Goal: Information Seeking & Learning: Learn about a topic

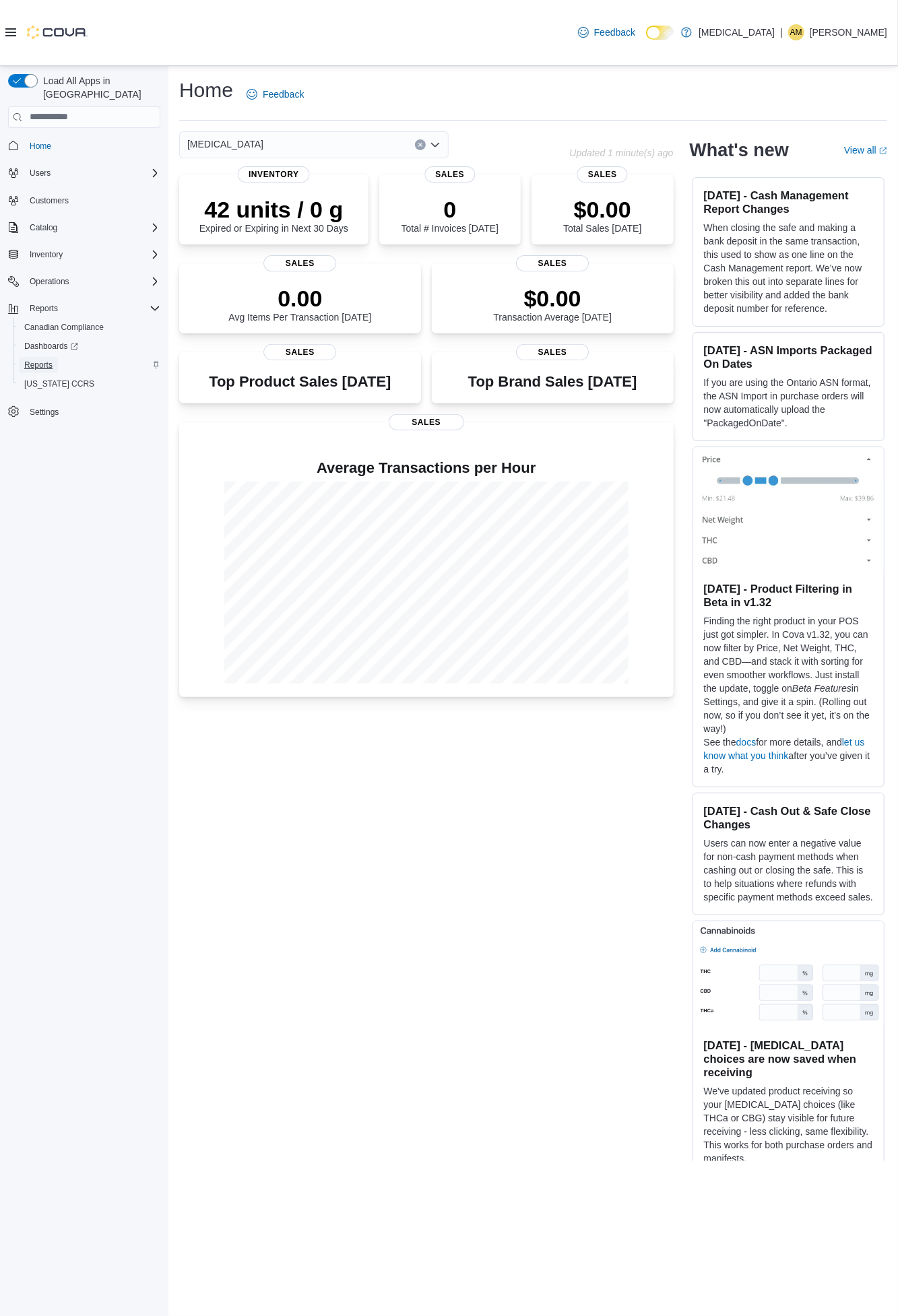
click at [36, 357] on span "Reports" at bounding box center [38, 365] width 28 height 16
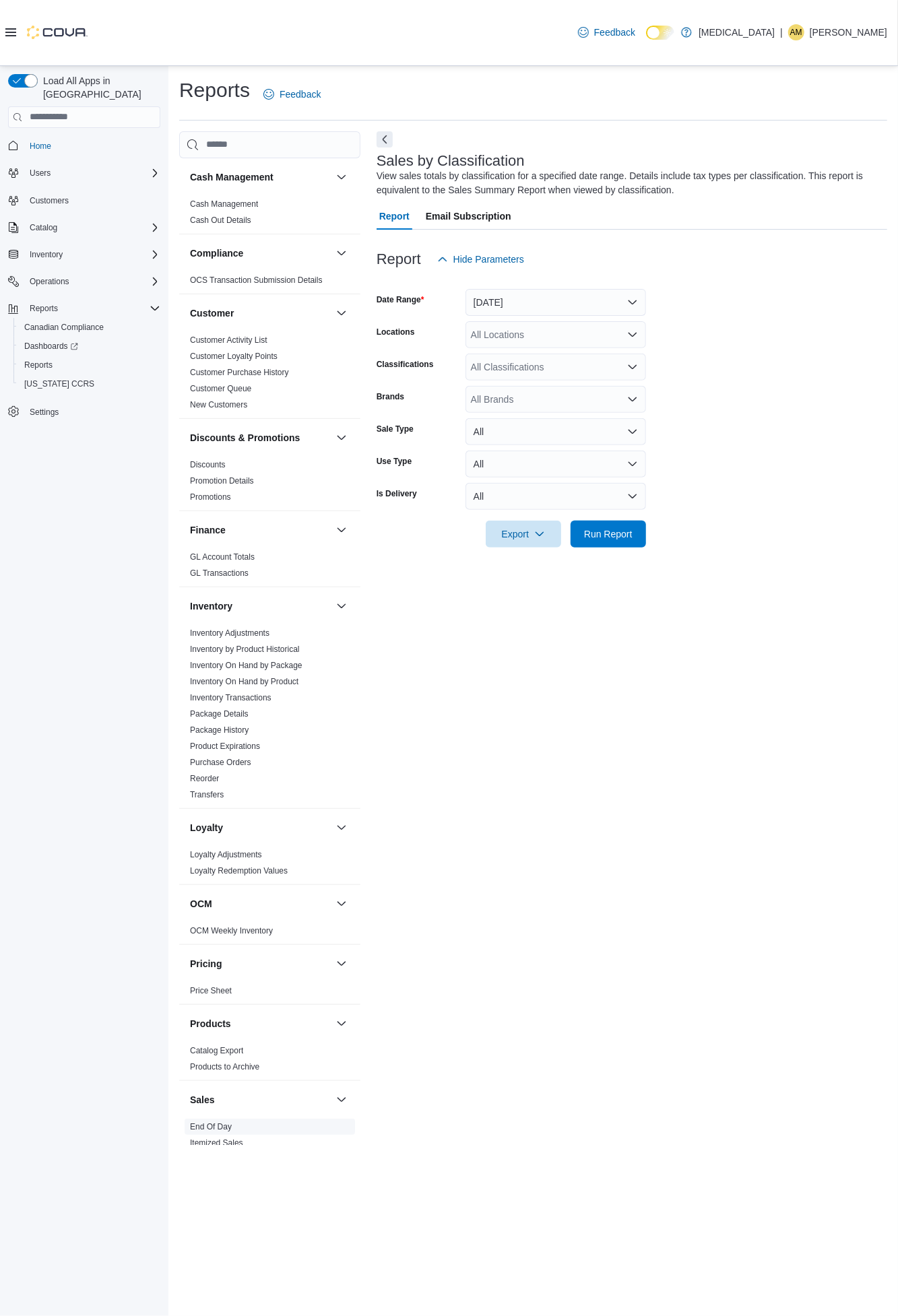
click at [224, 1125] on link "End Of Day" at bounding box center [211, 1127] width 42 height 9
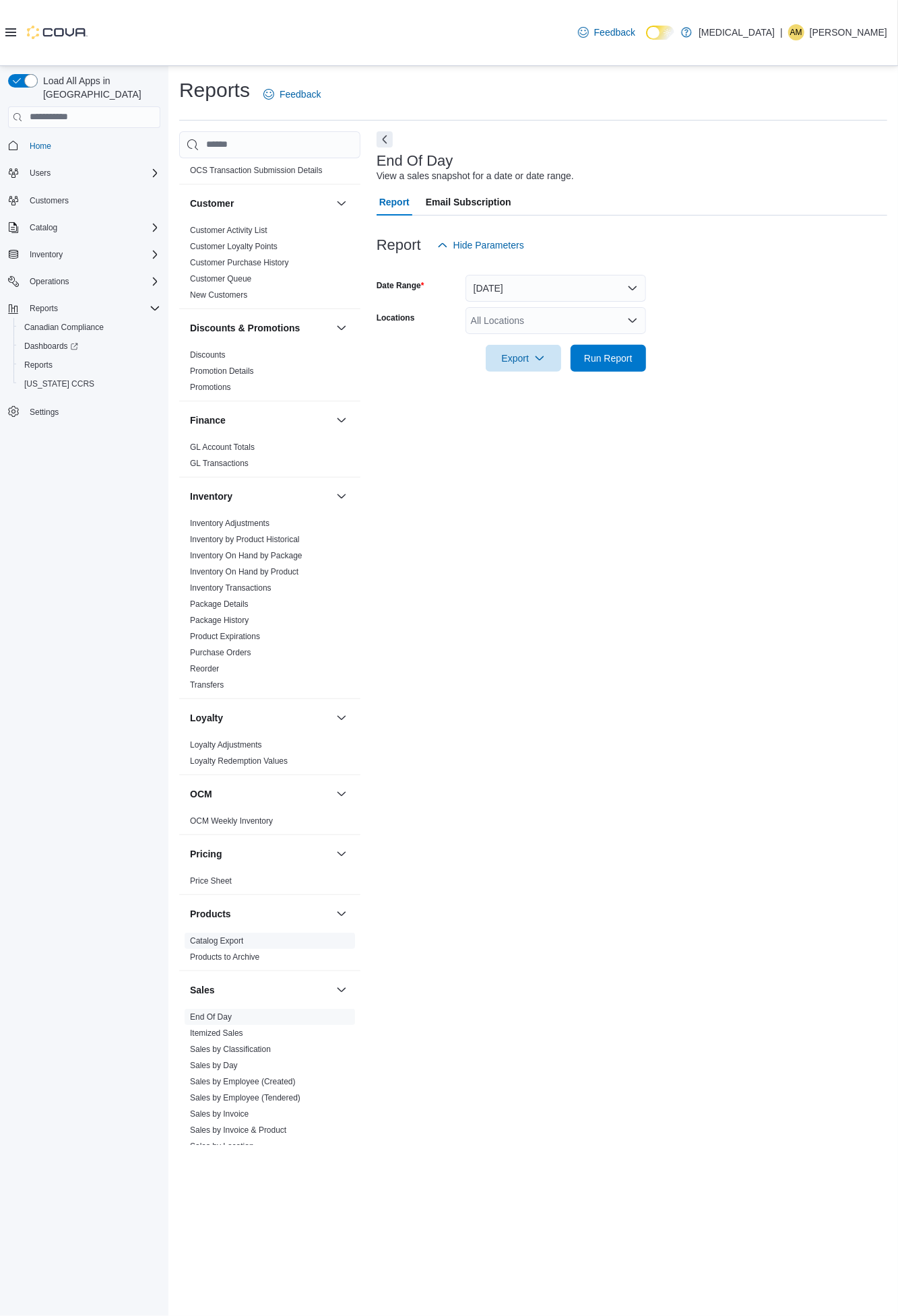
scroll to position [149, 0]
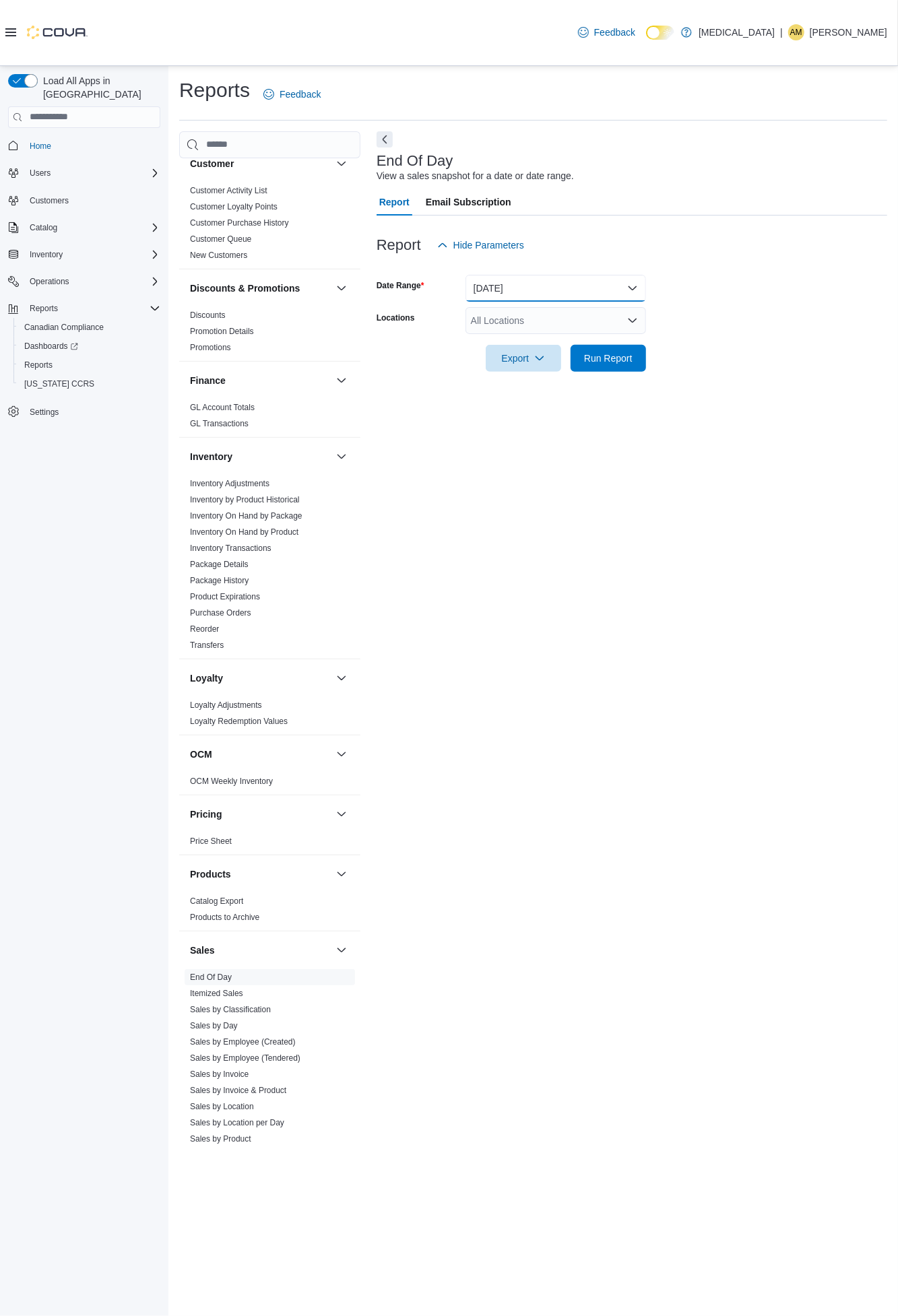
click at [624, 284] on button "Today" at bounding box center [556, 288] width 181 height 27
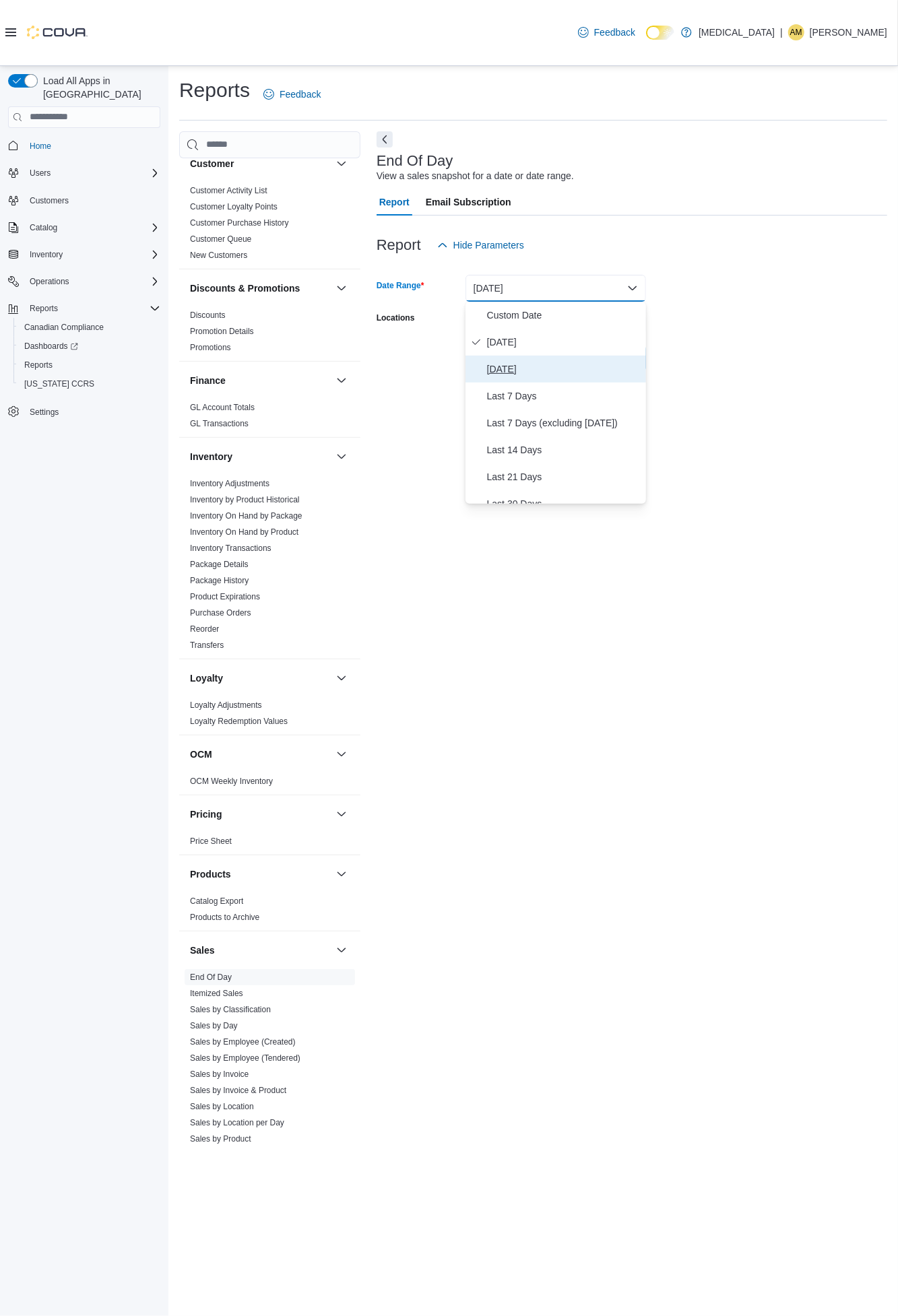
click at [527, 365] on span "[DATE]" at bounding box center [564, 368] width 153 height 16
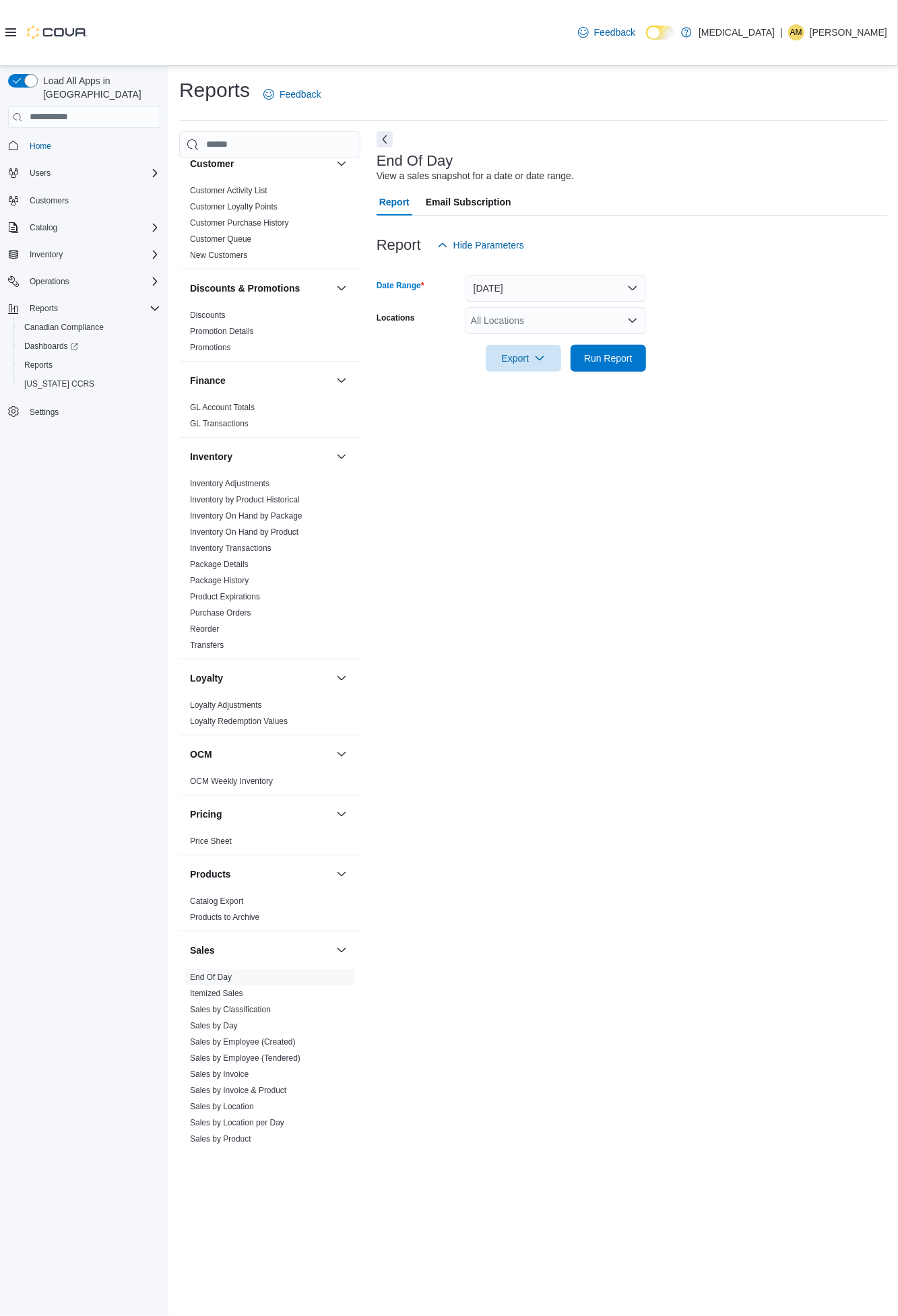
click at [818, 353] on form "Date Range Yesterday Locations All Locations Export Run Report" at bounding box center [631, 316] width 510 height 113
click at [630, 317] on icon "Open list of options" at bounding box center [633, 320] width 11 height 11
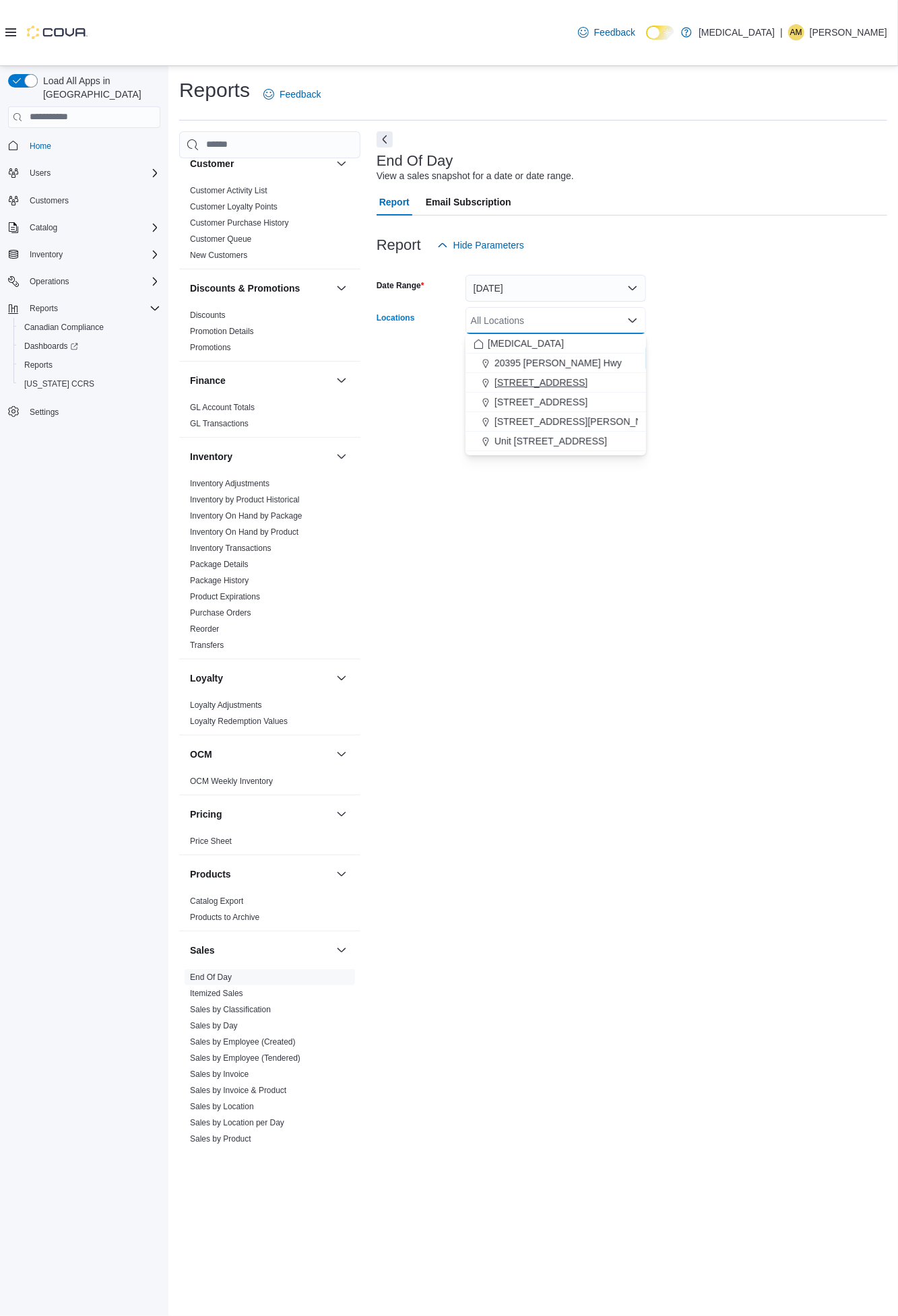
click at [571, 376] on span "[STREET_ADDRESS]" at bounding box center [540, 383] width 93 height 14
click at [755, 358] on form "Date Range Yesterday Locations 3039 Granville Street Combo box. Selected. 3039 …" at bounding box center [631, 316] width 510 height 113
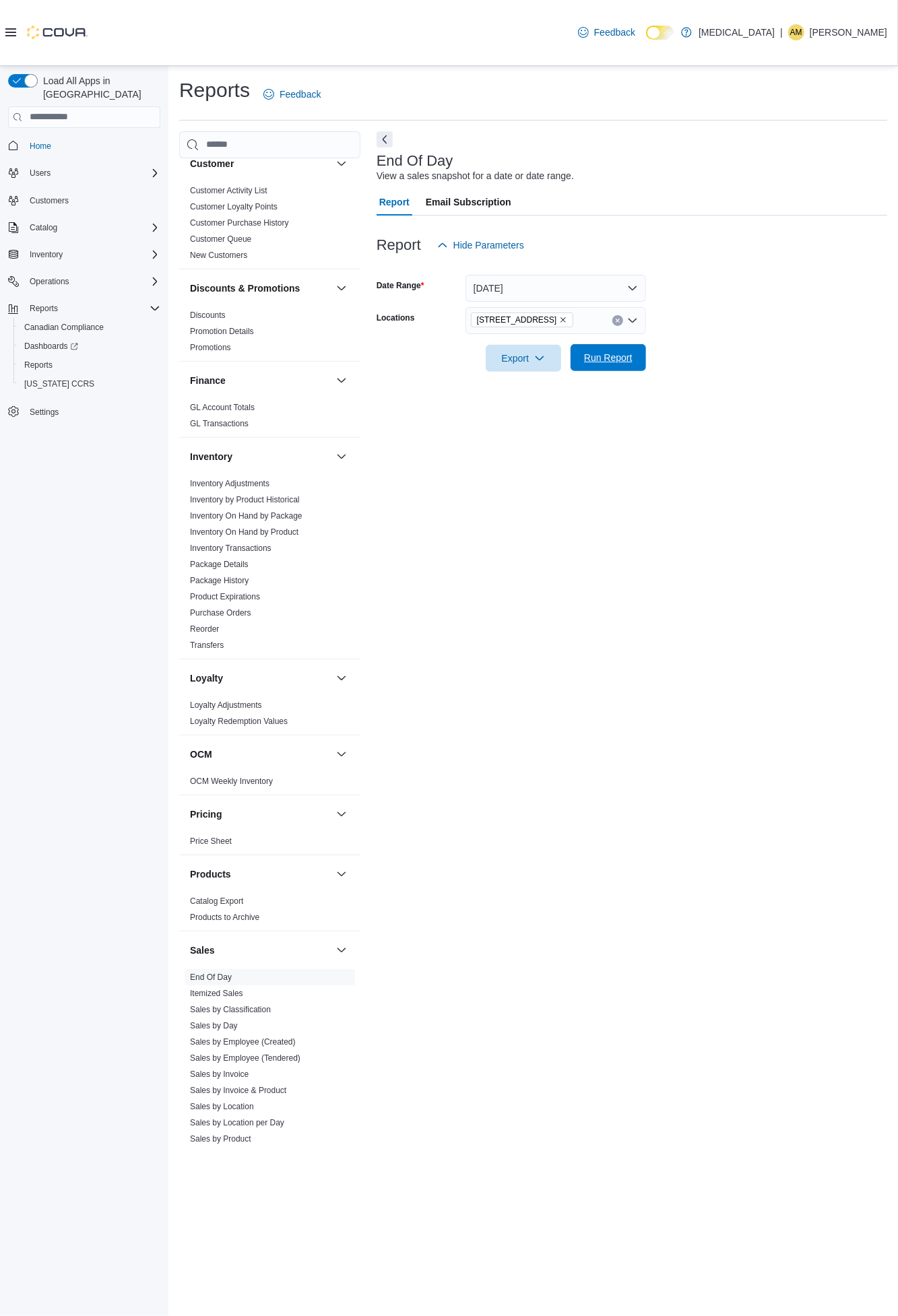
click at [621, 353] on span "Run Report" at bounding box center [608, 358] width 48 height 14
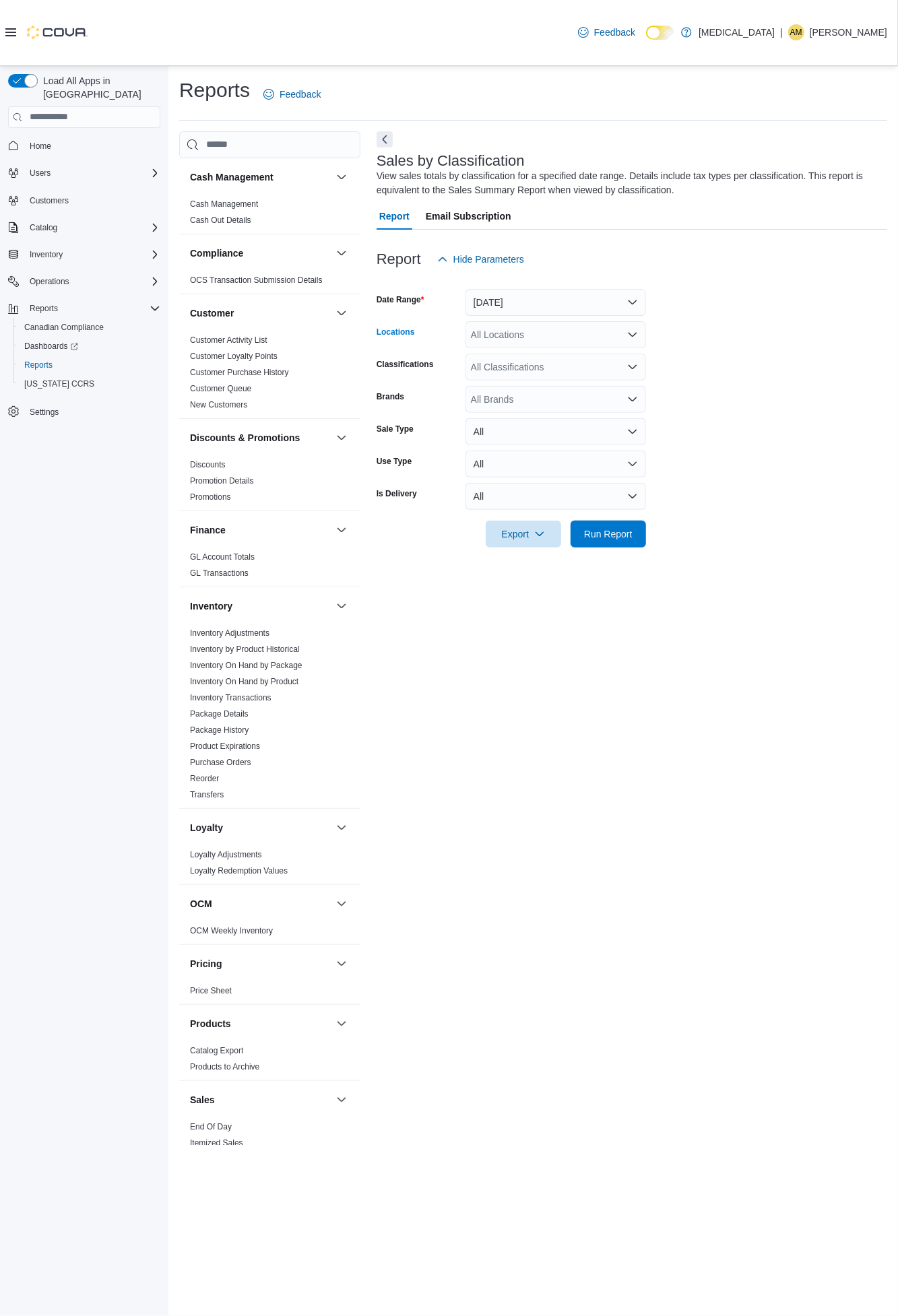
click at [630, 332] on icon "Open list of options" at bounding box center [633, 335] width 11 height 11
click at [556, 396] on span "[STREET_ADDRESS]" at bounding box center [540, 397] width 93 height 14
click at [770, 368] on form "Date Range [DATE] Locations [STREET_ADDRESS] Classifications All Classification…" at bounding box center [631, 410] width 510 height 275
click at [625, 528] on span "Run Report" at bounding box center [608, 534] width 48 height 14
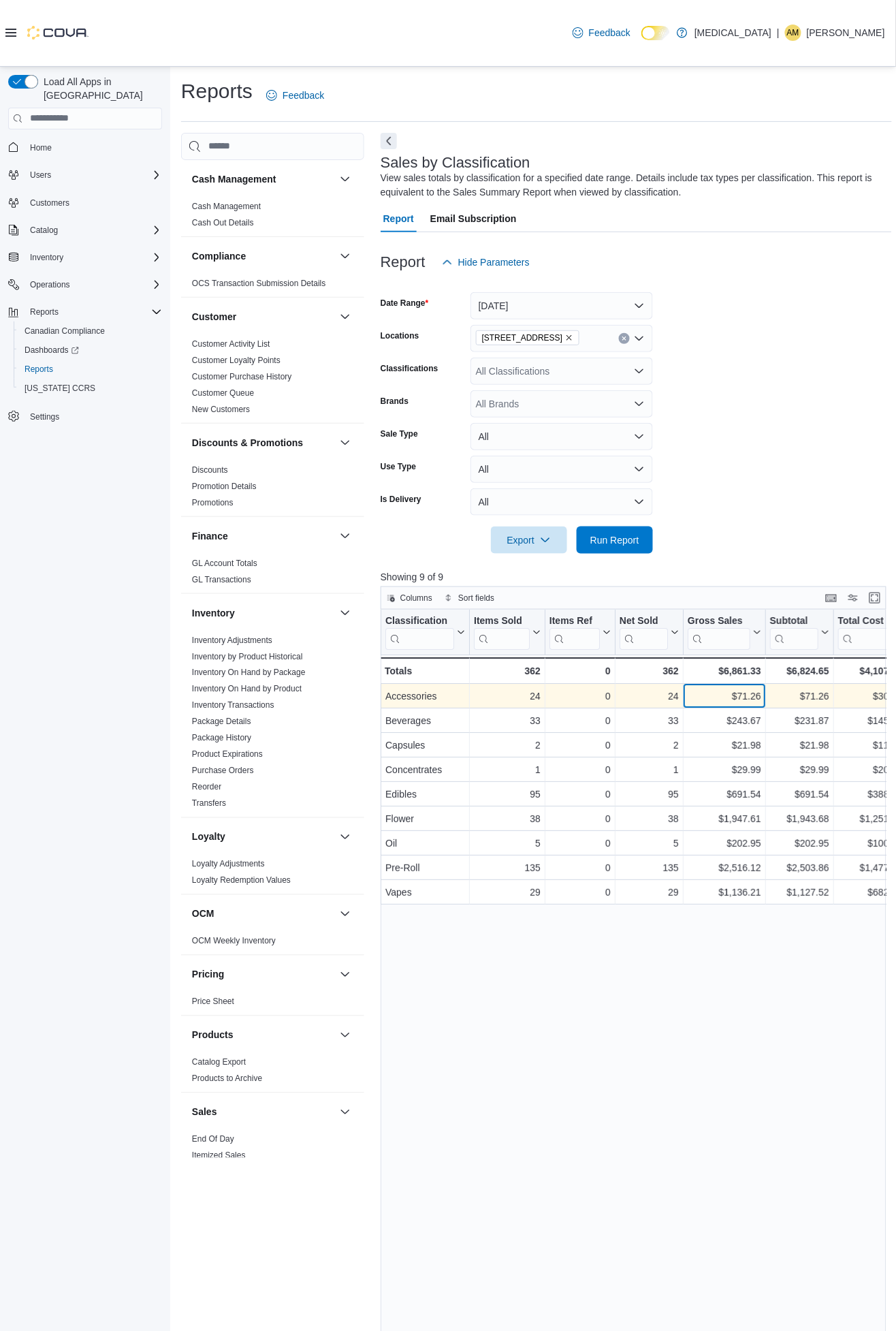
click at [747, 693] on div "$71.26" at bounding box center [724, 696] width 74 height 16
copy div "71.26"
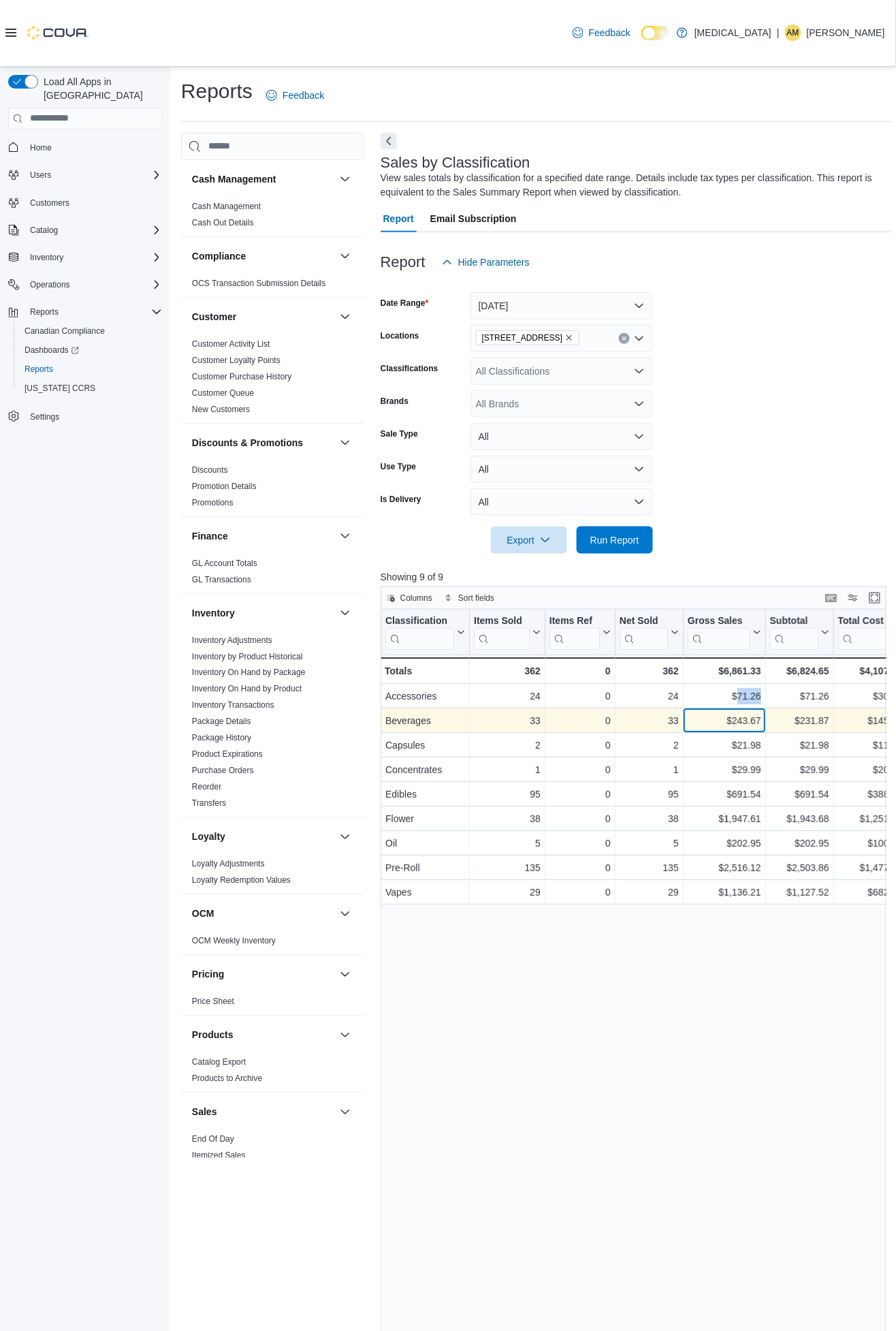
click at [744, 719] on div "$243.67" at bounding box center [724, 721] width 74 height 16
copy div "243.67"
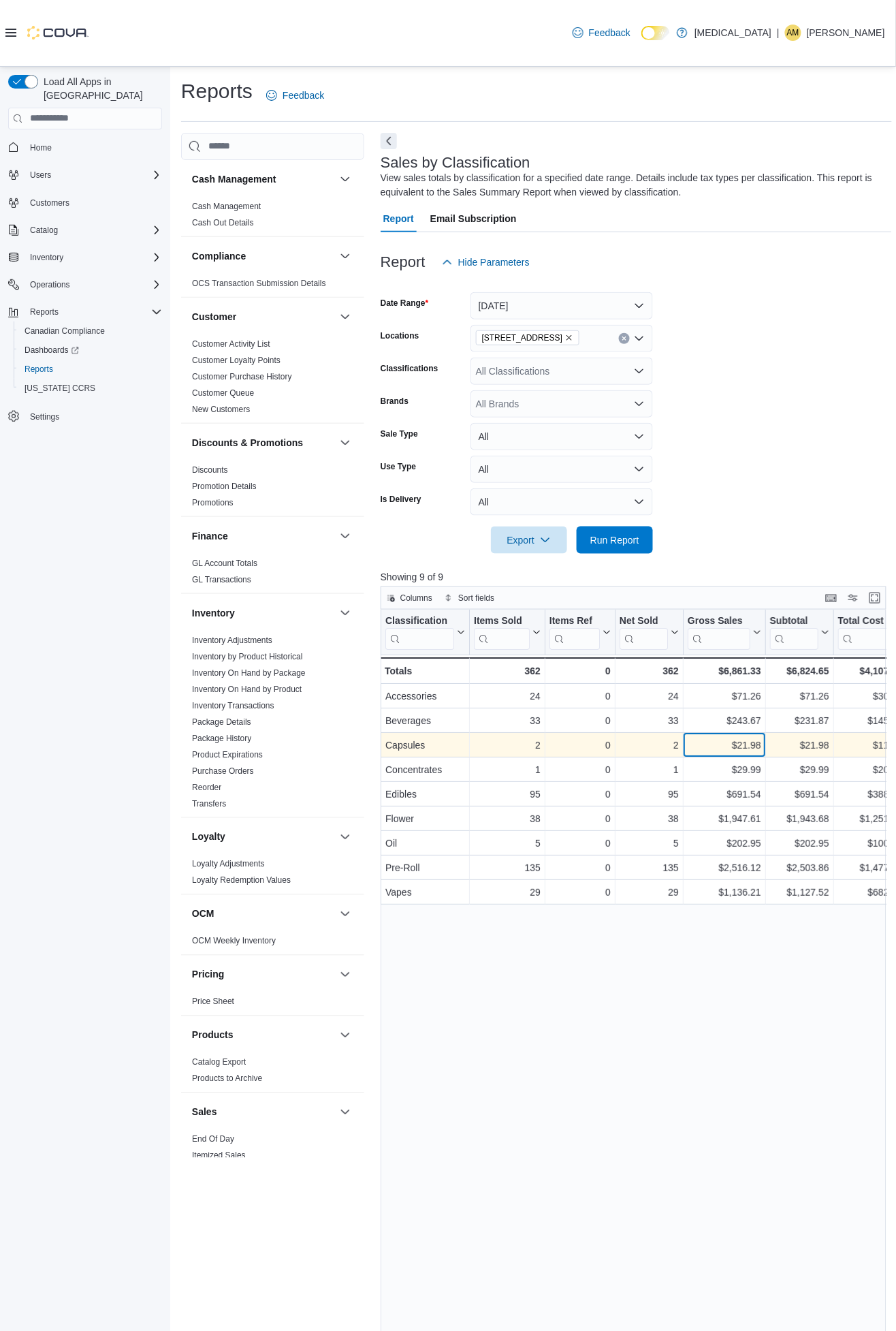
click at [744, 744] on div "$21.98" at bounding box center [724, 745] width 74 height 16
copy div "21.98"
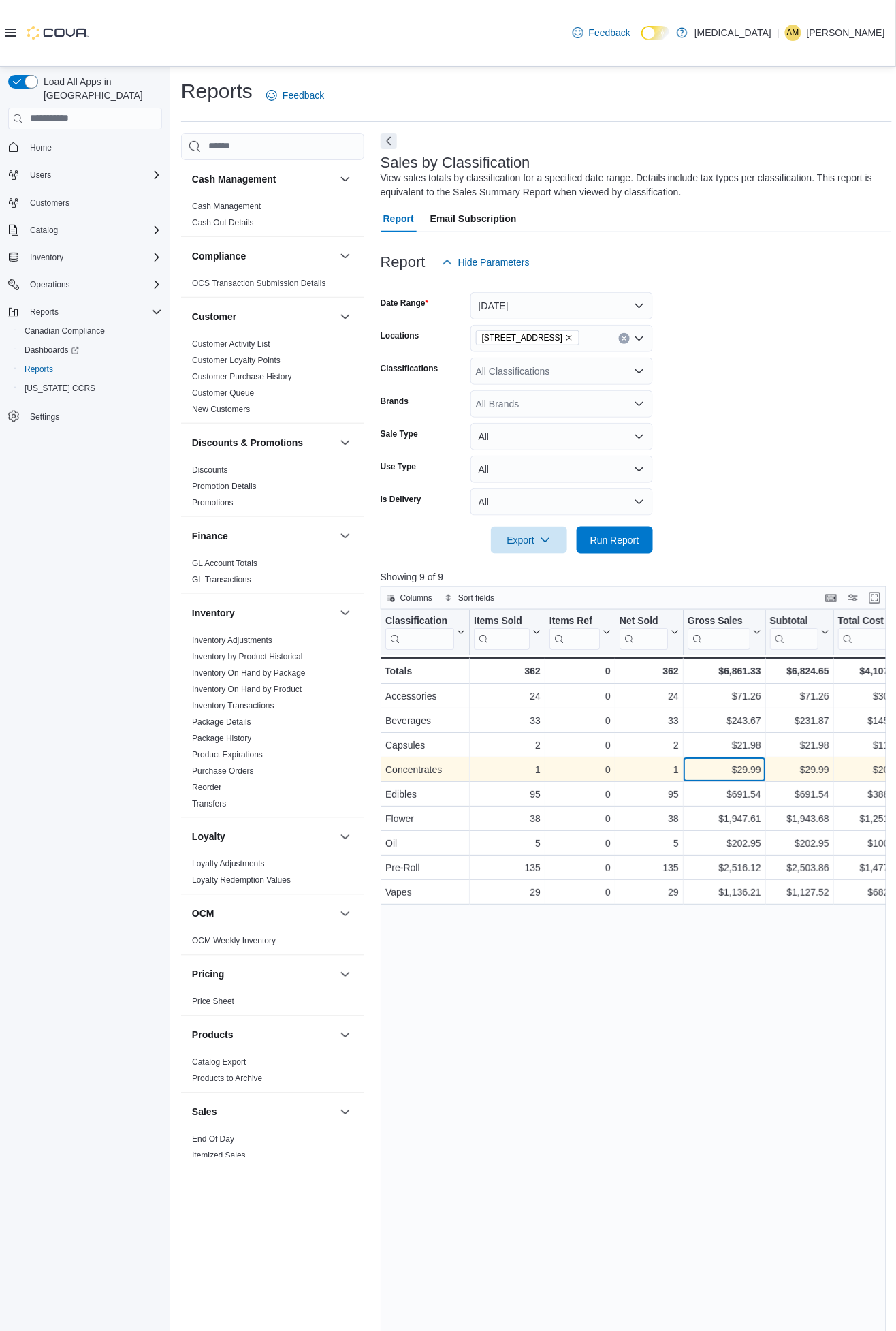
click at [746, 770] on div "$29.99" at bounding box center [724, 769] width 74 height 16
copy div "29.99"
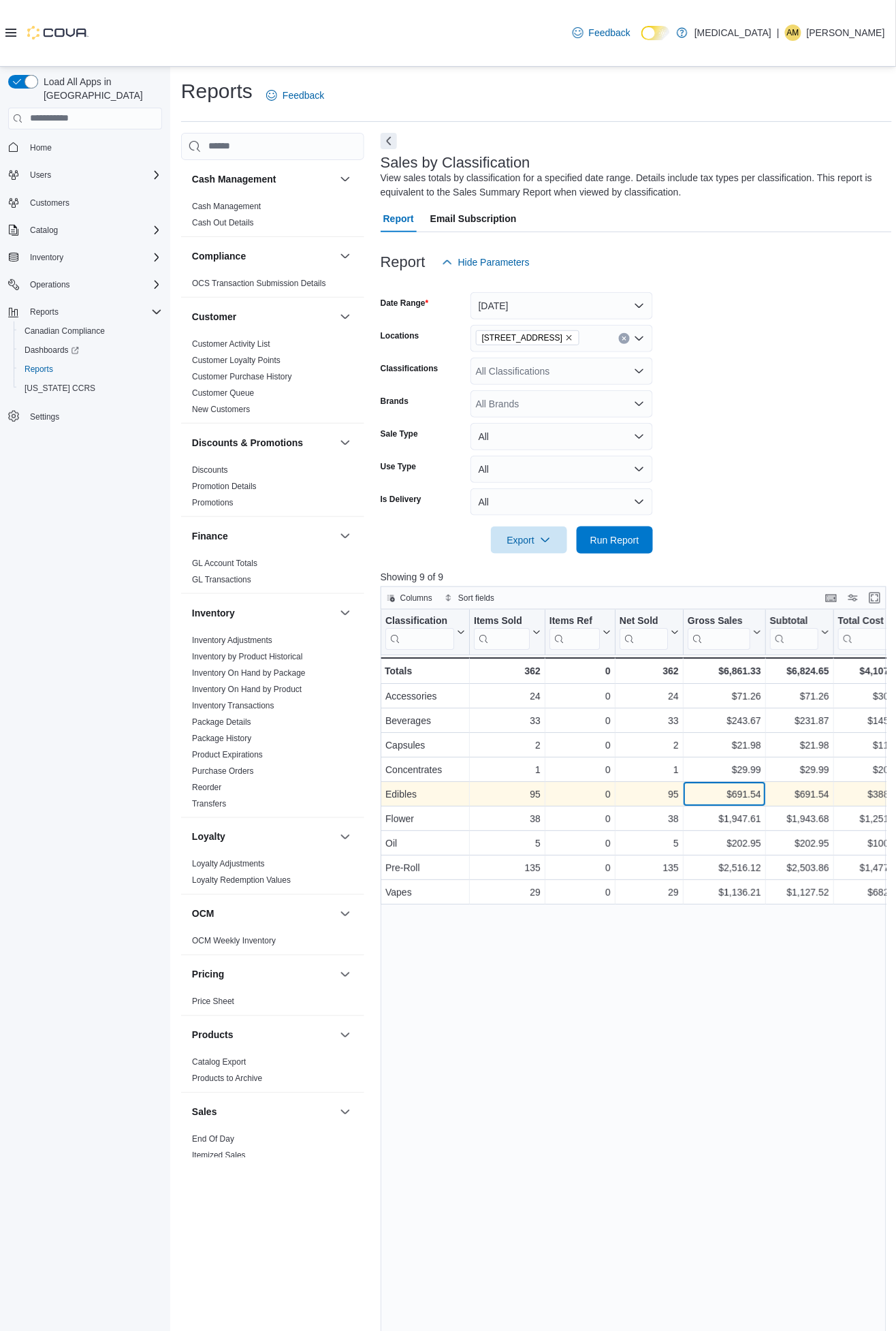
click at [737, 793] on div "$691.54" at bounding box center [724, 794] width 74 height 16
copy div "691.54"
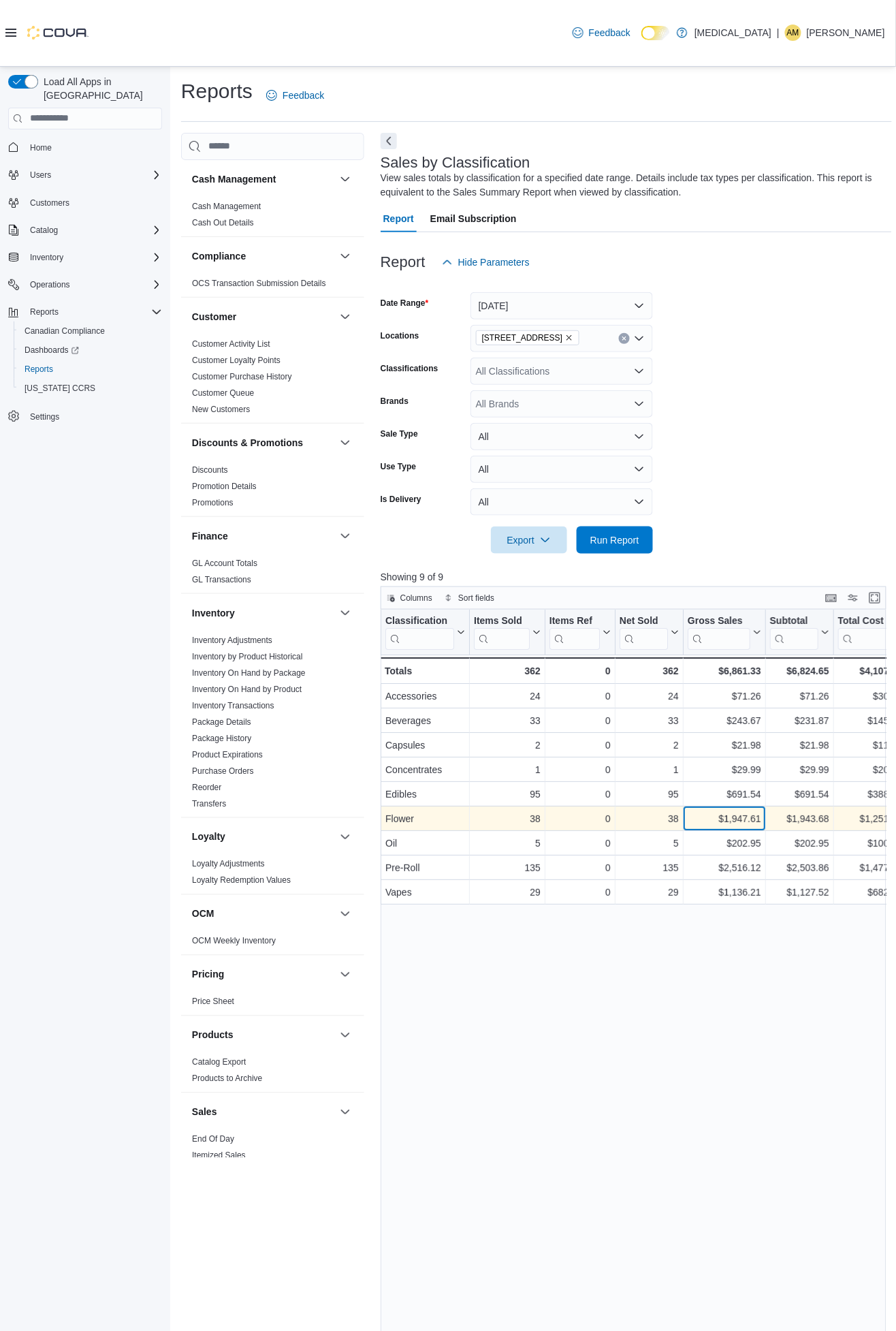
click at [740, 817] on div "$1,947.61" at bounding box center [724, 818] width 74 height 16
copy div "1,947.61"
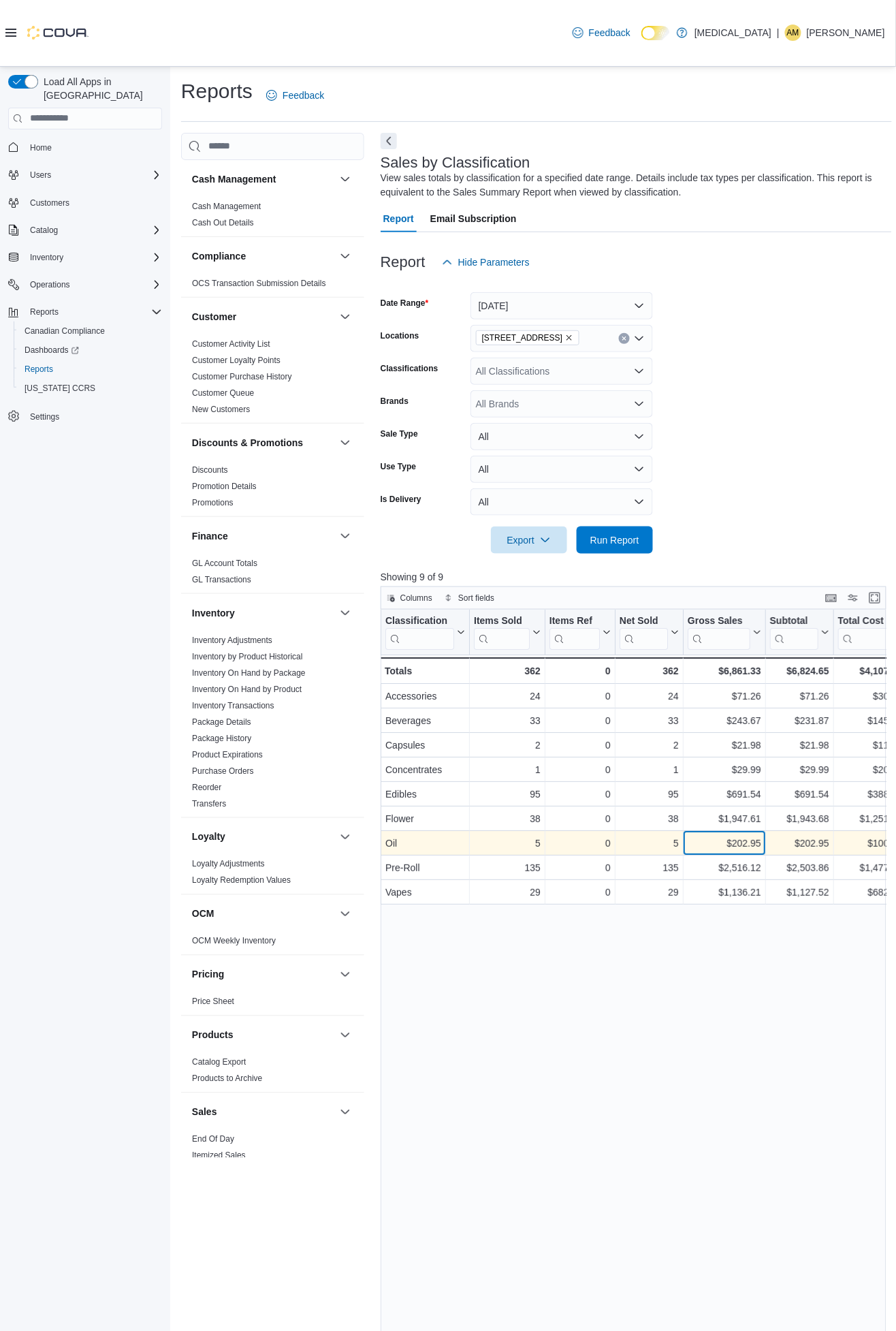
click at [743, 837] on div "$202.95" at bounding box center [724, 843] width 74 height 16
copy div "202.95"
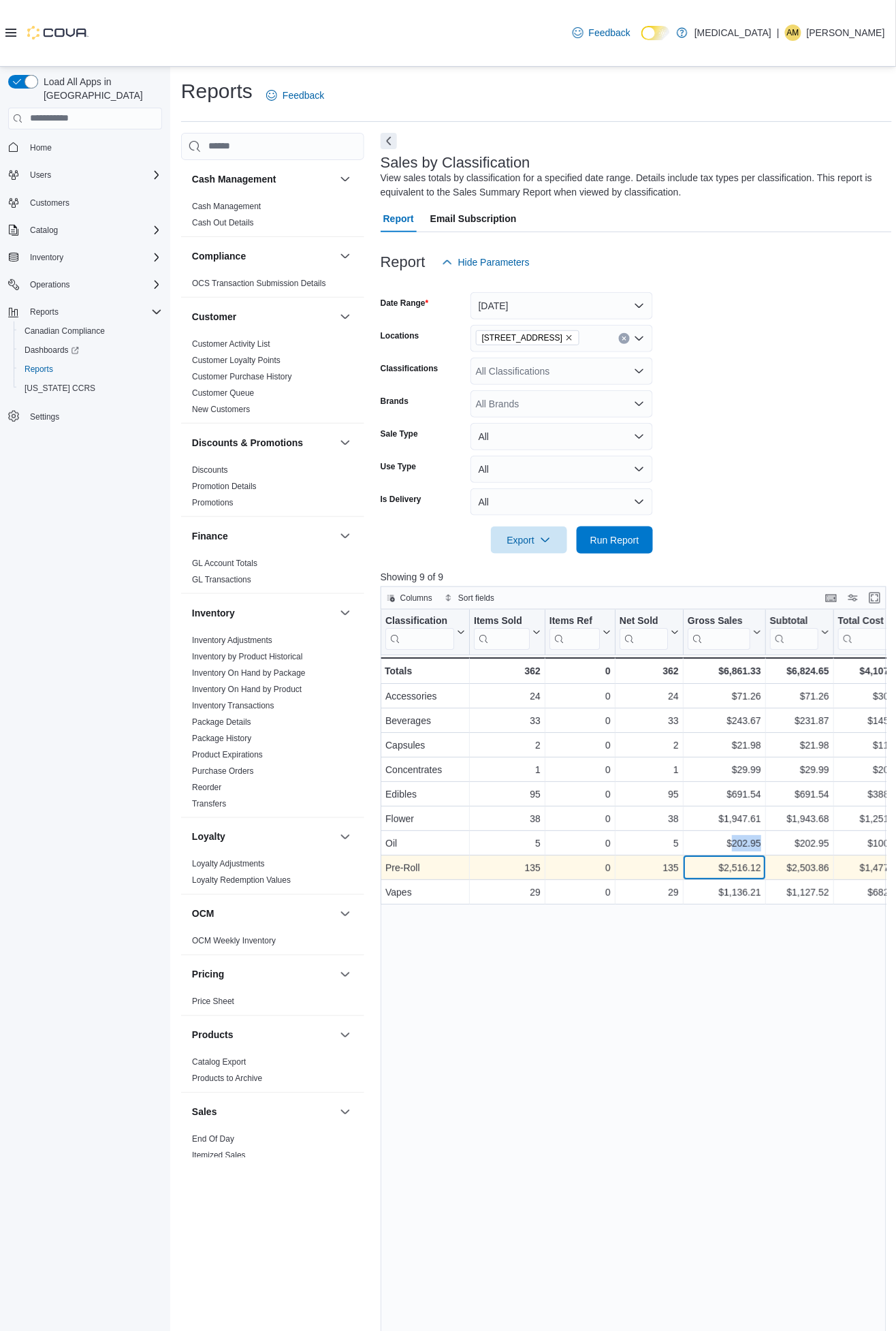
click at [743, 865] on div "$2,516.12" at bounding box center [724, 868] width 74 height 16
copy div "2,516.12"
click at [739, 889] on div "$1,136.21" at bounding box center [724, 892] width 74 height 16
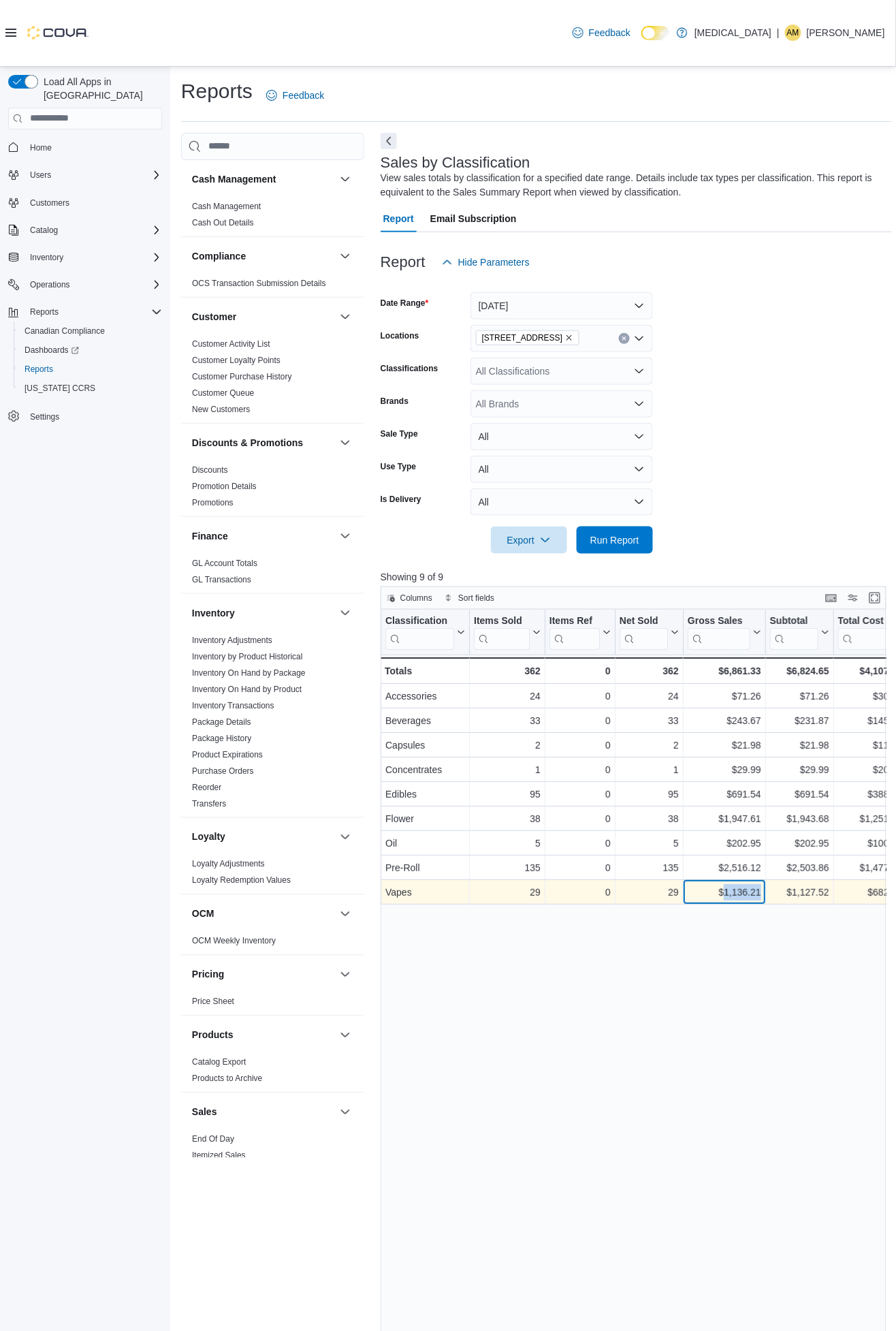
copy div "1,136.21"
click at [245, 691] on link "Inventory On Hand by Product" at bounding box center [247, 690] width 110 height 9
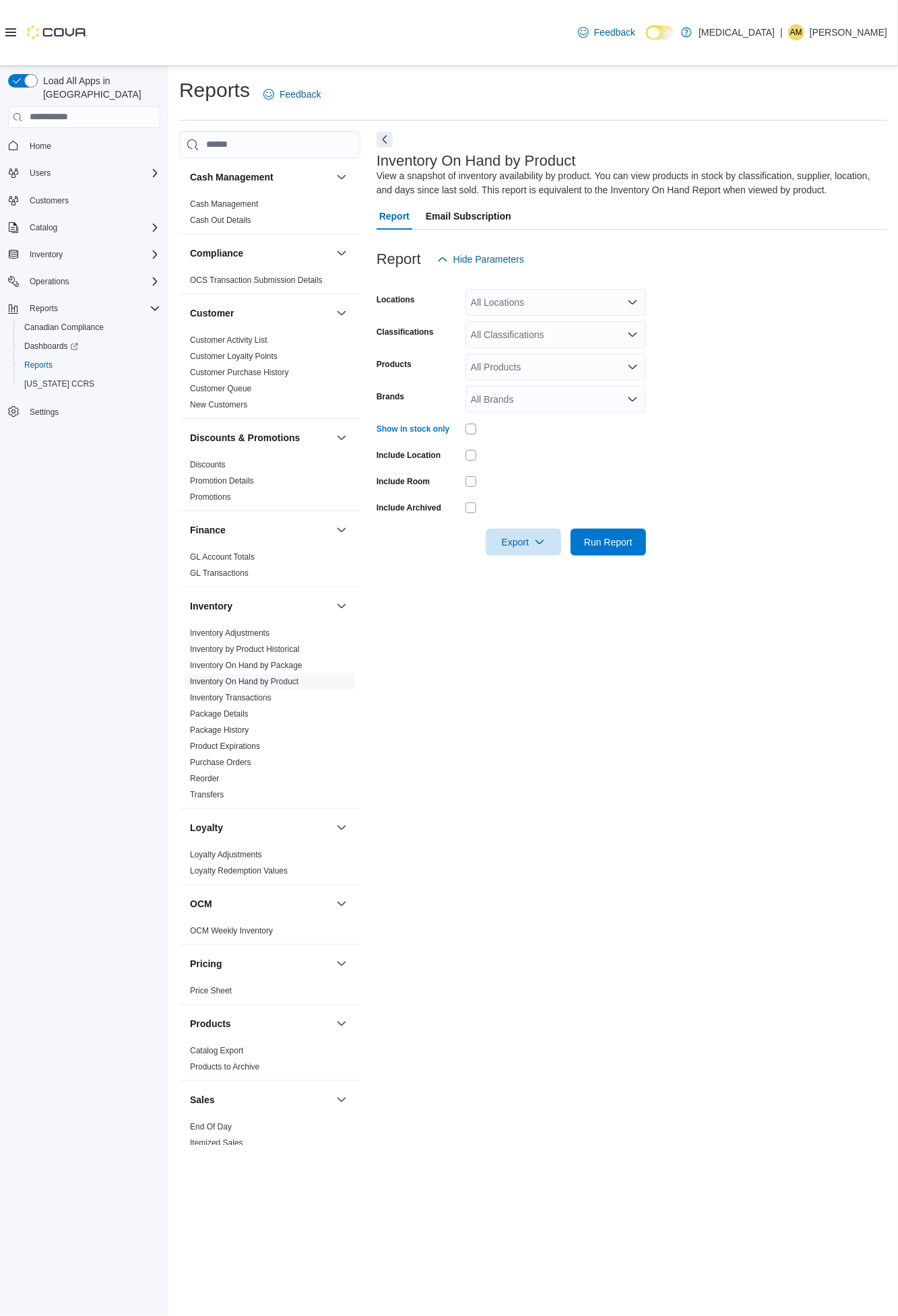
click at [630, 300] on icon "Open list of options" at bounding box center [633, 303] width 11 height 11
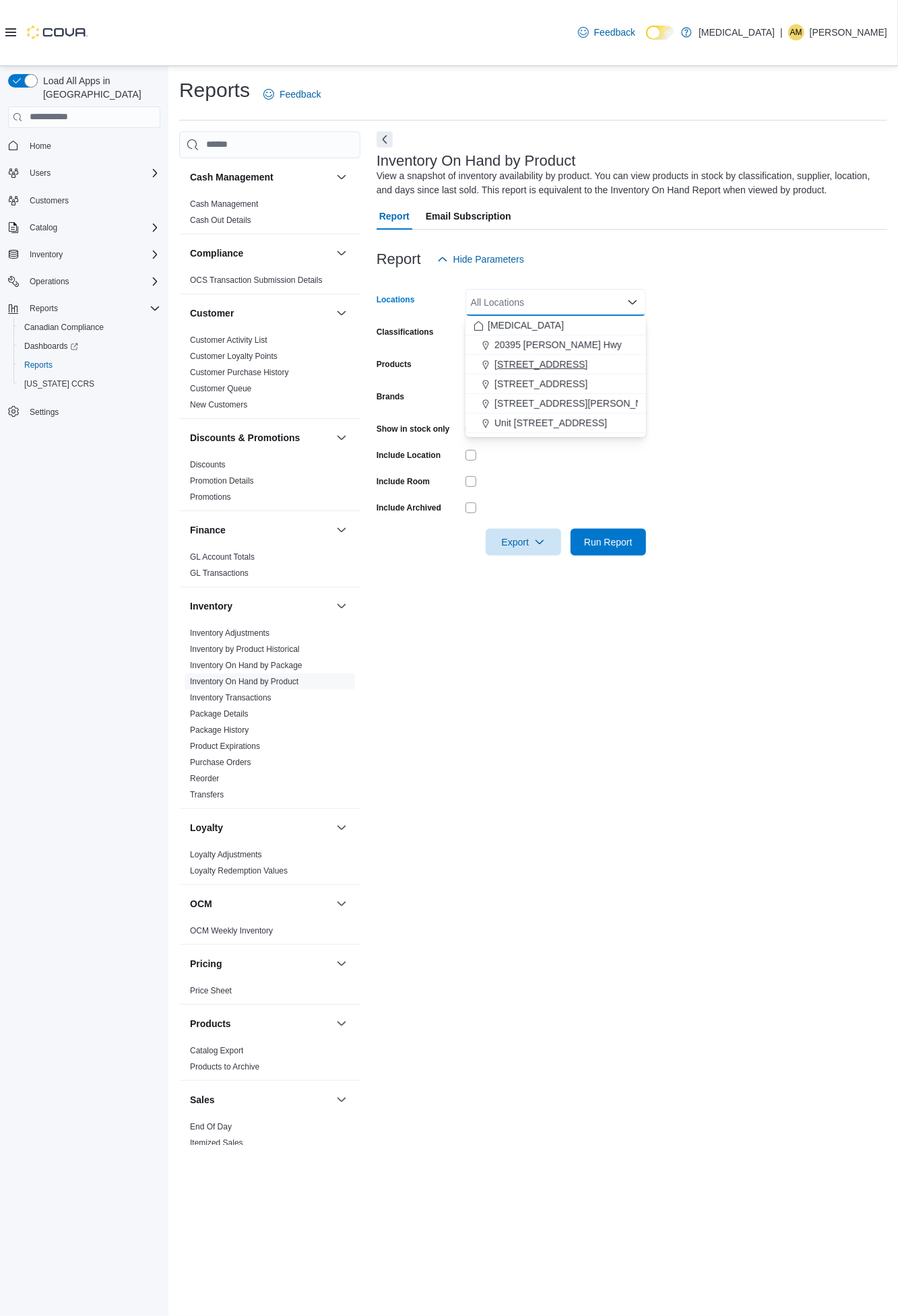
click at [565, 362] on span "[STREET_ADDRESS]" at bounding box center [540, 365] width 93 height 14
click at [822, 328] on form "Locations [STREET_ADDRESS] Classifications All Classifications Products All Pro…" at bounding box center [631, 414] width 510 height 283
click at [630, 329] on icon "Open list of options" at bounding box center [633, 335] width 11 height 11
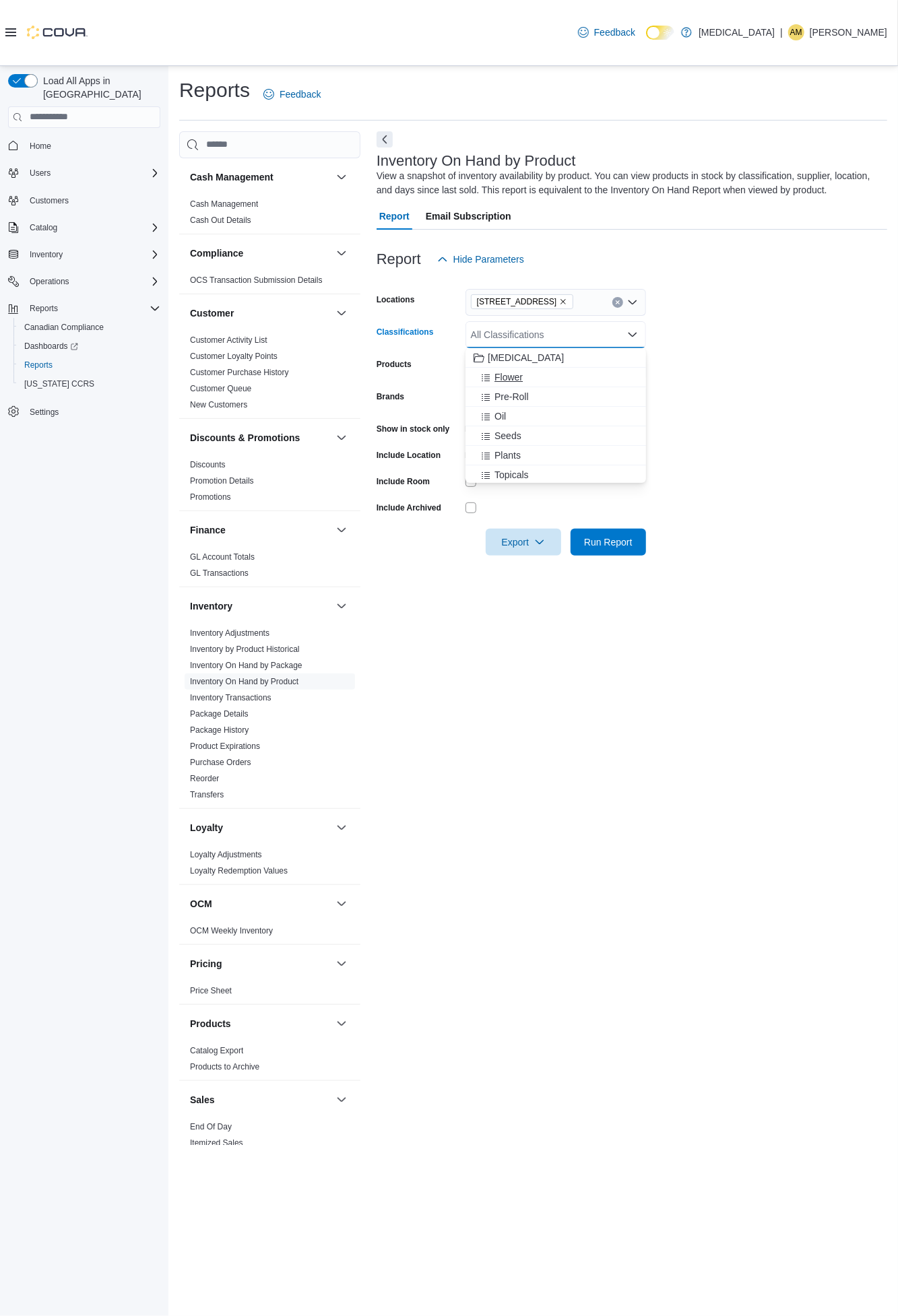
click at [503, 368] on button "Flower" at bounding box center [556, 377] width 181 height 19
click at [822, 351] on form "Locations [STREET_ADDRESS] Classifications Flower Combo box. Selected. Flower. …" at bounding box center [631, 414] width 510 height 283
click at [611, 531] on span "Run Report" at bounding box center [608, 541] width 59 height 27
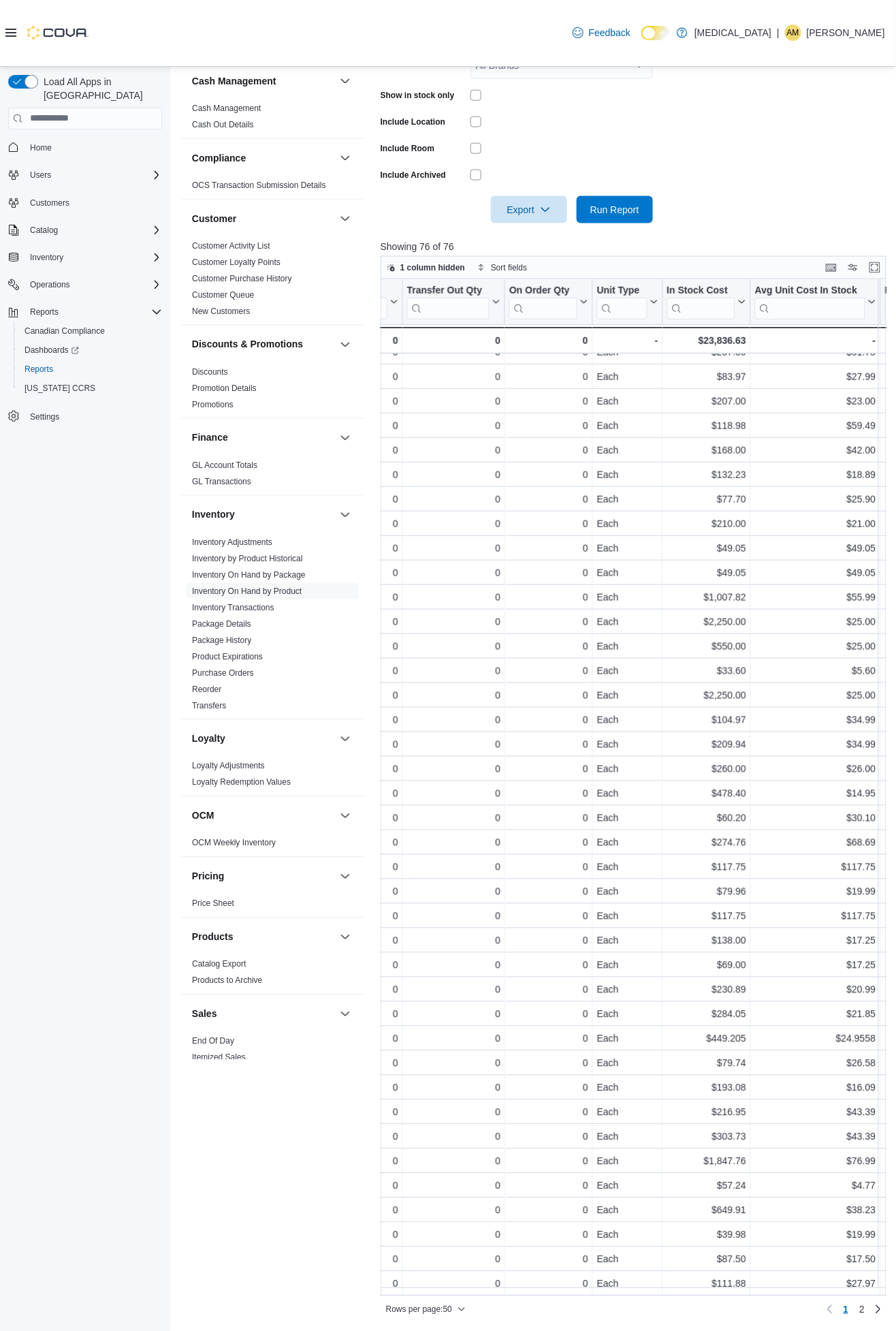
scroll to position [291, 726]
click at [719, 334] on div "$23,836.63" at bounding box center [702, 340] width 79 height 16
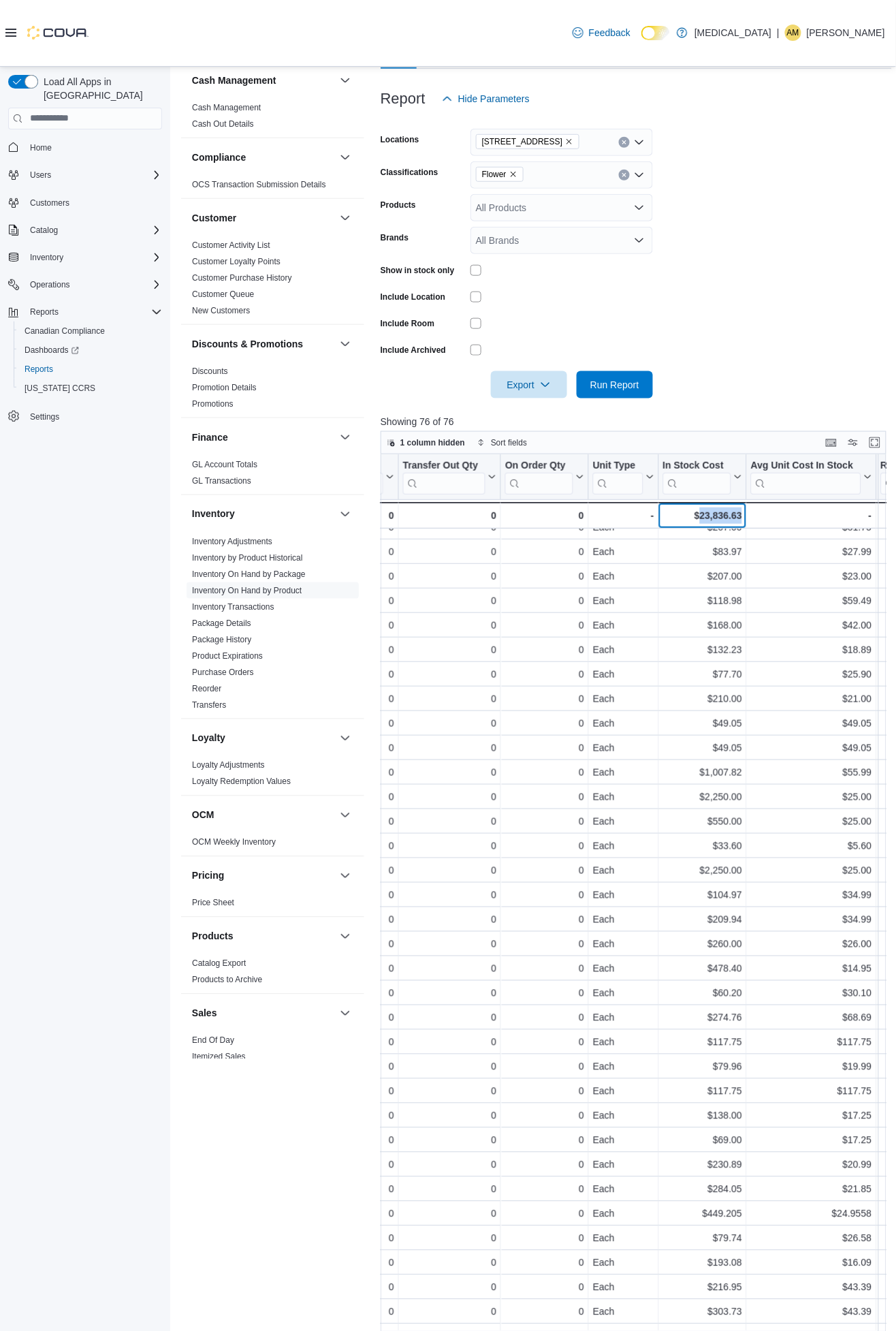
scroll to position [36, 0]
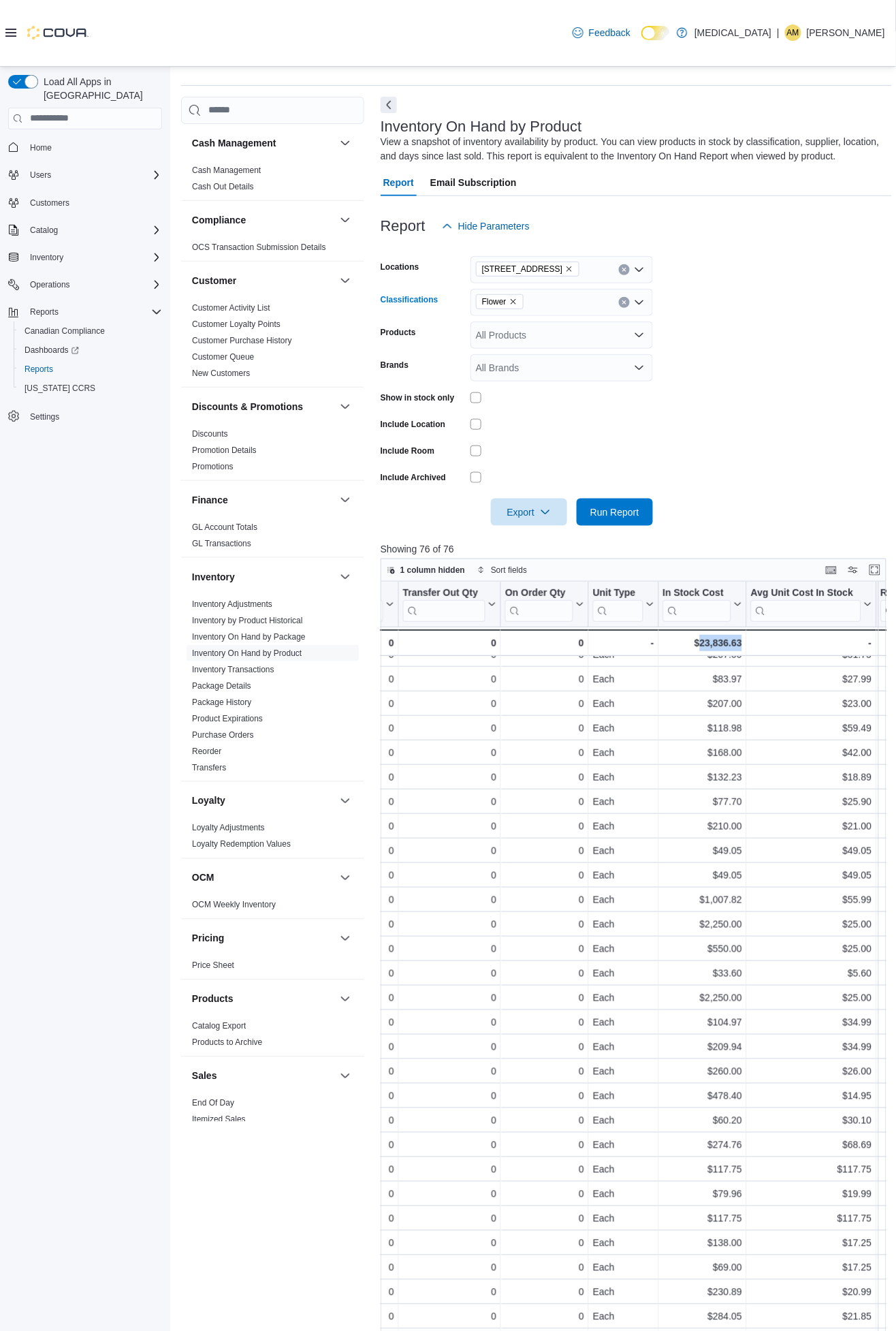
click at [513, 302] on icon "Remove Flower from selection in this group" at bounding box center [513, 301] width 9 height 9
click at [522, 362] on span "Pre-Roll" at bounding box center [517, 365] width 35 height 14
click at [817, 332] on form "Locations [STREET_ADDRESS] Classifications Pre-Roll Products All Products Brand…" at bounding box center [636, 382] width 511 height 286
click at [620, 508] on span "Run Report" at bounding box center [614, 511] width 49 height 14
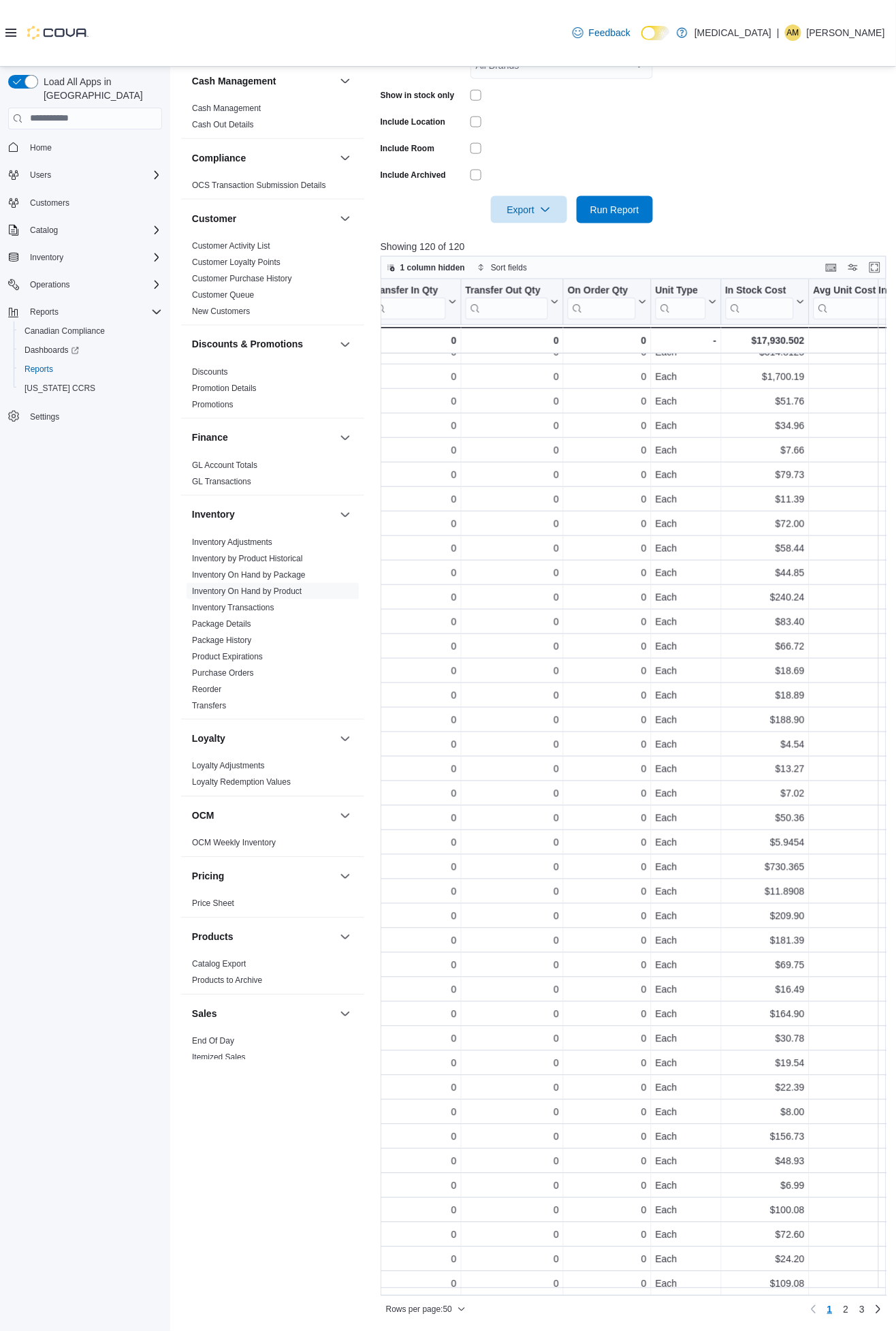
scroll to position [291, 726]
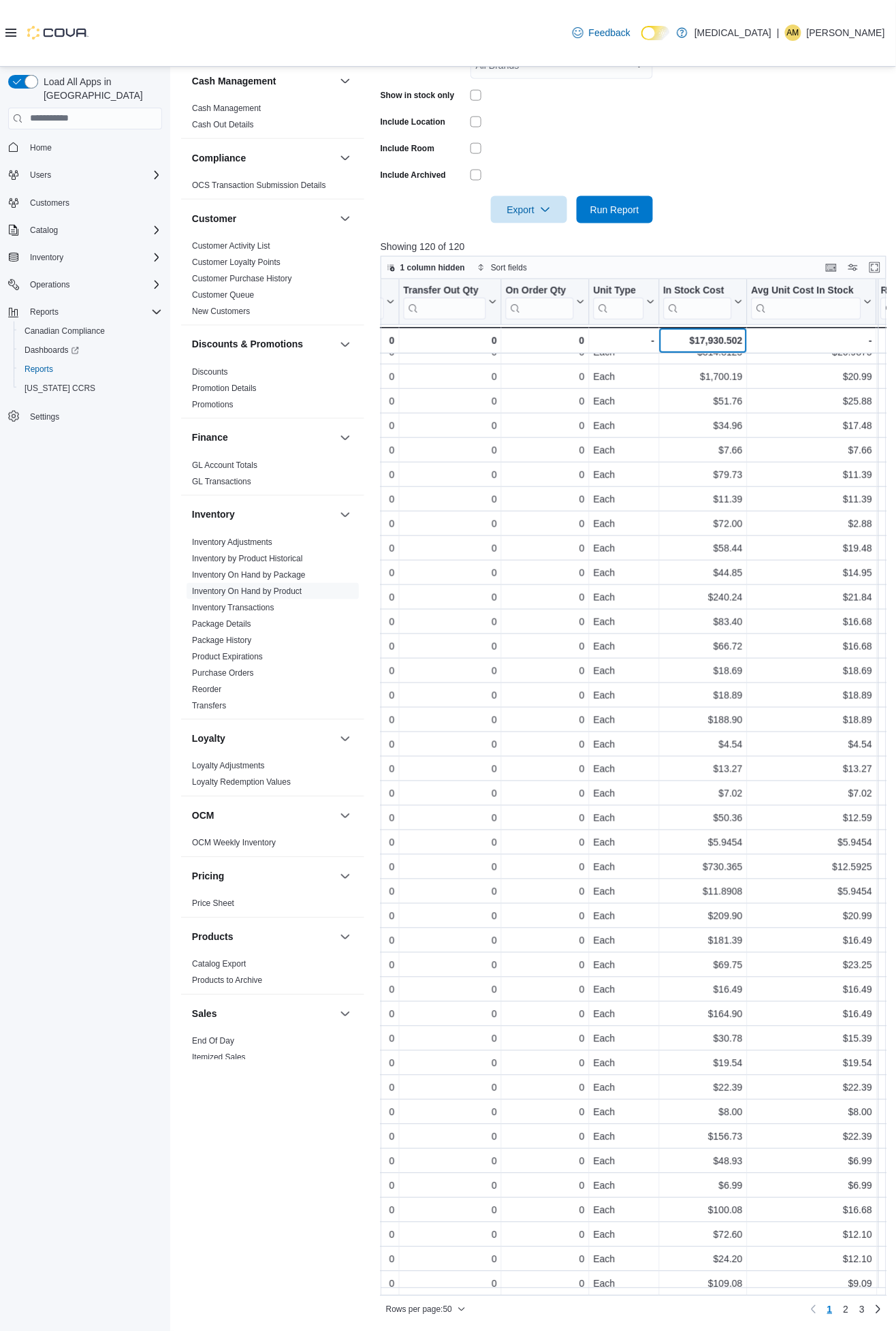
click at [716, 336] on div "$17,930.502" at bounding box center [702, 340] width 79 height 16
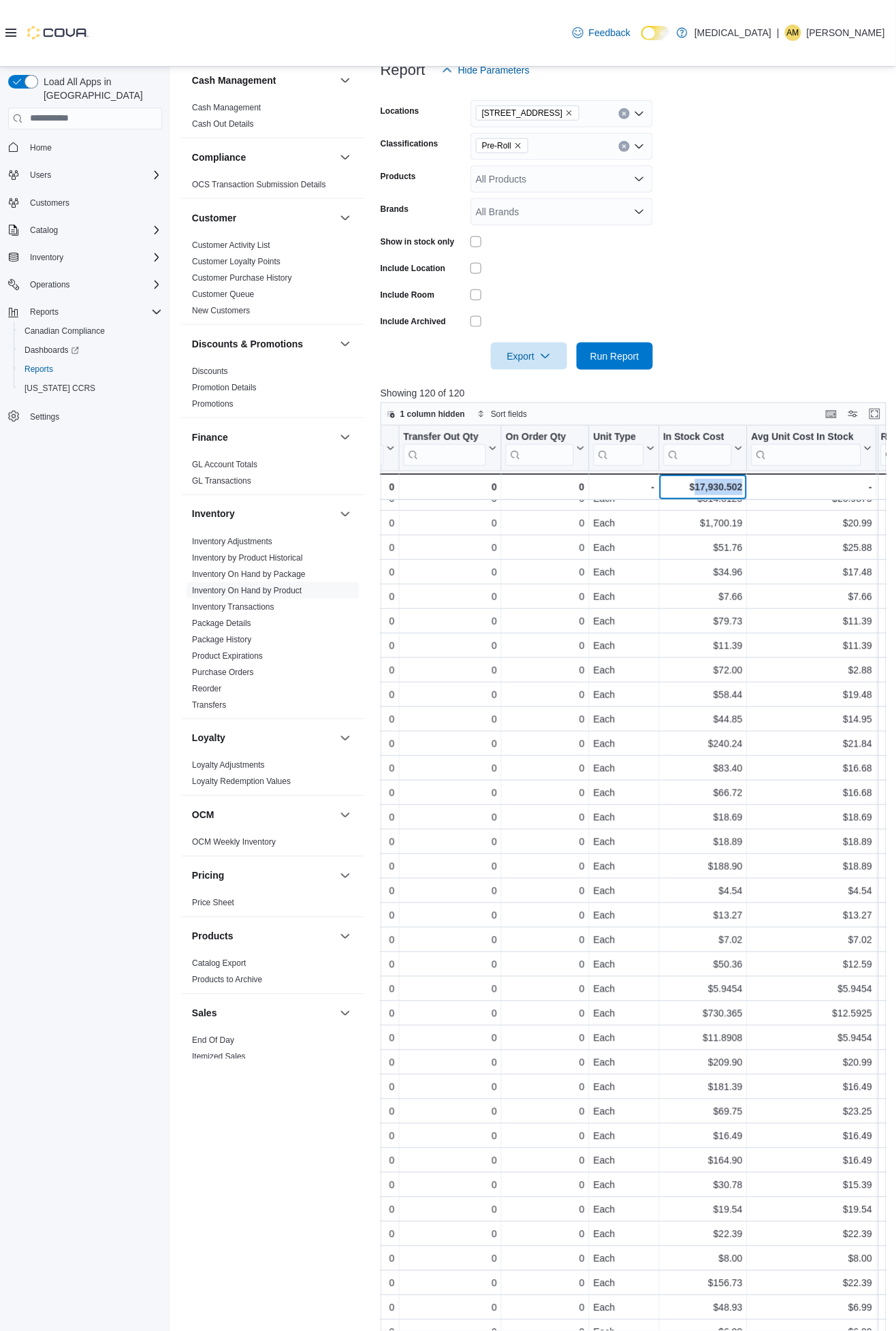
scroll to position [36, 0]
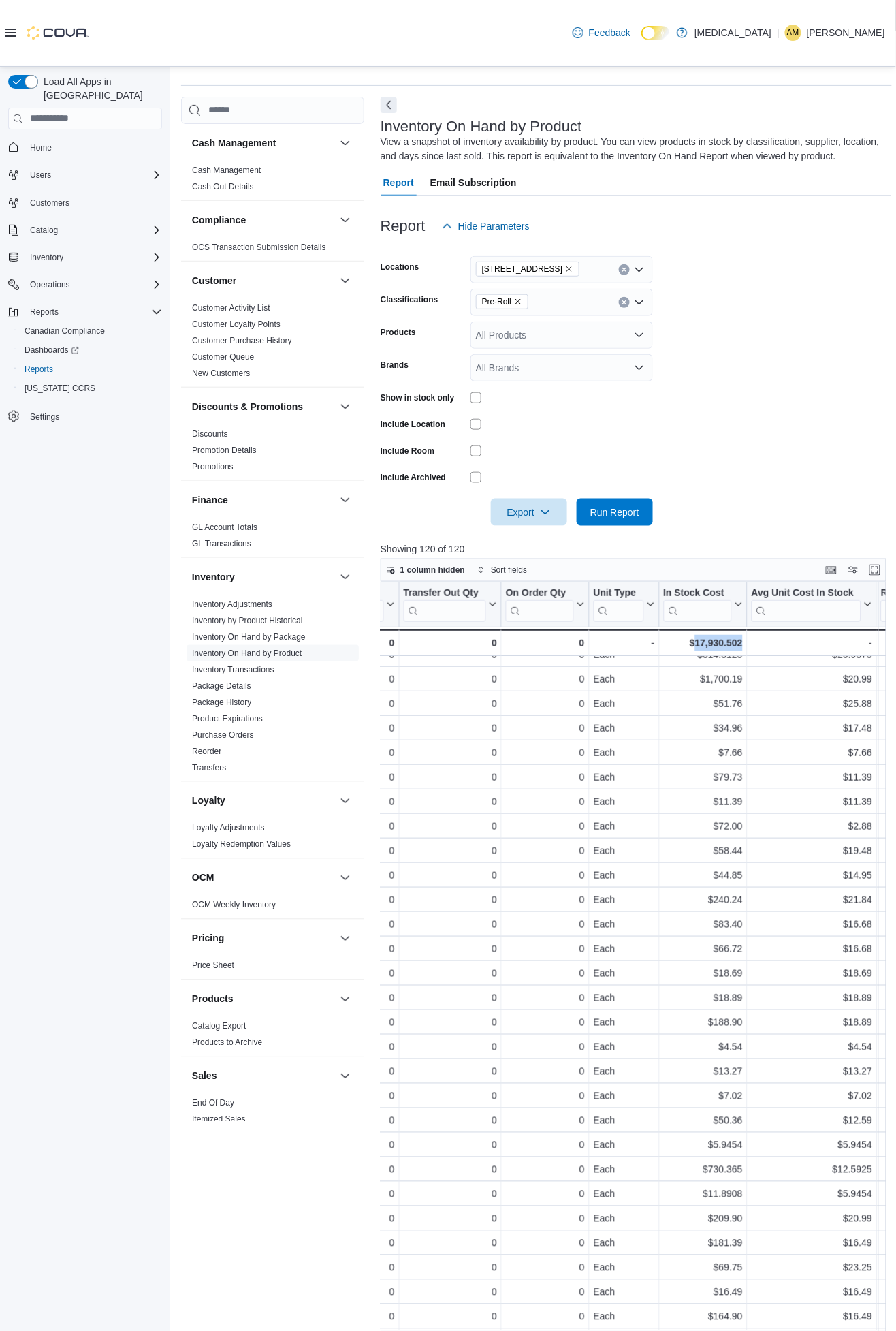
click at [519, 301] on icon "Remove Pre-Roll from selection in this group" at bounding box center [518, 301] width 9 height 9
click at [510, 382] on span "Oil" at bounding box center [505, 385] width 12 height 14
click at [821, 359] on form "Locations [STREET_ADDRESS] Classifications Oil Products All Products Brands All…" at bounding box center [636, 382] width 511 height 286
click at [620, 513] on span "Run Report" at bounding box center [614, 511] width 49 height 14
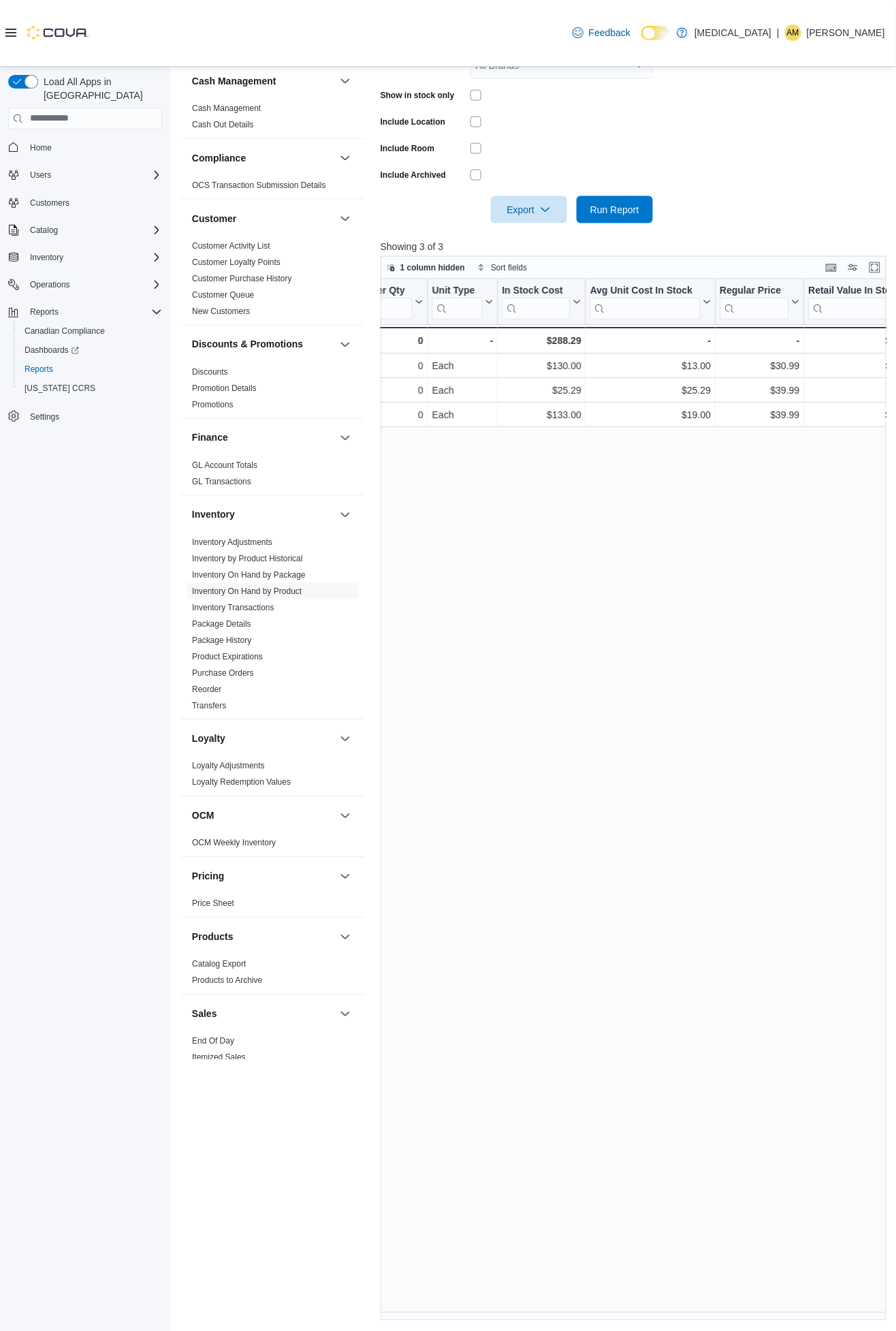
scroll to position [0, 840]
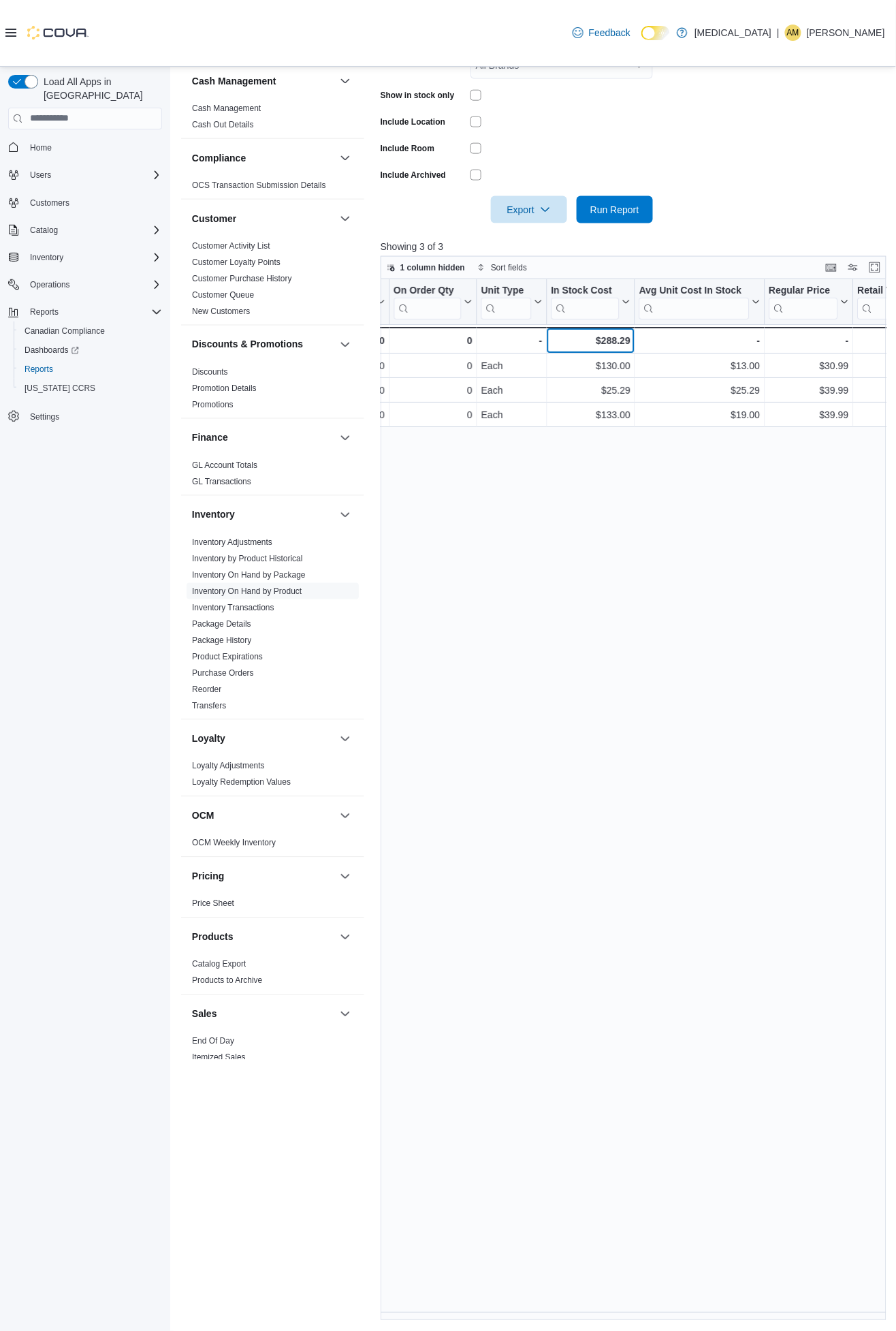
click at [613, 332] on div "$288.29" at bounding box center [591, 340] width 79 height 16
copy div "288.29"
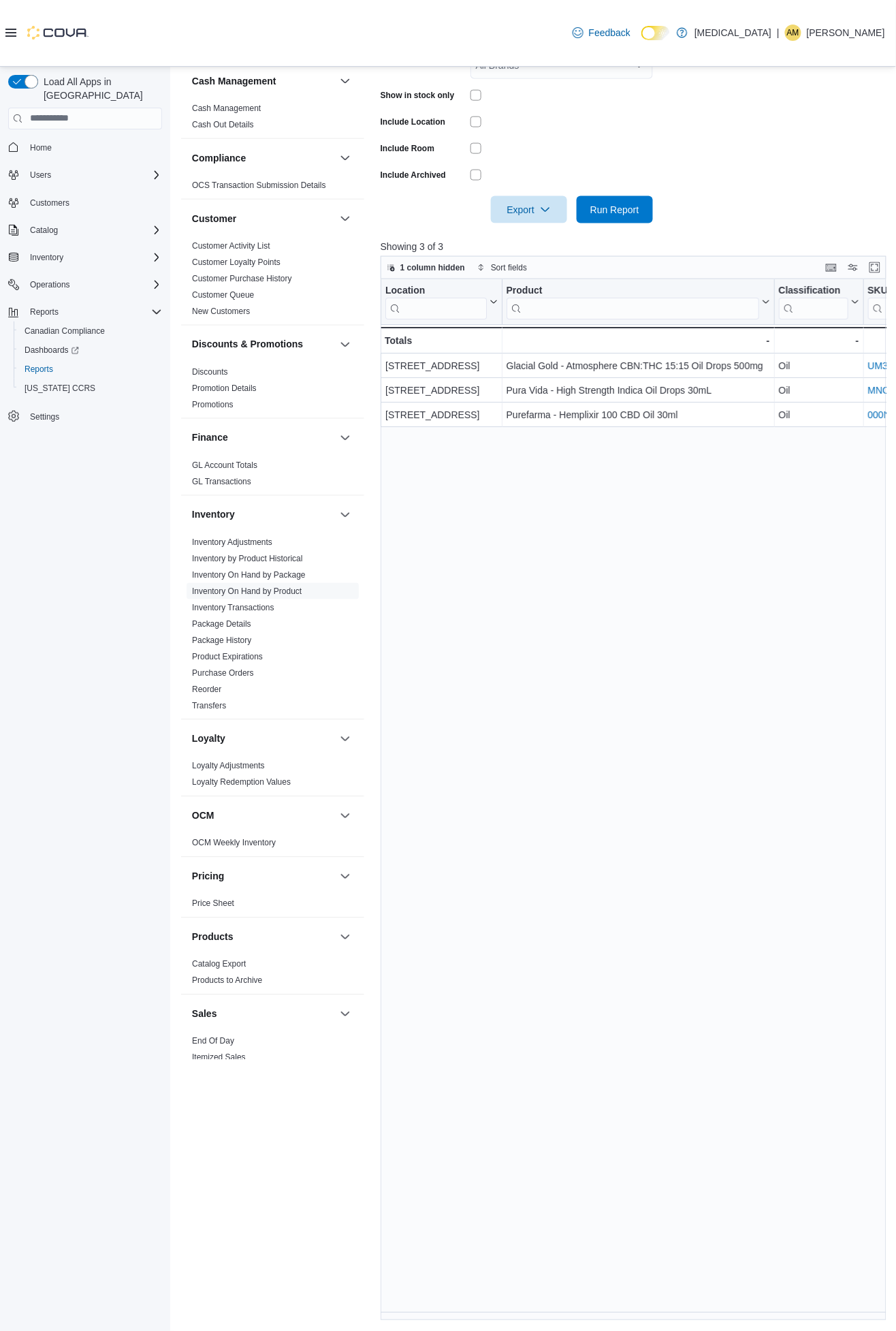
scroll to position [36, 0]
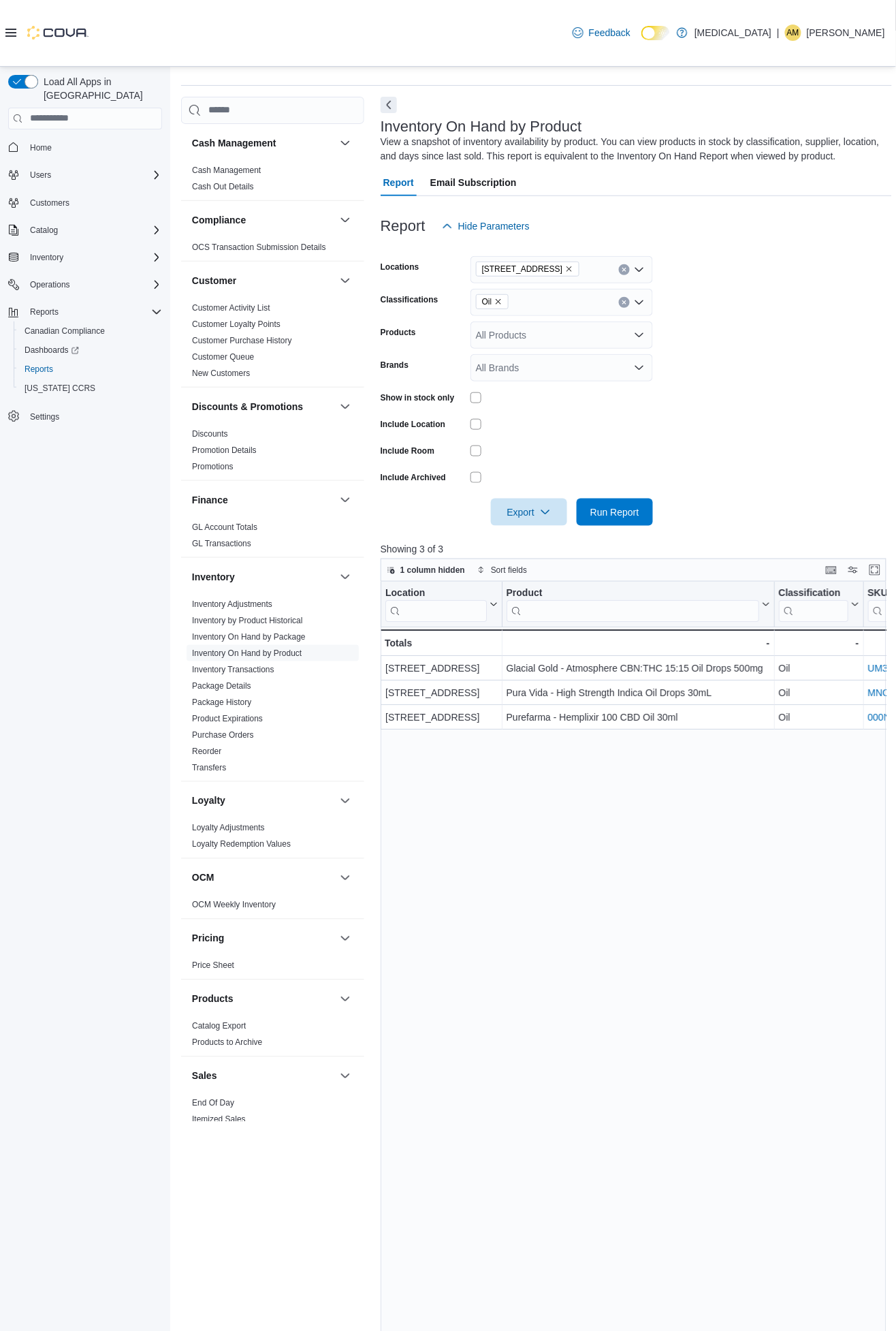
click at [565, 267] on icon "Remove 3039 Granville Street from selection in this group" at bounding box center [569, 269] width 9 height 9
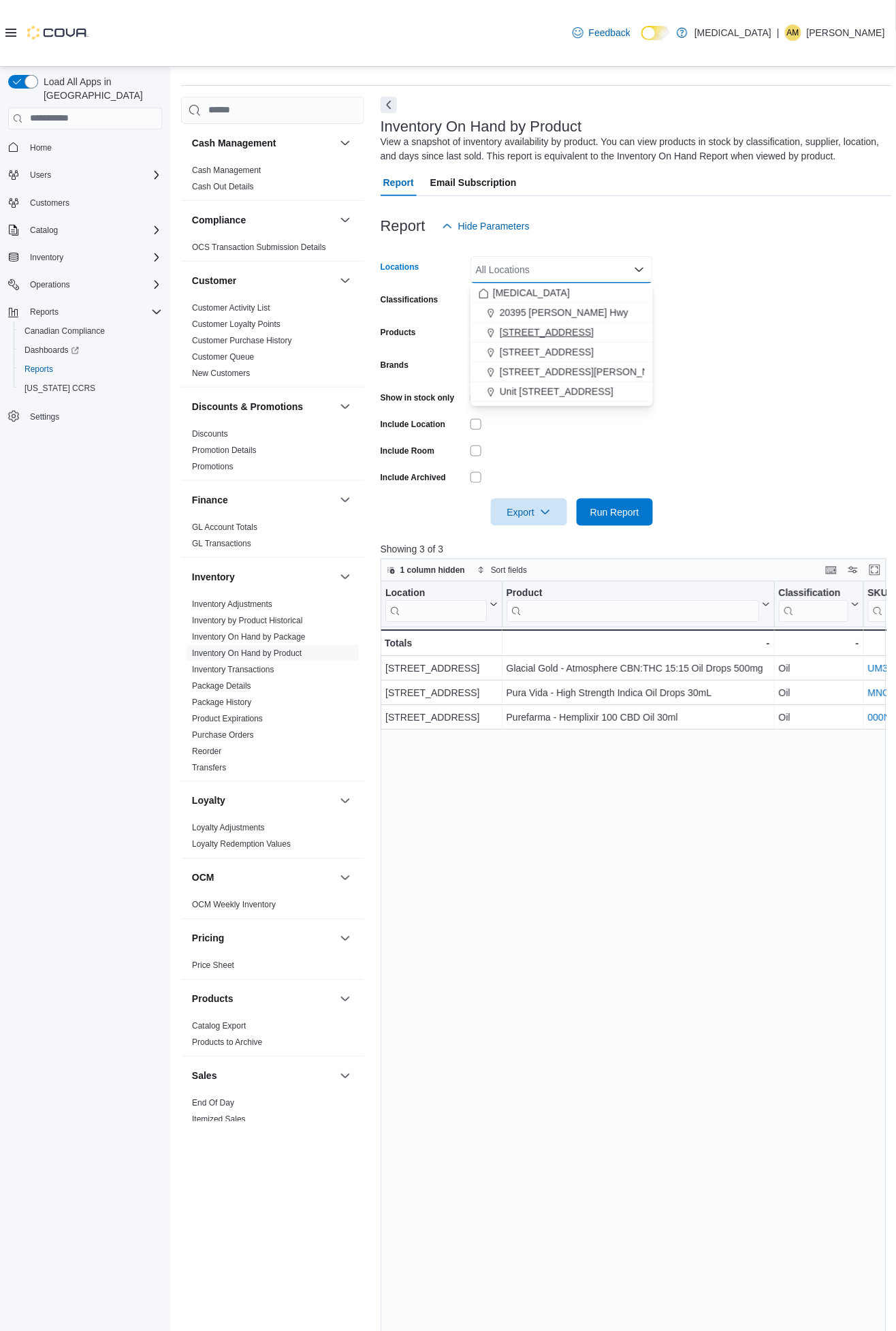
click at [584, 331] on span "[STREET_ADDRESS]" at bounding box center [546, 332] width 94 height 14
click at [795, 283] on form "Locations [STREET_ADDRESS] Selected. [STREET_ADDRESS]. Press Backspace to delet…" at bounding box center [636, 382] width 511 height 286
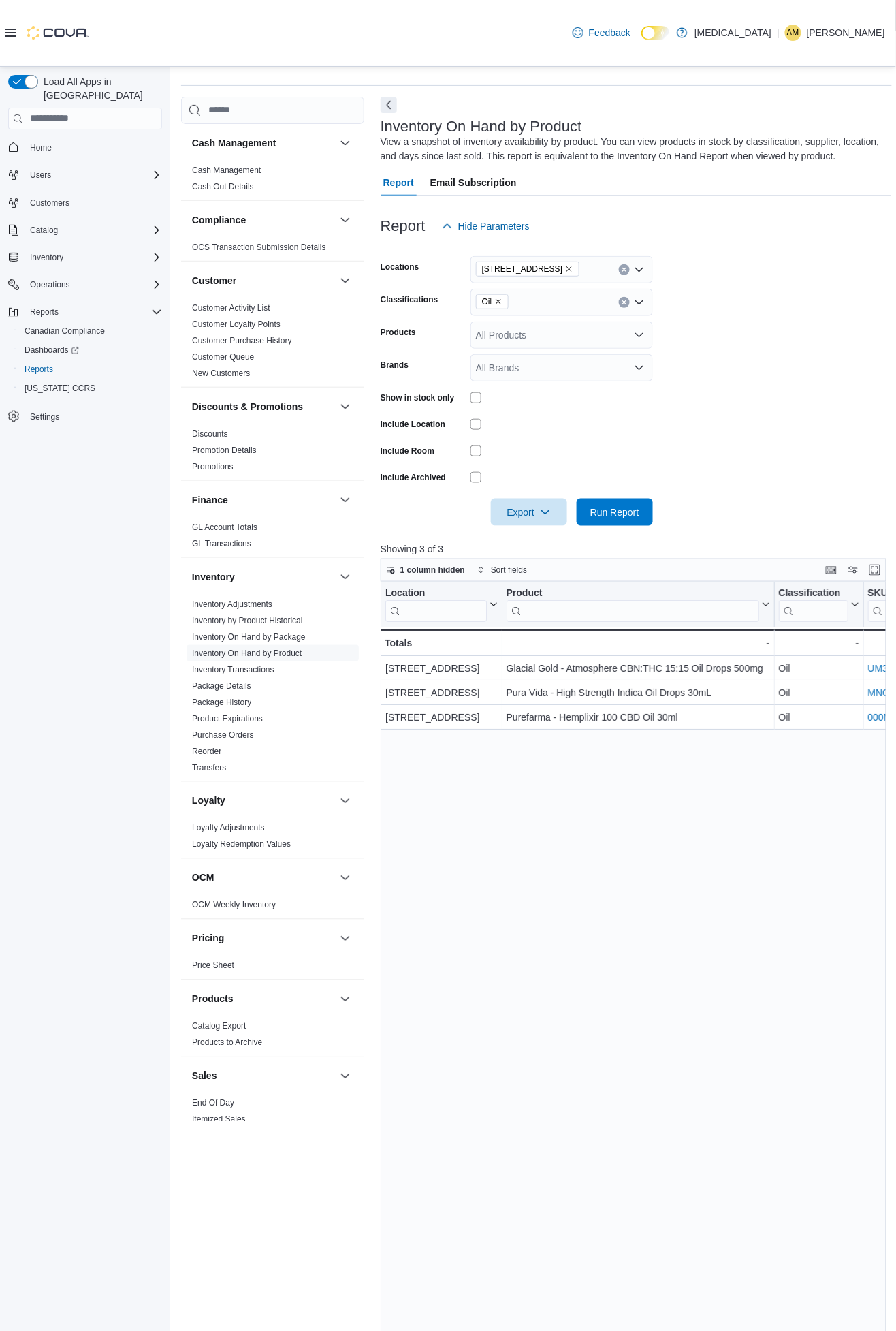
click at [499, 300] on icon "Remove Oil from selection in this group" at bounding box center [498, 301] width 9 height 9
click at [510, 442] on span "Topicals" at bounding box center [517, 444] width 35 height 14
click at [640, 510] on span "Run Report" at bounding box center [614, 511] width 60 height 27
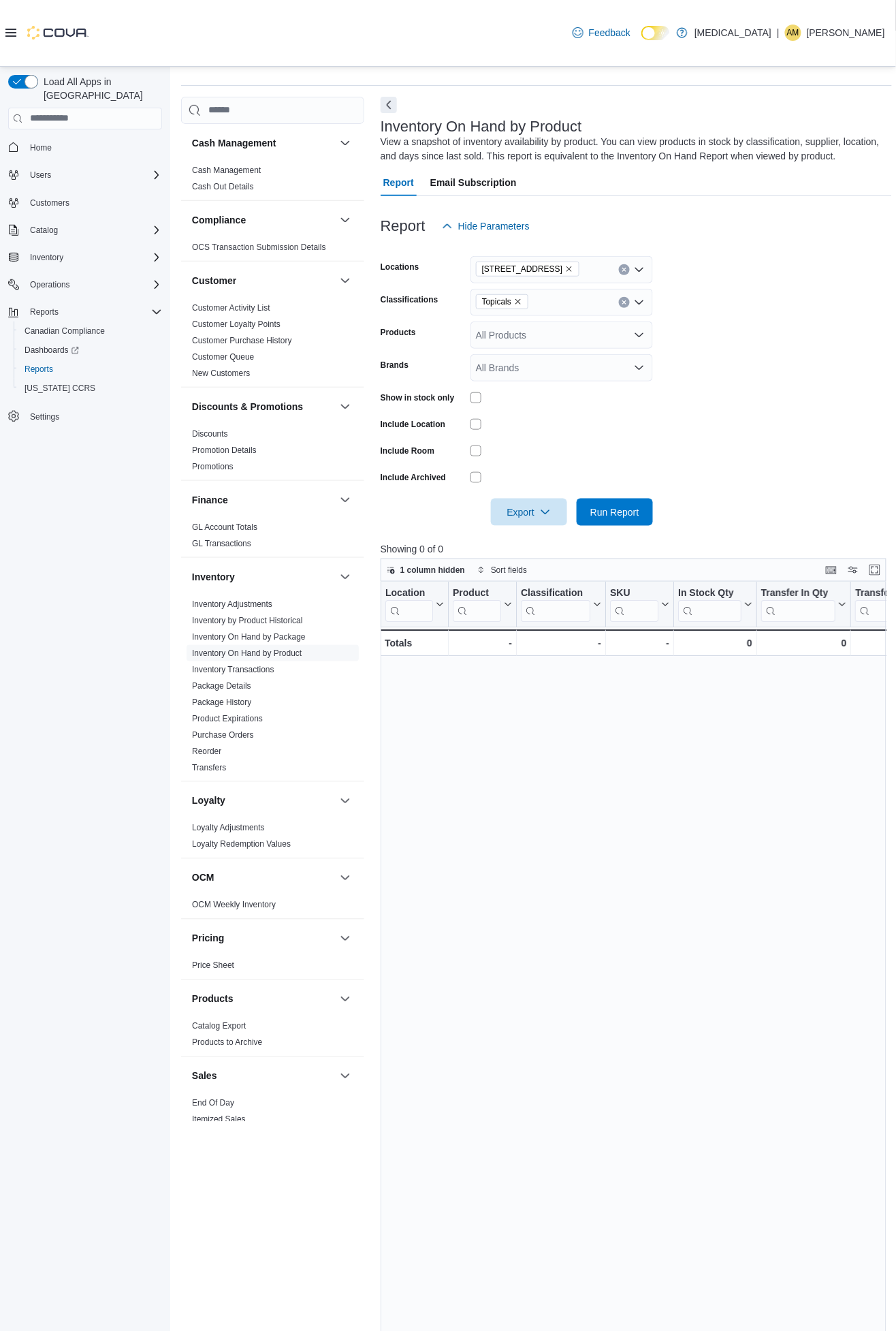
click at [517, 301] on icon "Remove Topicals from selection in this group" at bounding box center [518, 301] width 5 height 5
click at [512, 383] on span "Accessories" at bounding box center [525, 388] width 51 height 14
click at [785, 353] on form "Locations [STREET_ADDRESS] Classifications Accessories Combo box. Selected. Acc…" at bounding box center [636, 382] width 511 height 286
click at [633, 510] on span "Run Report" at bounding box center [614, 511] width 49 height 14
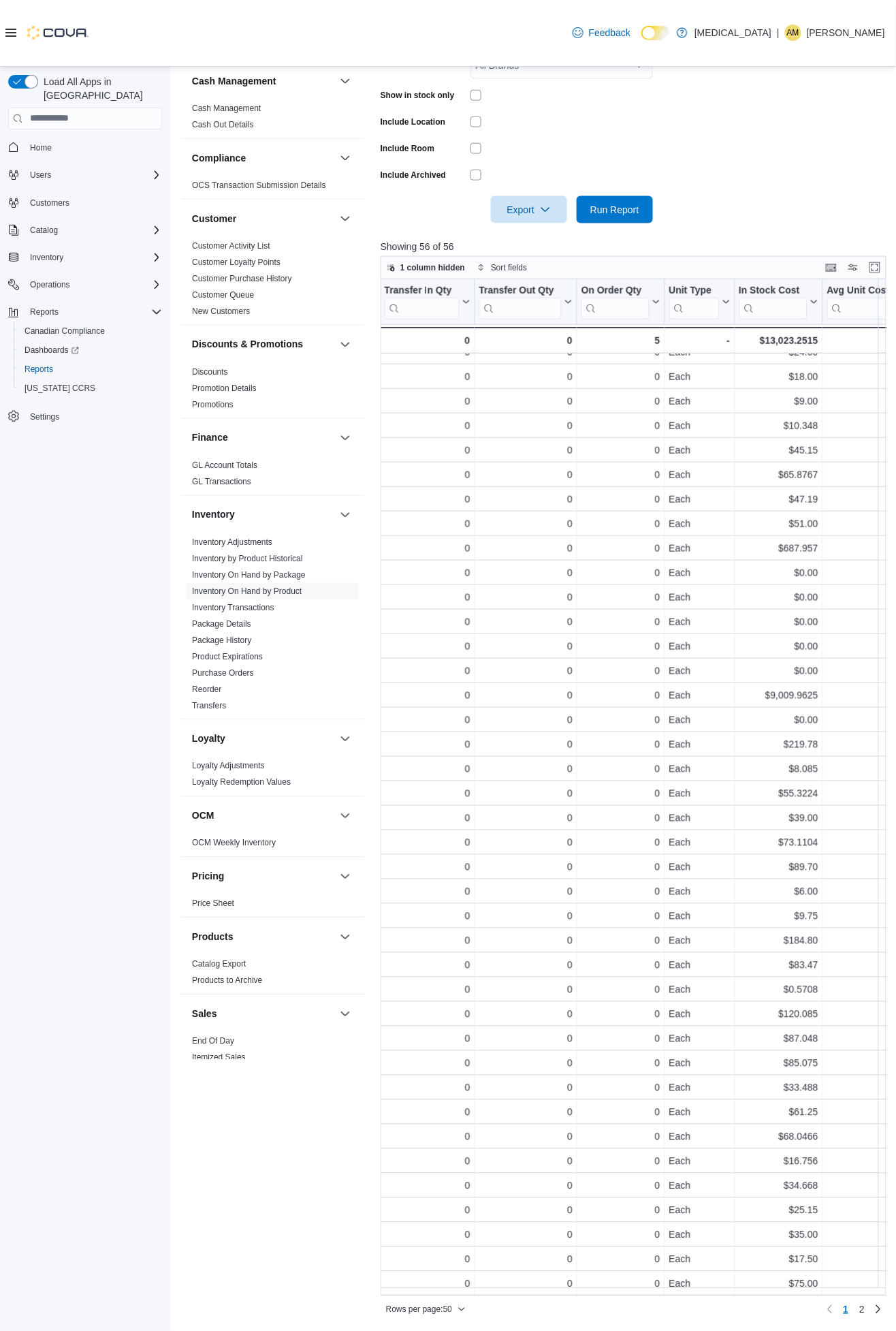
scroll to position [291, 668]
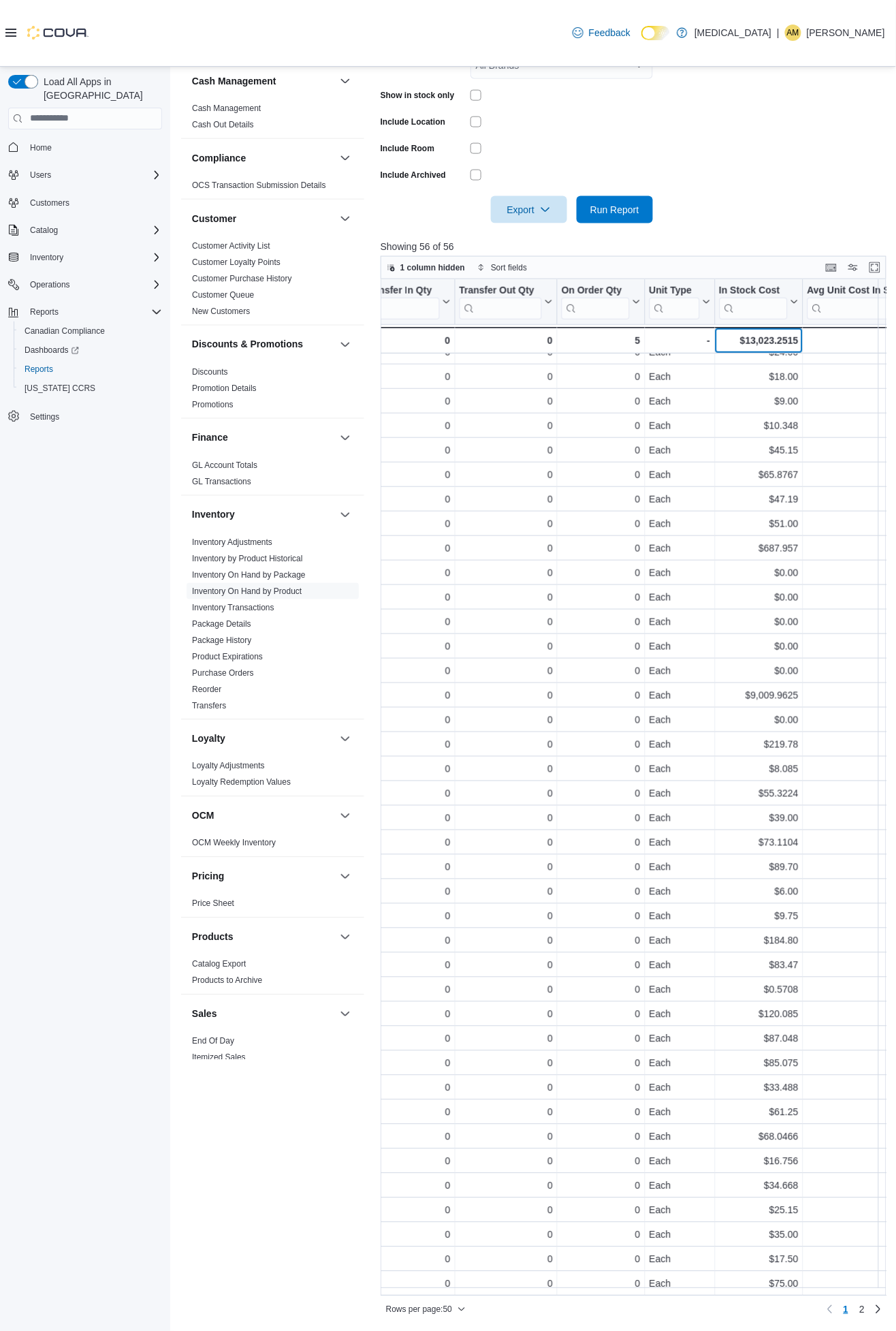
click at [772, 335] on div "$13,023.2515" at bounding box center [758, 340] width 79 height 16
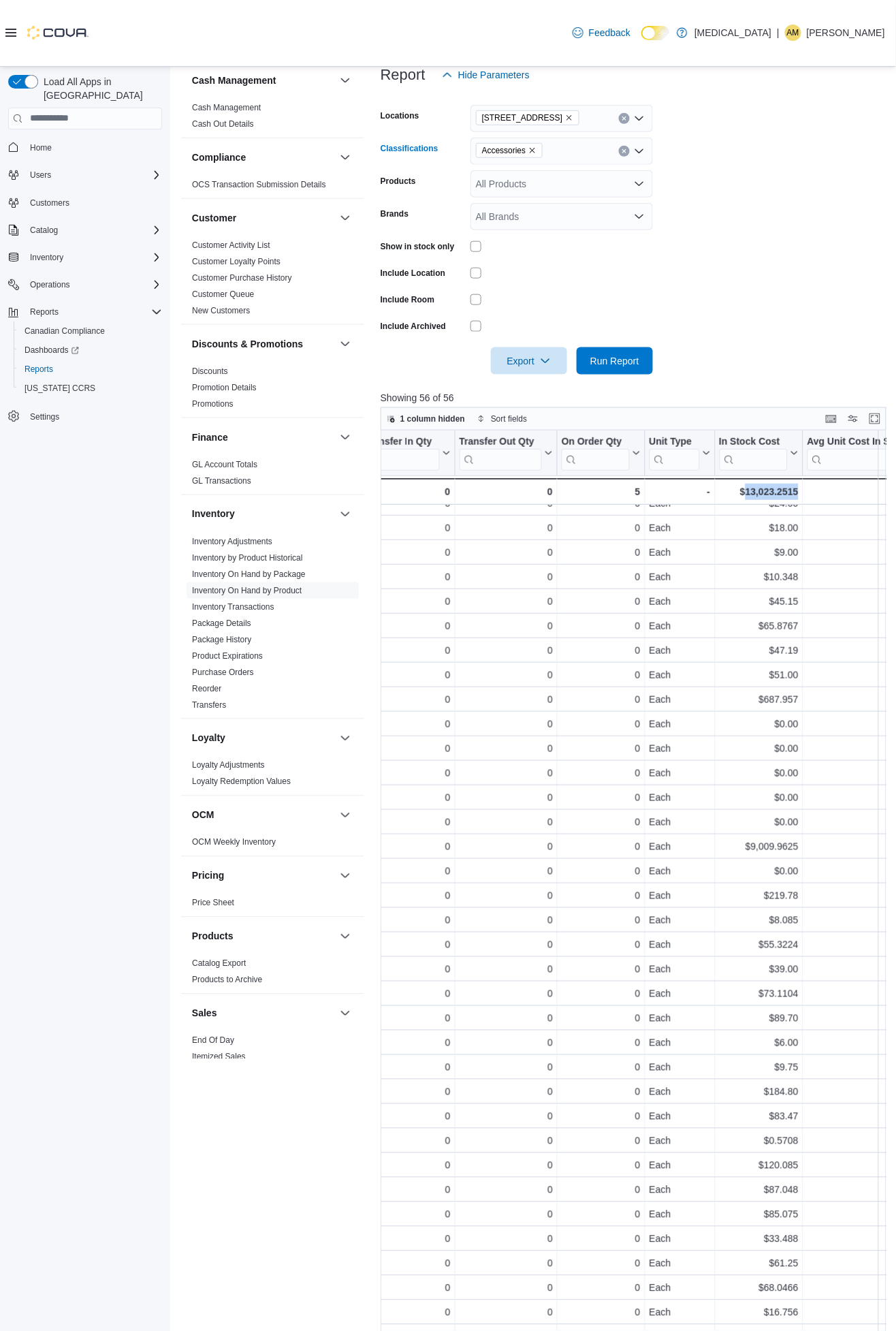
click at [534, 152] on icon "Remove Accessories from selection in this group" at bounding box center [532, 150] width 9 height 9
click at [521, 287] on button "Capsules" at bounding box center [562, 296] width 183 height 19
click at [786, 205] on form "Locations [STREET_ADDRESS] Classifications Capsules Combo box. Selected. Capsul…" at bounding box center [636, 231] width 511 height 286
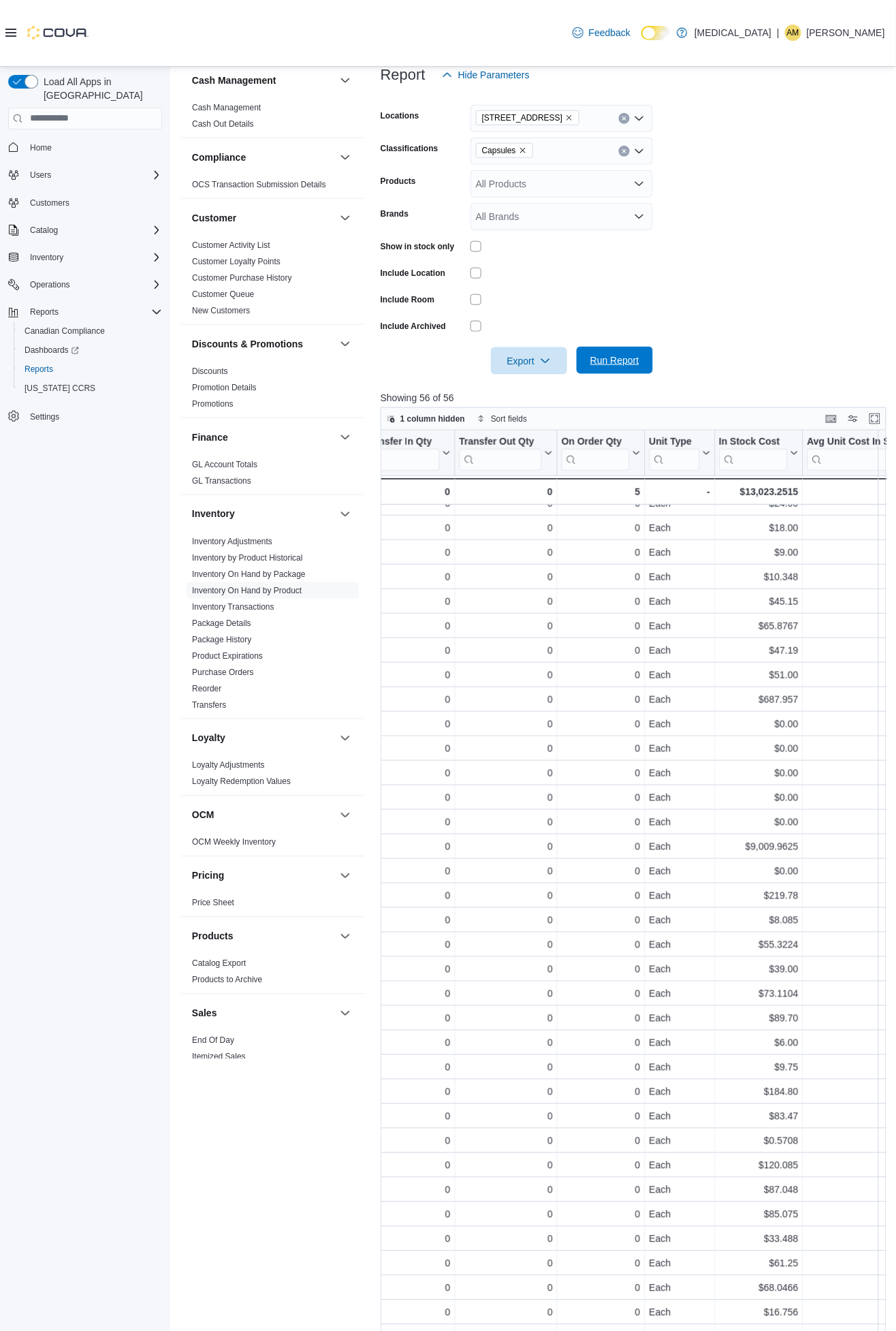
click at [616, 370] on span "Run Report" at bounding box center [614, 360] width 60 height 27
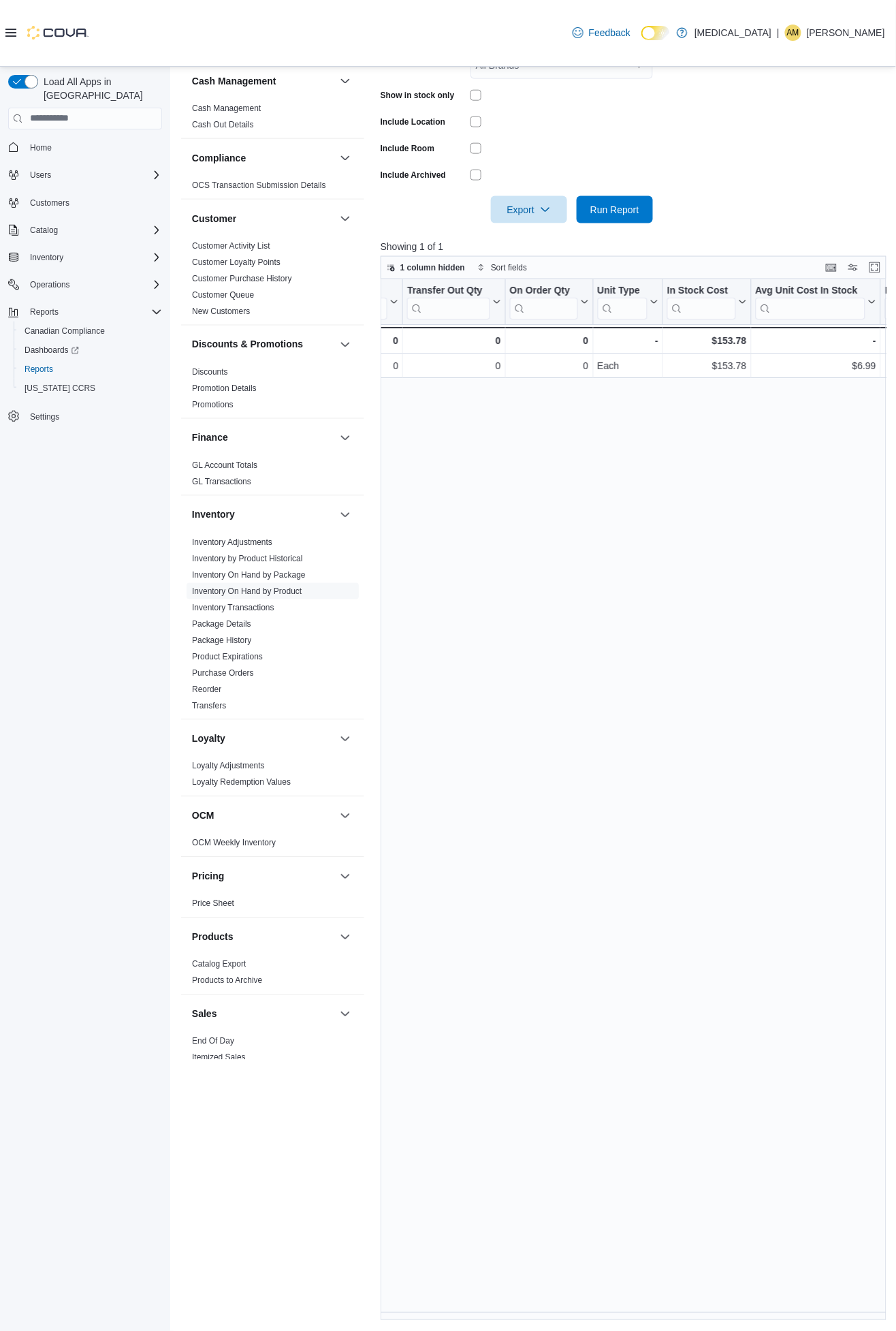
scroll to position [0, 614]
click at [711, 335] on div "$153.78" at bounding box center [690, 340] width 79 height 16
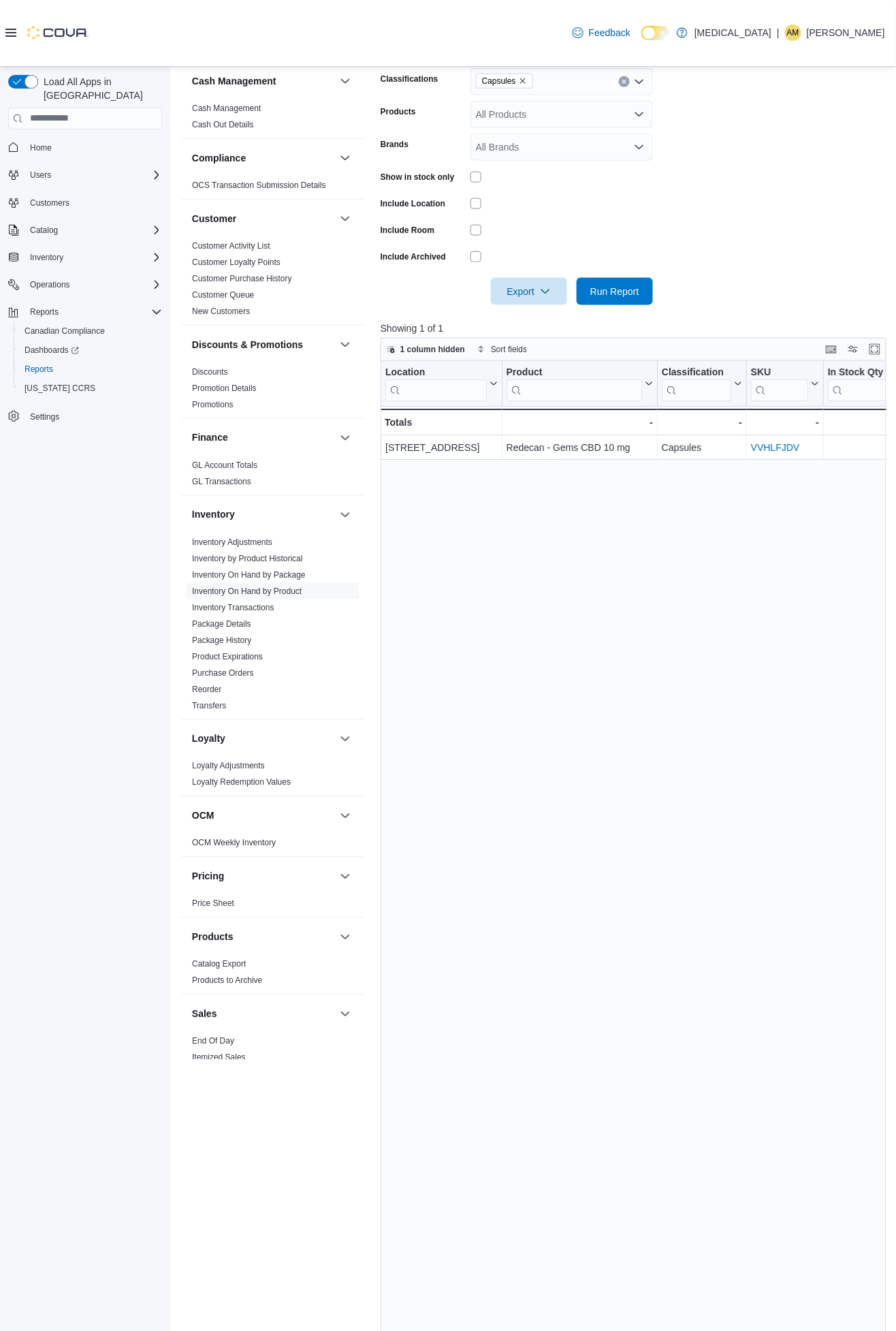
scroll to position [112, 0]
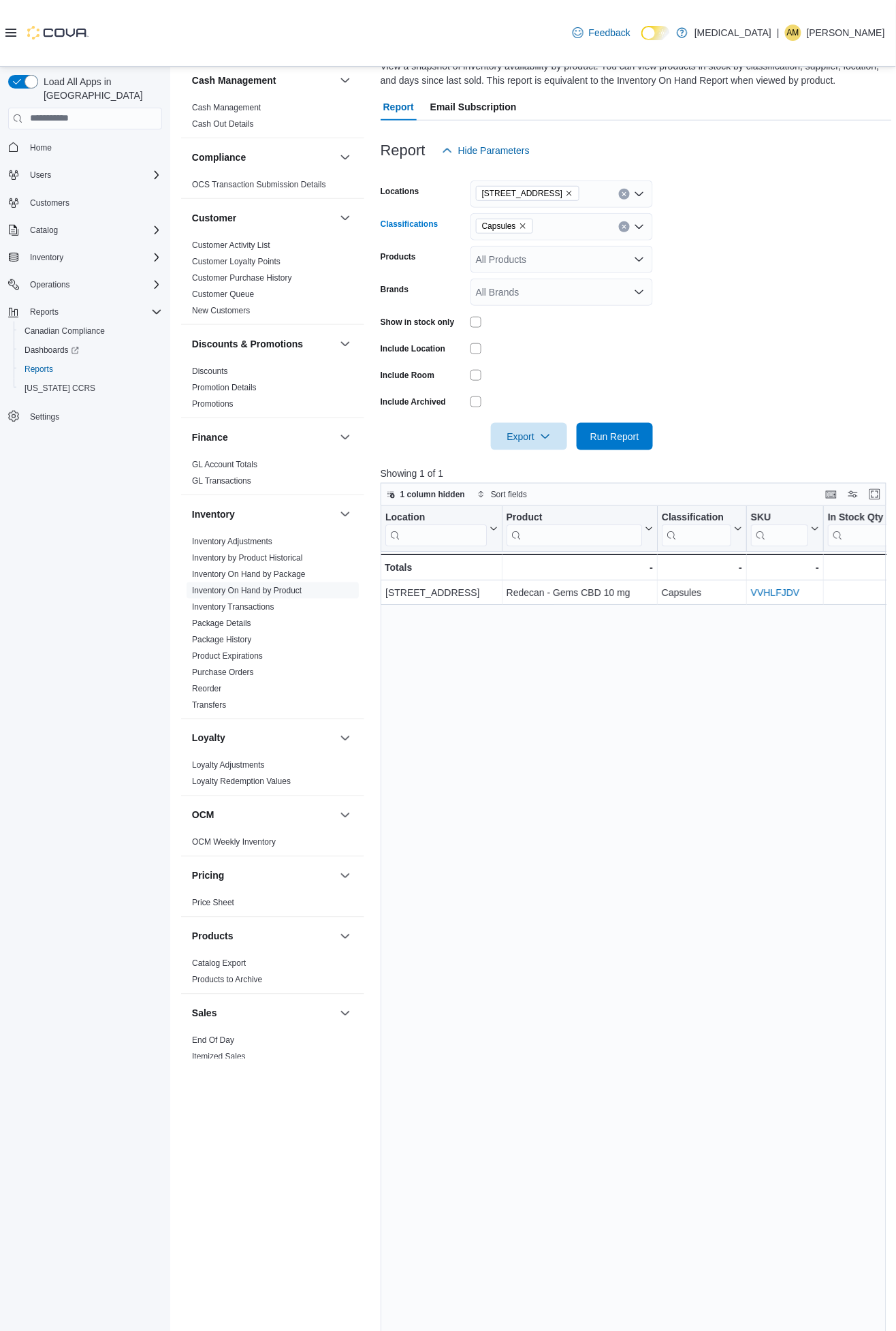
click at [522, 225] on icon "Remove Capsules from selection in this group" at bounding box center [523, 226] width 9 height 9
click at [520, 353] on span "Edibles" at bounding box center [515, 356] width 31 height 14
click at [831, 288] on form "Locations [STREET_ADDRESS] Classifications Edibles Combo box. Selected. Edibles…" at bounding box center [636, 307] width 511 height 286
click at [645, 434] on button "Run Report" at bounding box center [615, 435] width 76 height 27
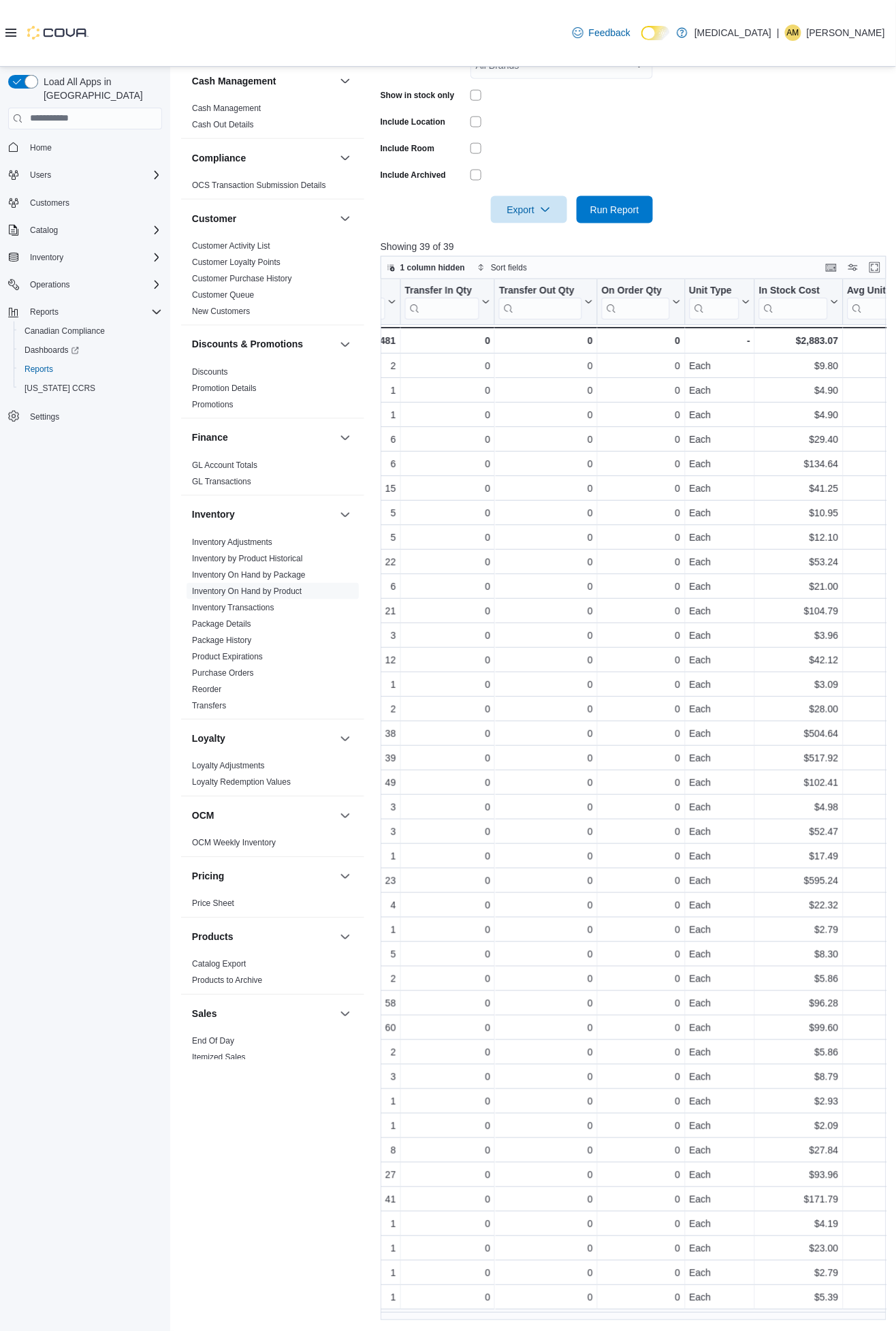
scroll to position [0, 724]
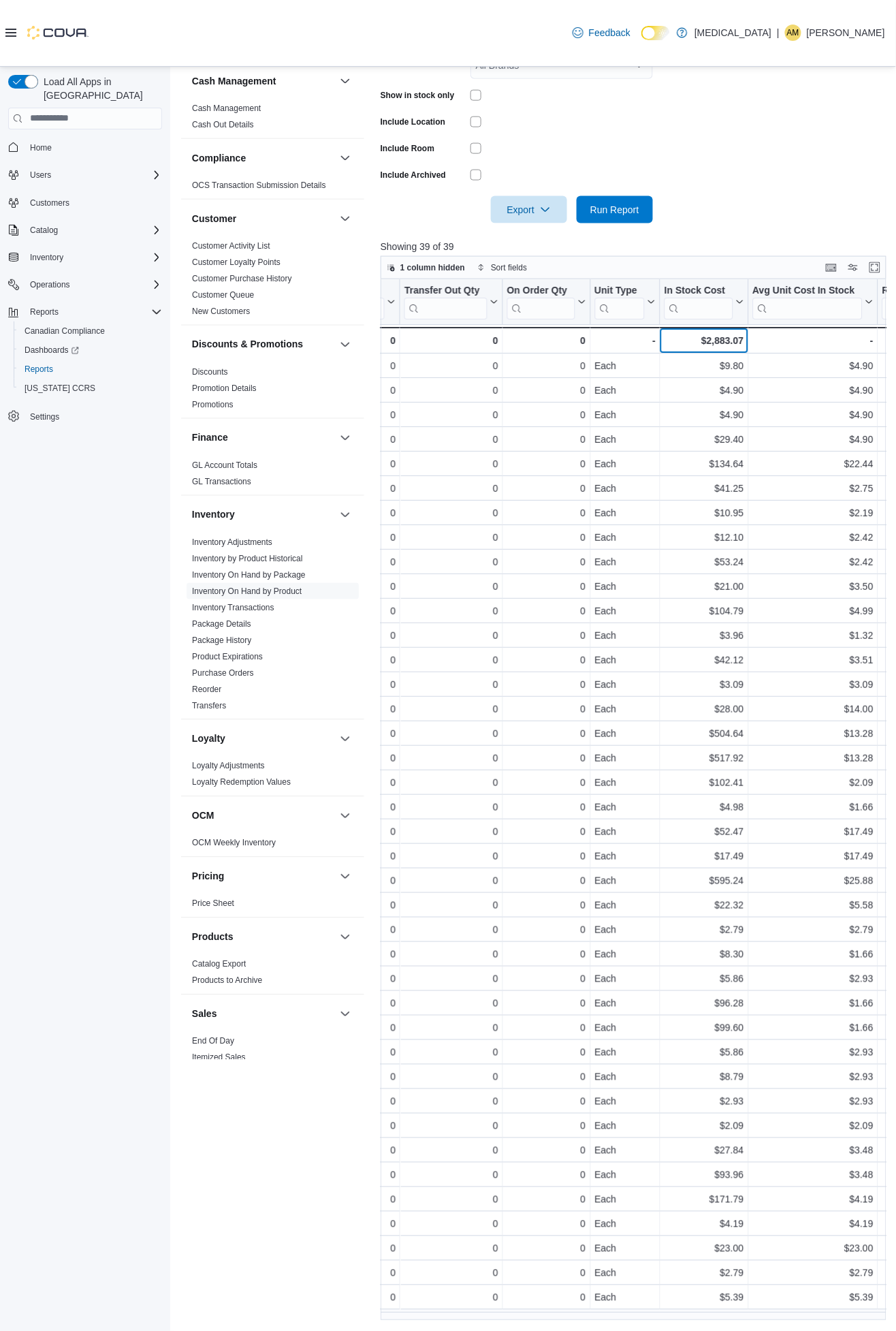
click at [724, 335] on div "$2,883.07" at bounding box center [704, 340] width 79 height 16
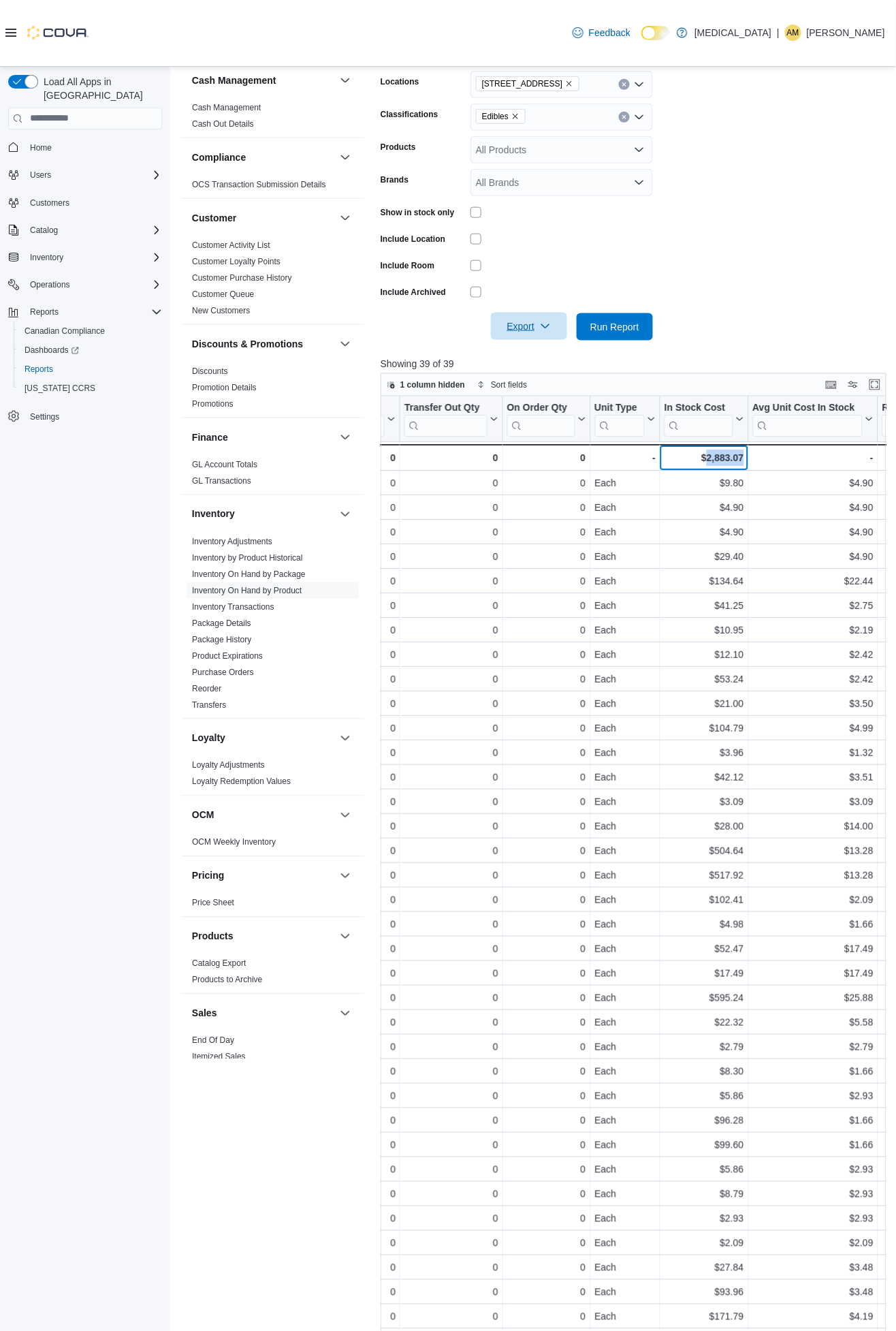
scroll to position [112, 0]
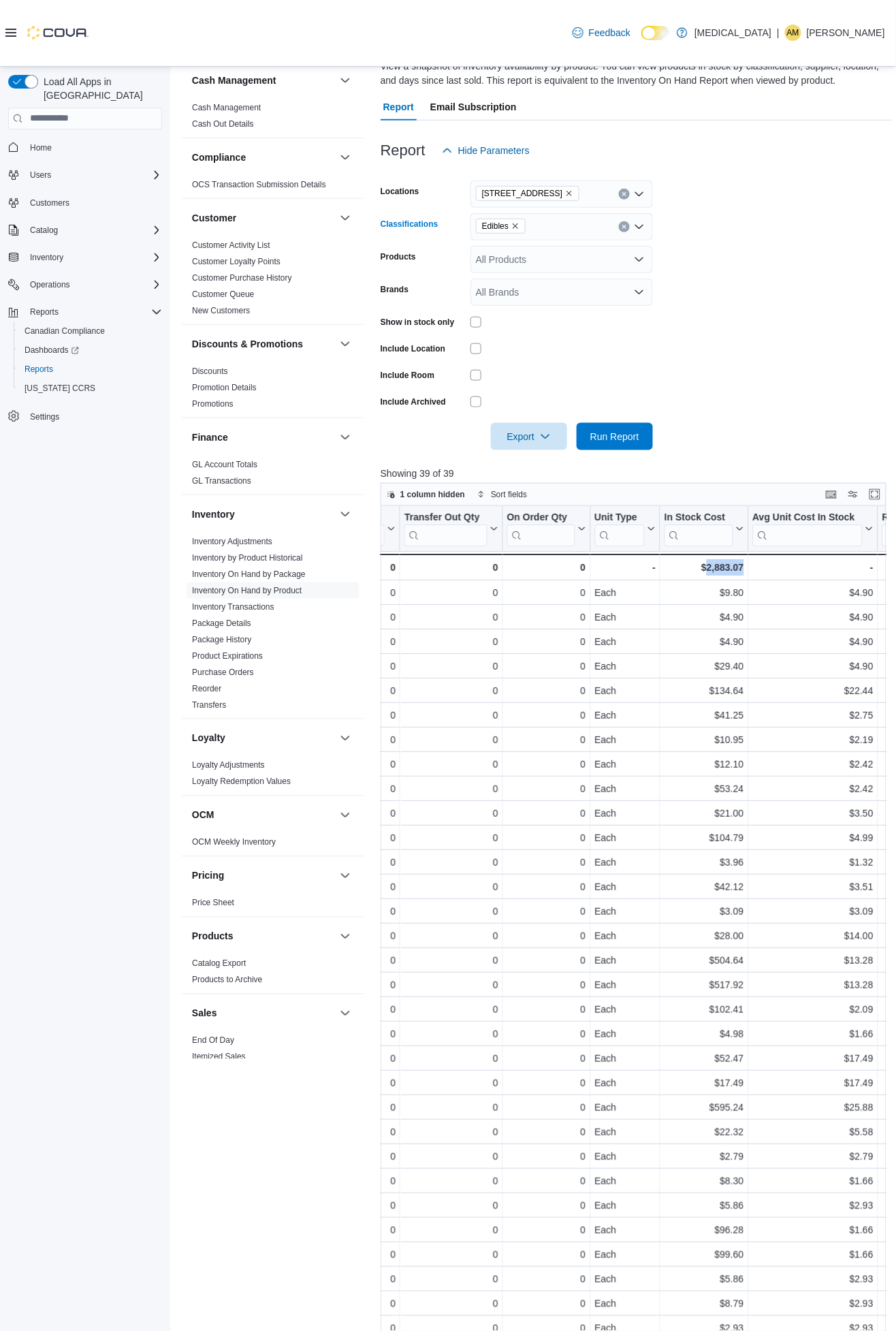
click at [514, 226] on icon "Remove Edibles from selection in this group" at bounding box center [515, 225] width 5 height 5
click at [518, 301] on span "Vapes" at bounding box center [513, 308] width 26 height 14
click at [842, 277] on form "Locations [STREET_ADDRESS] Classifications Vapes Combo box. Selected. Vapes. Pr…" at bounding box center [636, 307] width 511 height 286
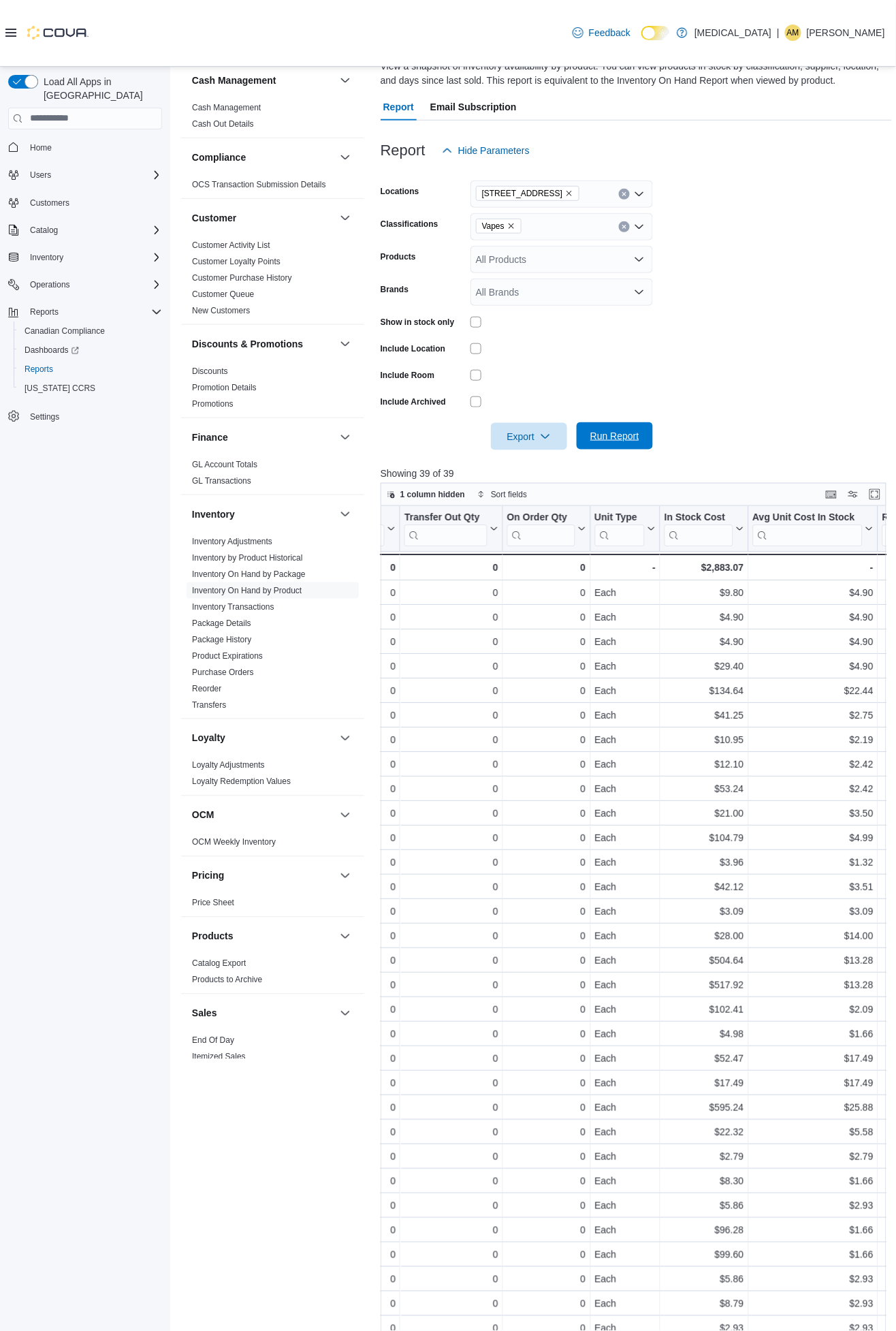
click at [620, 432] on span "Run Report" at bounding box center [614, 436] width 49 height 14
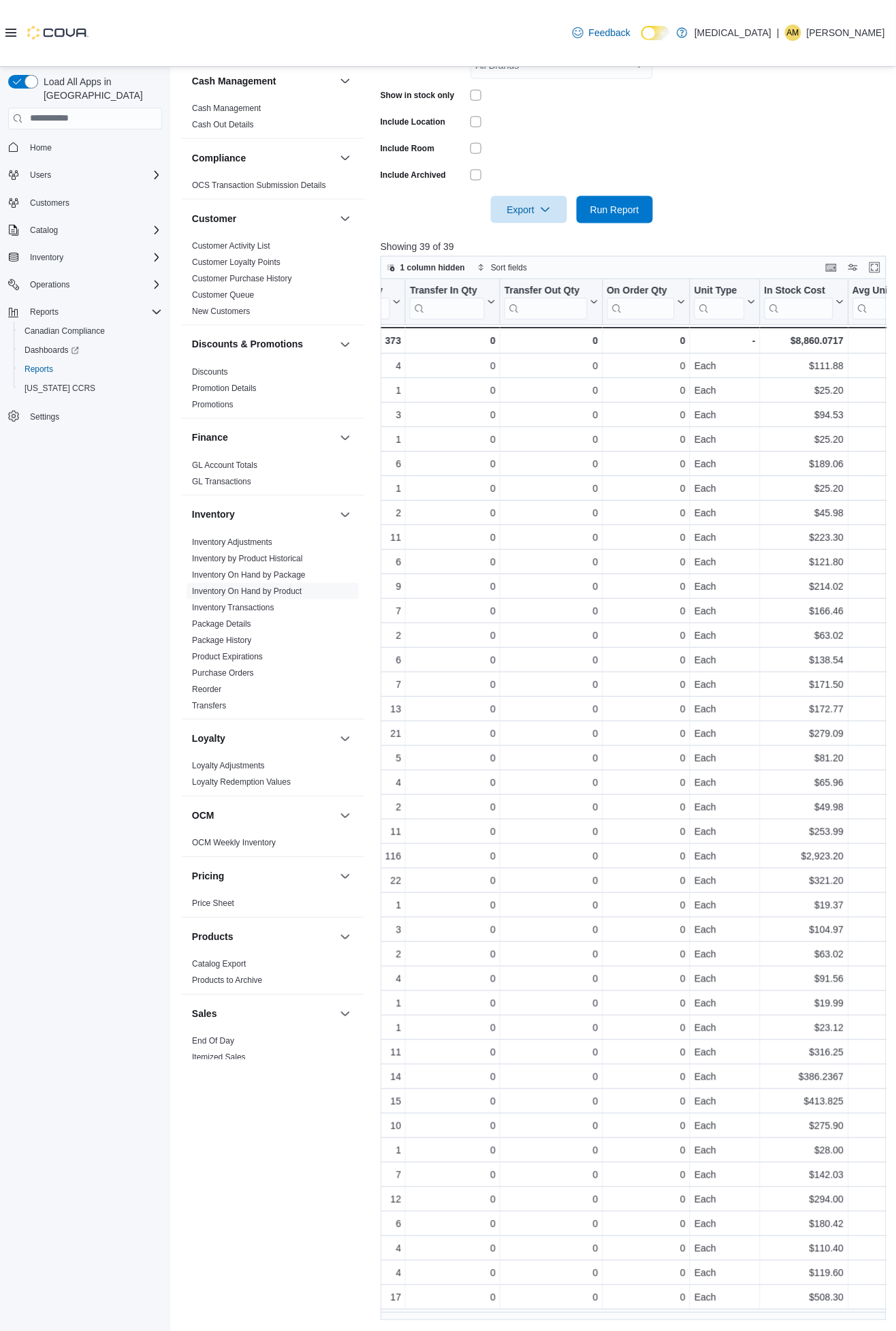
scroll to position [0, 671]
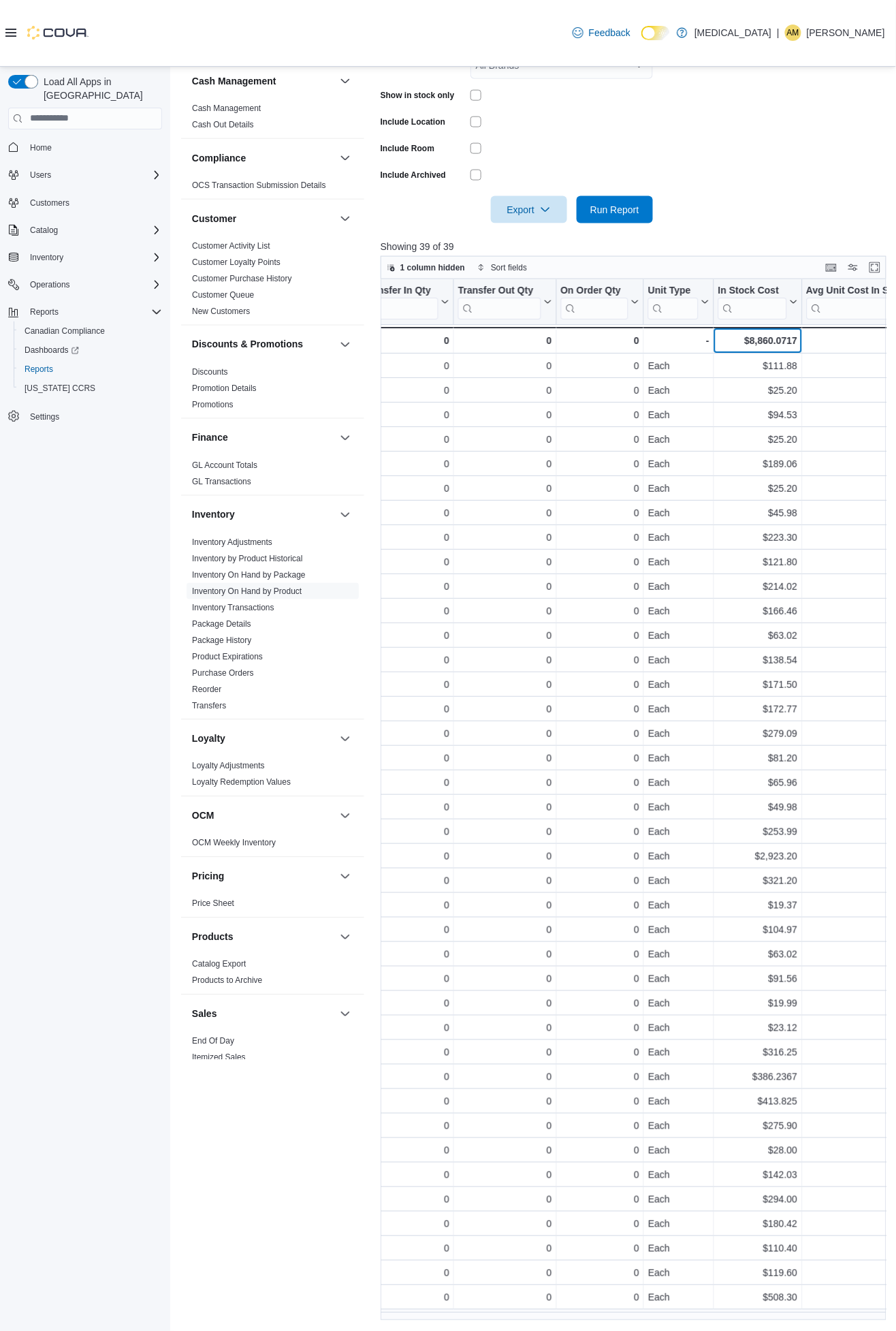
click at [777, 334] on div "$8,860.0717" at bounding box center [758, 340] width 79 height 16
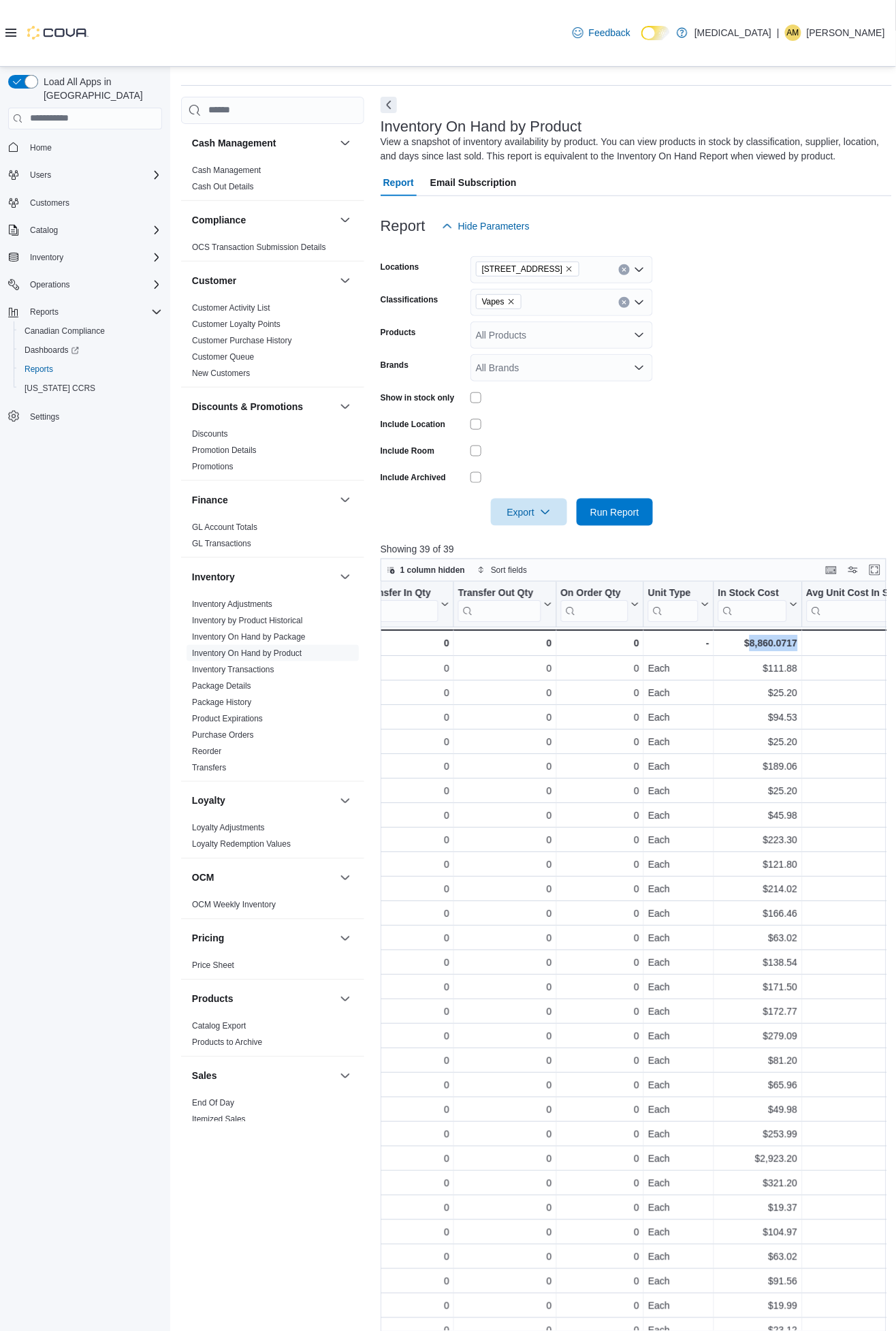
click at [508, 301] on icon "Remove Vapes from selection in this group" at bounding box center [511, 301] width 9 height 9
click at [520, 399] on span "Concentrates" at bounding box center [527, 403] width 57 height 14
click at [832, 354] on form "Locations [STREET_ADDRESS] Classifications Concentrates Combo box. Selected. Co…" at bounding box center [636, 382] width 511 height 286
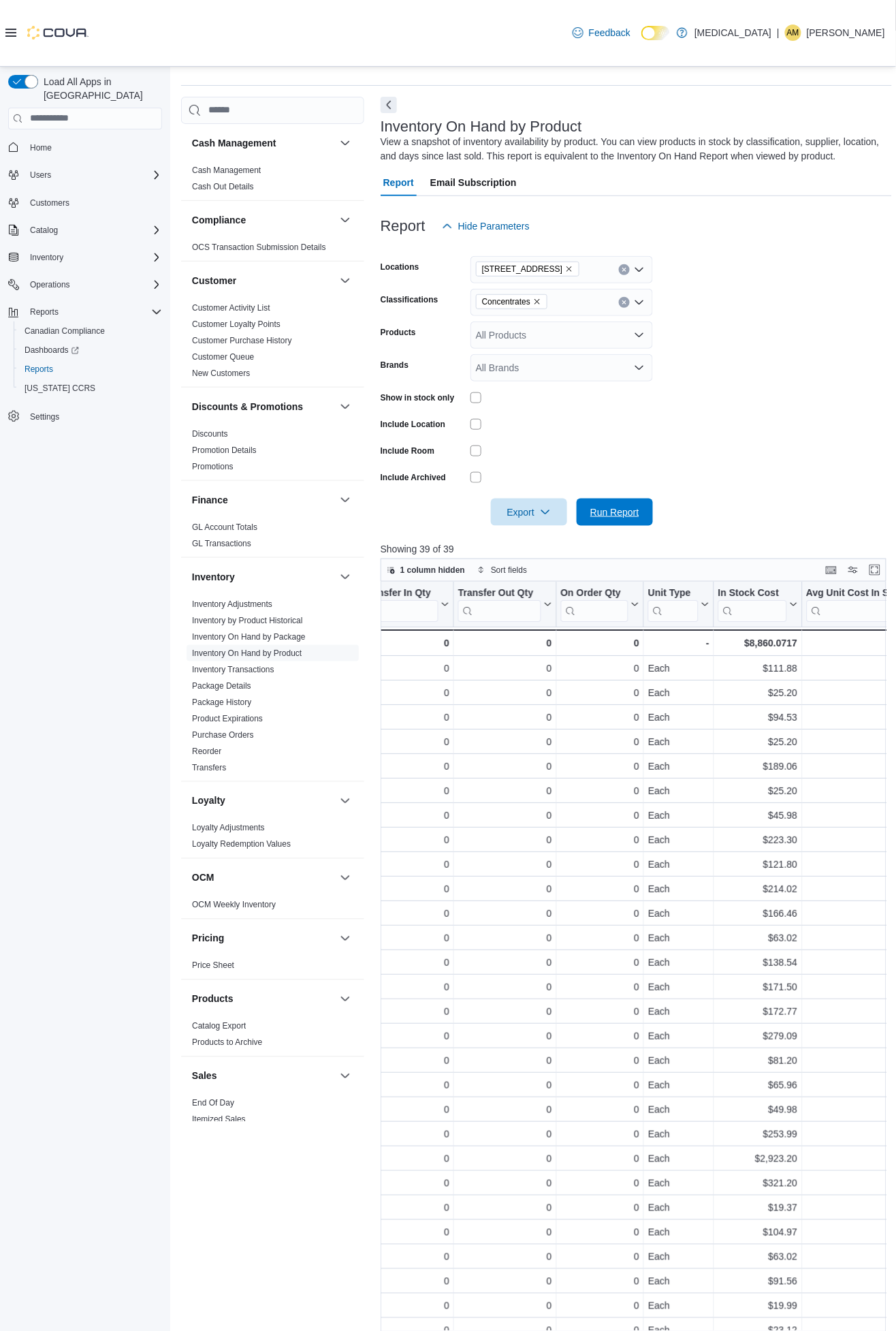
drag, startPoint x: 631, startPoint y: 516, endPoint x: 803, endPoint y: 471, distance: 177.8
click at [630, 516] on span "Run Report" at bounding box center [614, 512] width 49 height 14
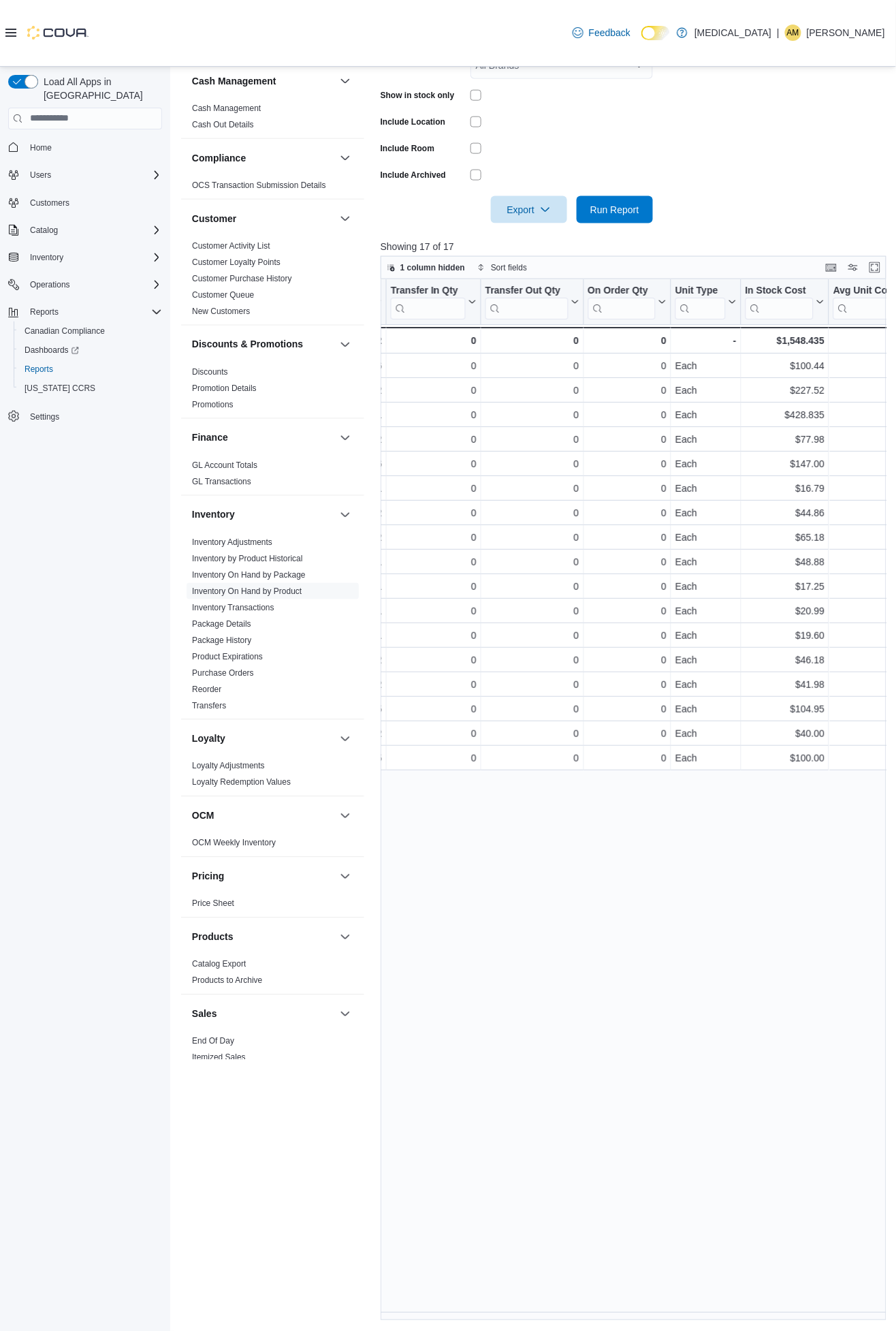
scroll to position [0, 666]
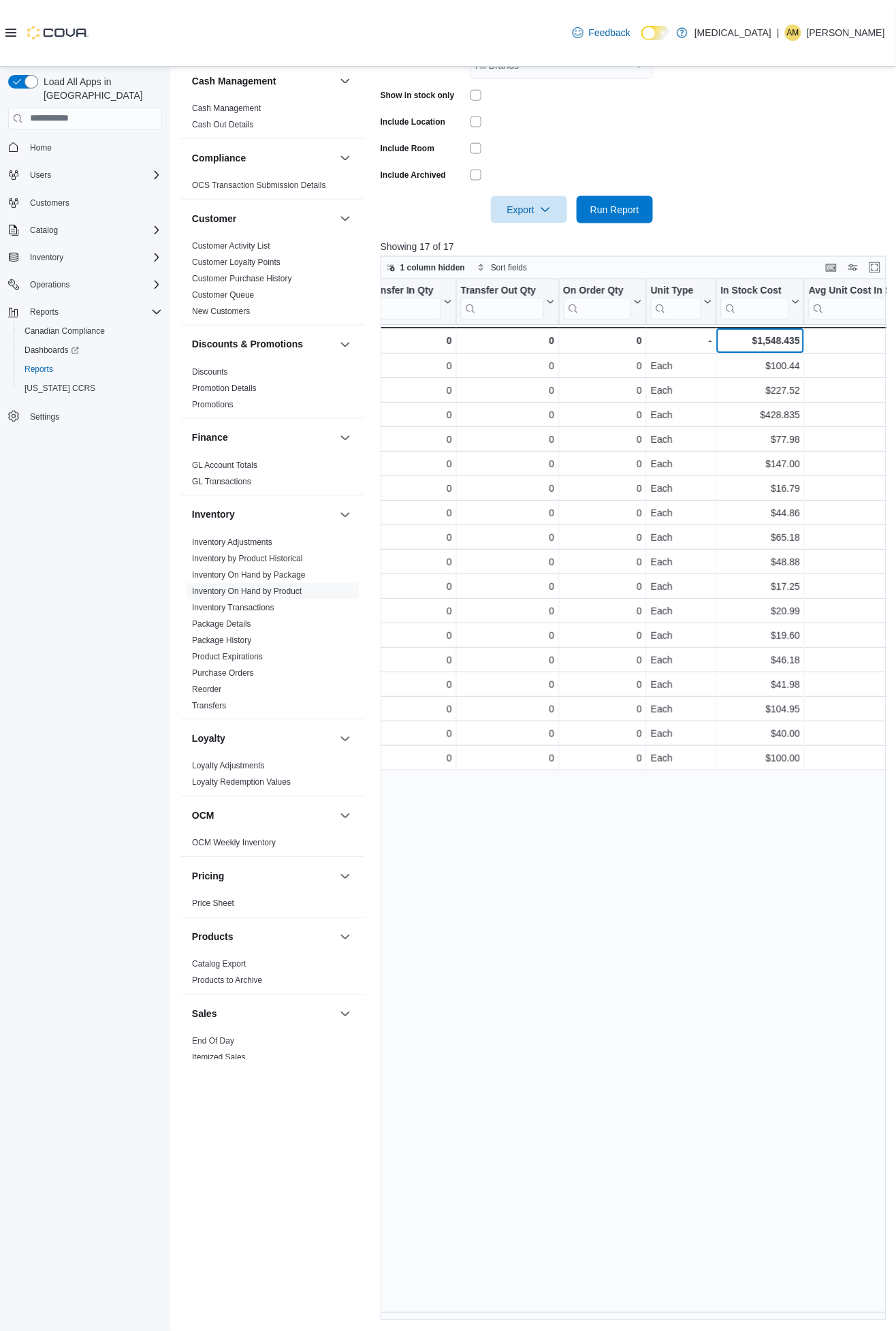
click at [774, 335] on div "$1,548.435" at bounding box center [760, 340] width 79 height 16
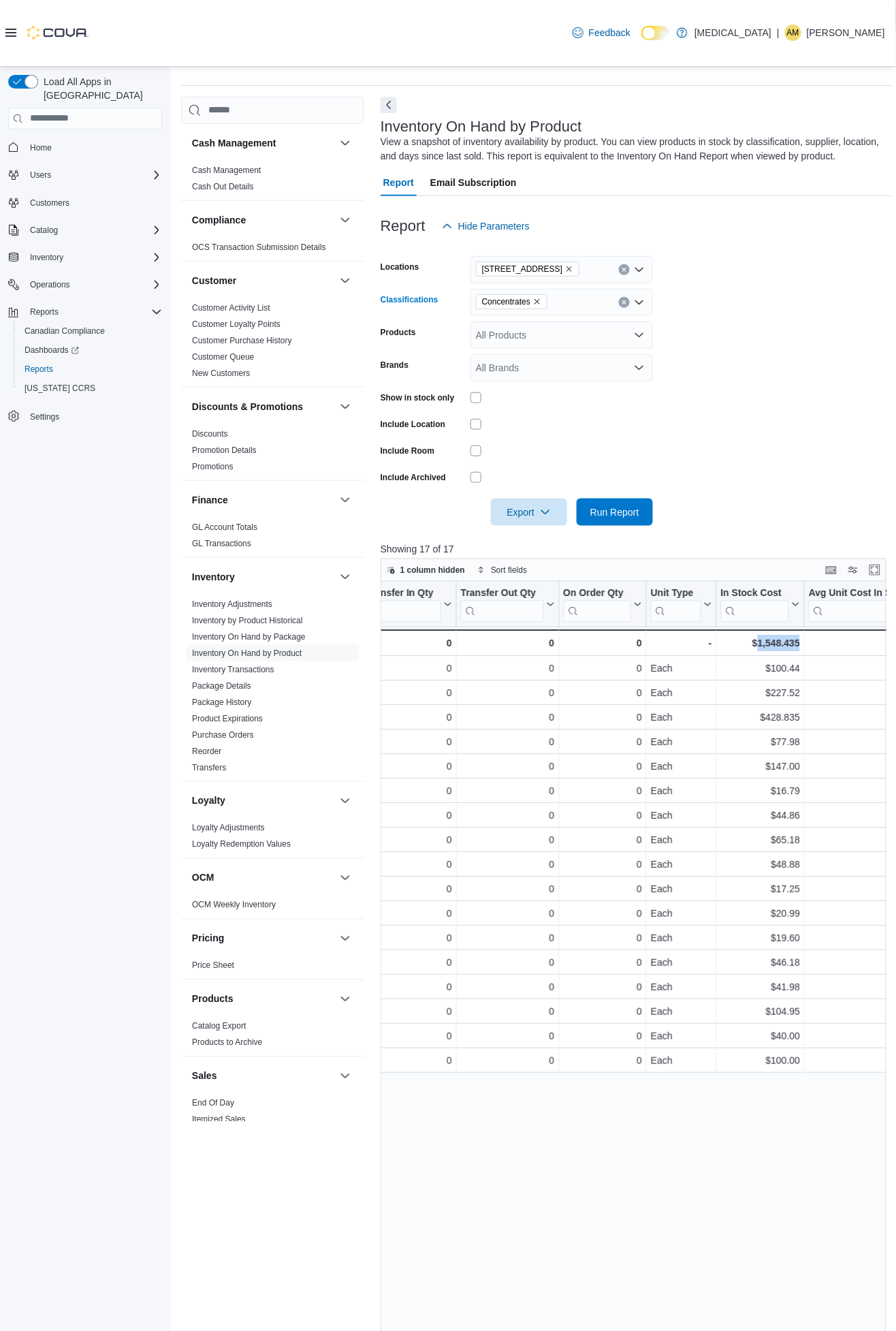
click at [540, 301] on icon "Remove Concentrates from selection in this group" at bounding box center [537, 301] width 9 height 9
click at [541, 301] on div "All Classifications Combo box. Selected. Combo box input. All Classifications. …" at bounding box center [562, 302] width 183 height 27
click at [527, 417] on span "Beverages" at bounding box center [522, 422] width 46 height 14
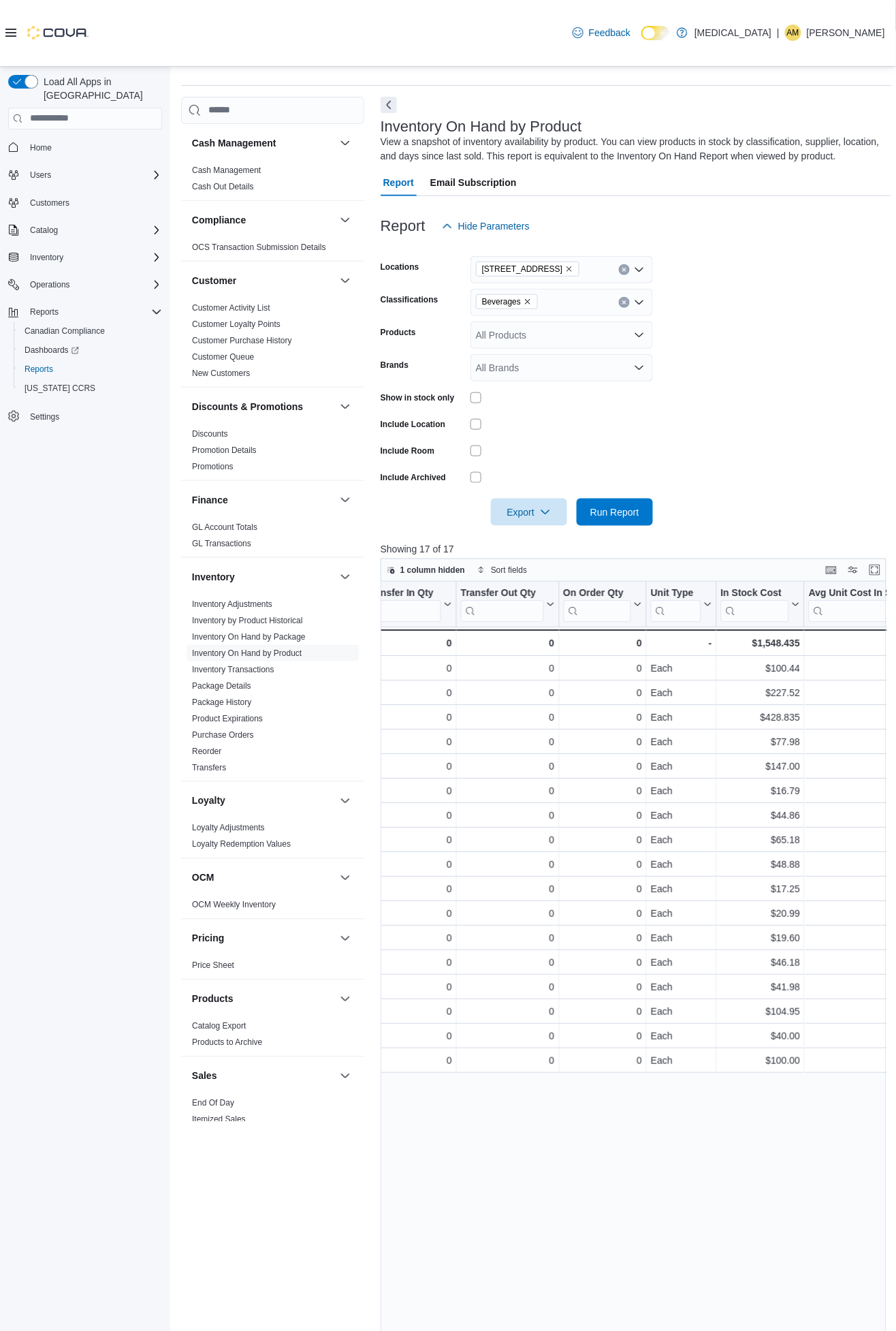
click at [730, 441] on form "Locations [STREET_ADDRESS] Classifications Beverages Products All Products Bran…" at bounding box center [636, 382] width 511 height 286
click at [615, 516] on span "Run Report" at bounding box center [614, 511] width 49 height 14
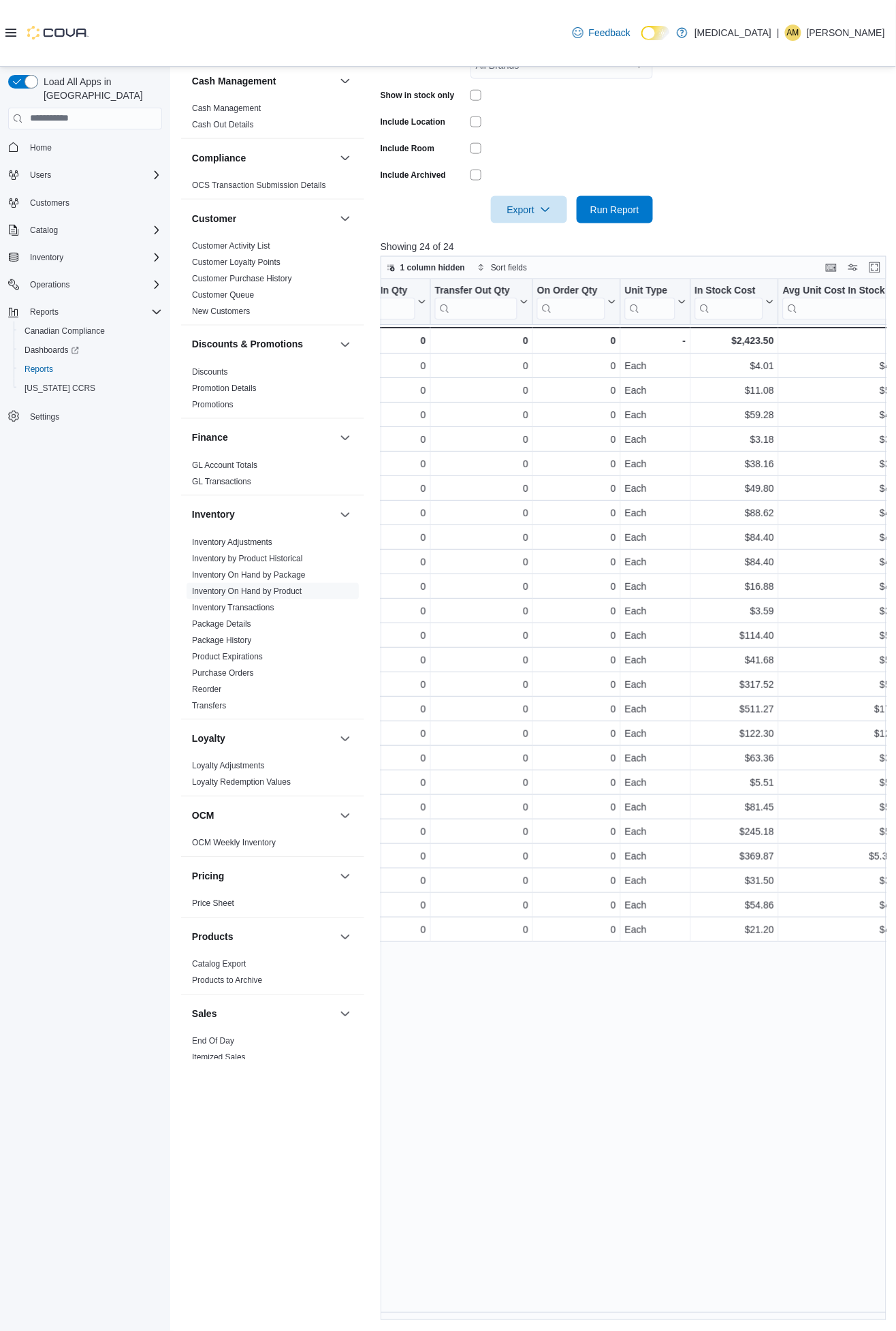
scroll to position [0, 711]
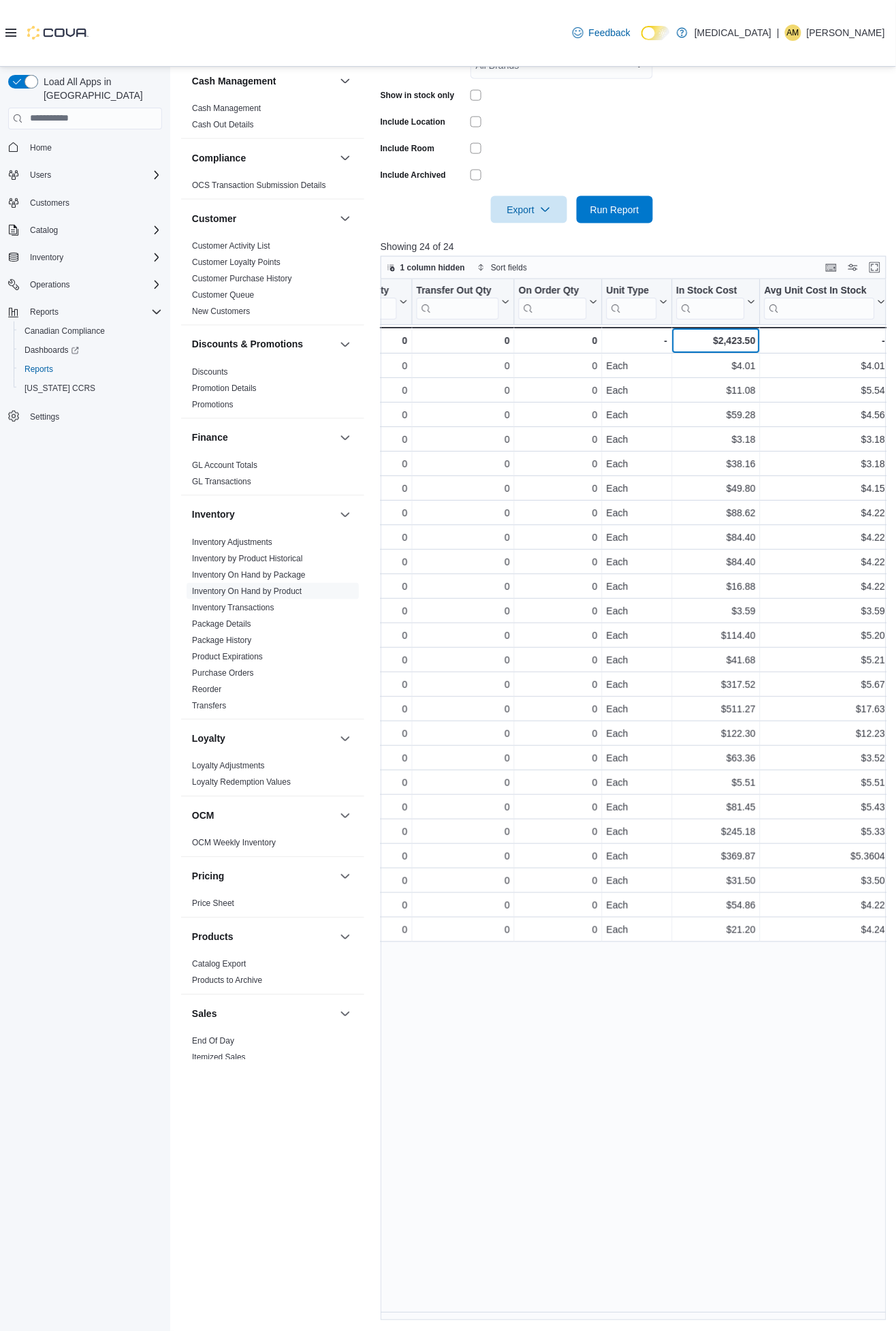
click at [736, 335] on div "$2,423.50" at bounding box center [716, 340] width 79 height 16
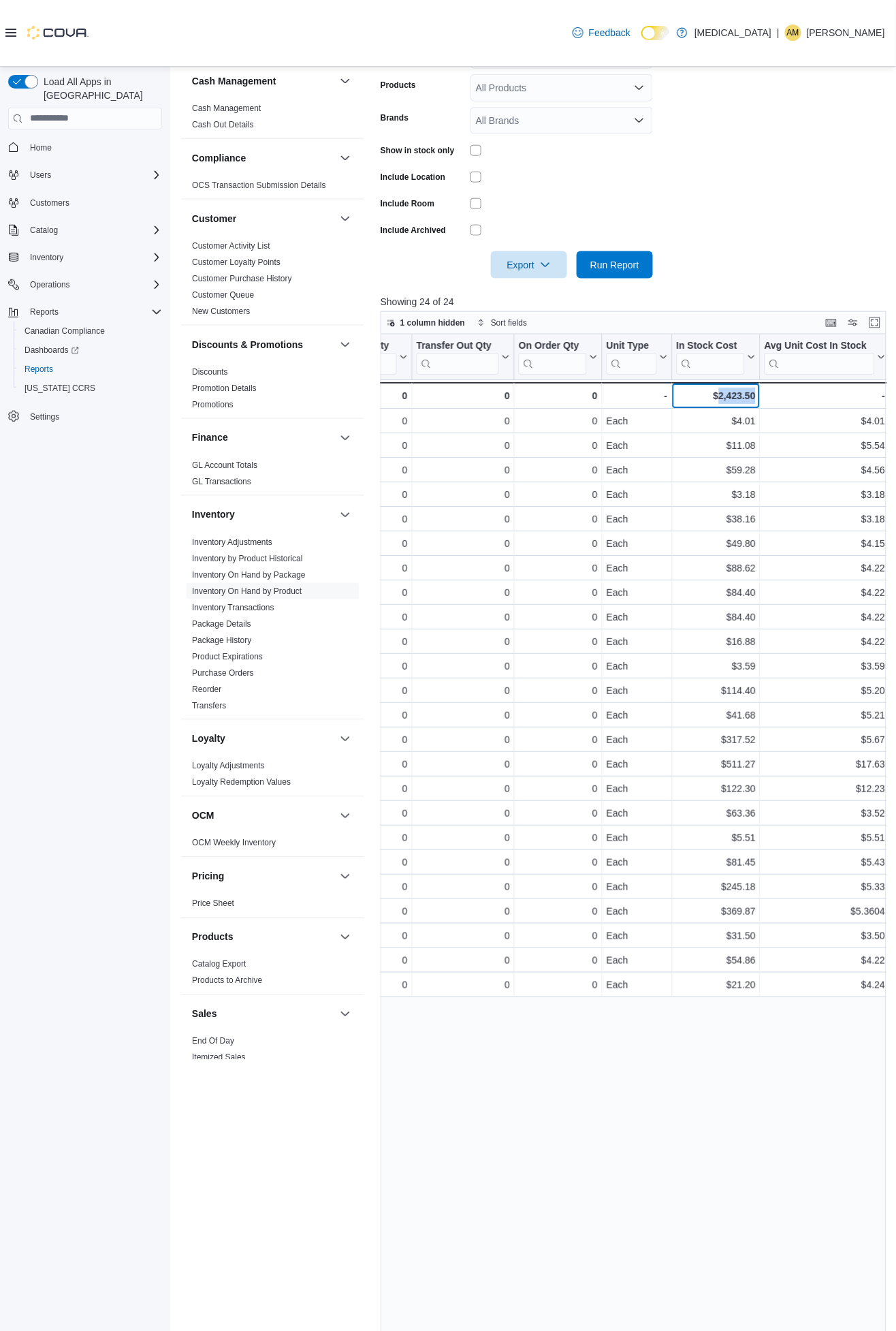
scroll to position [187, 0]
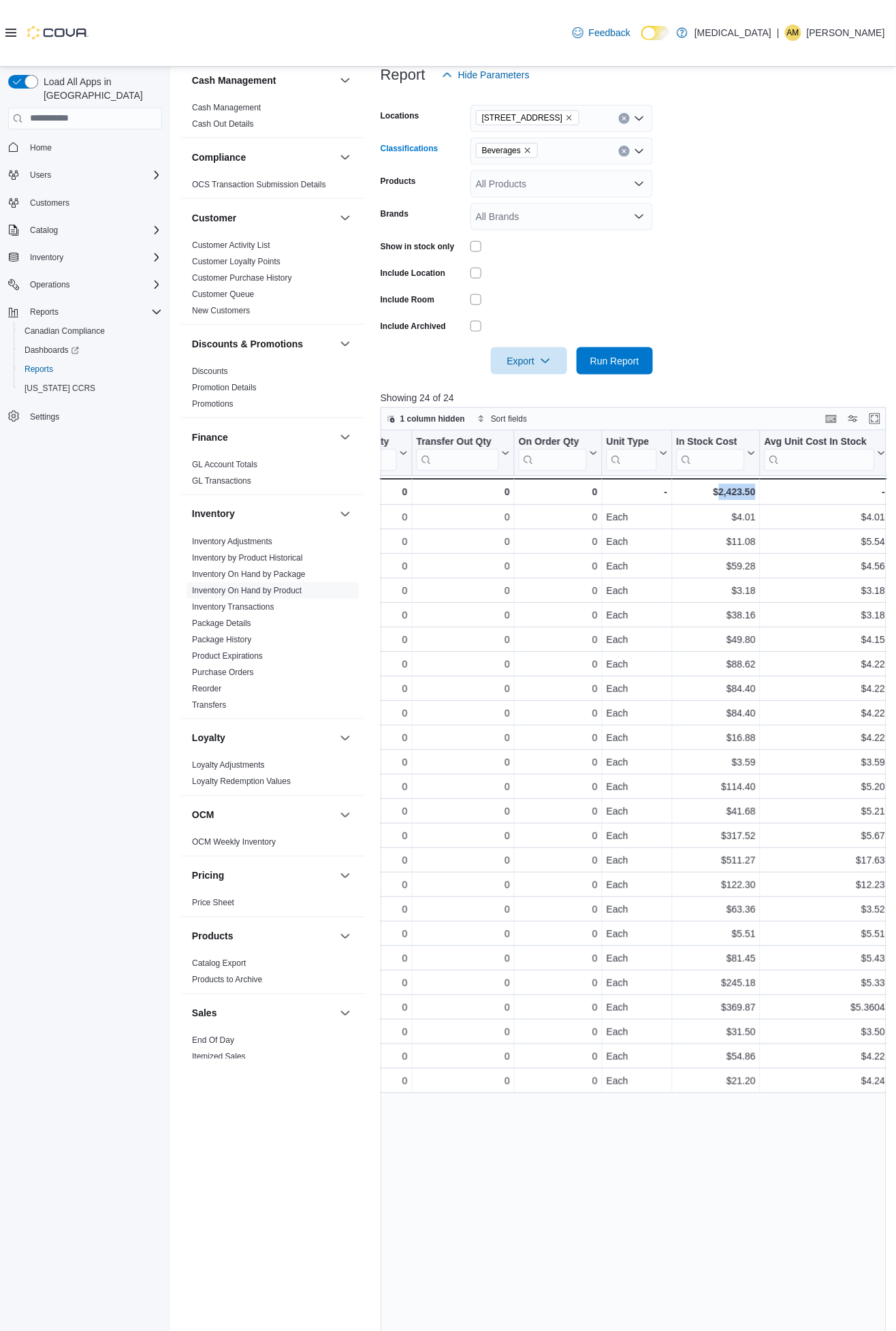
click at [527, 146] on icon "Remove Beverages from selection in this group" at bounding box center [527, 150] width 9 height 9
click at [836, 210] on form "Locations [STREET_ADDRESS] Classifications All Classifications Combo box. Selec…" at bounding box center [636, 231] width 511 height 286
click at [637, 353] on span "Run Report" at bounding box center [614, 360] width 49 height 14
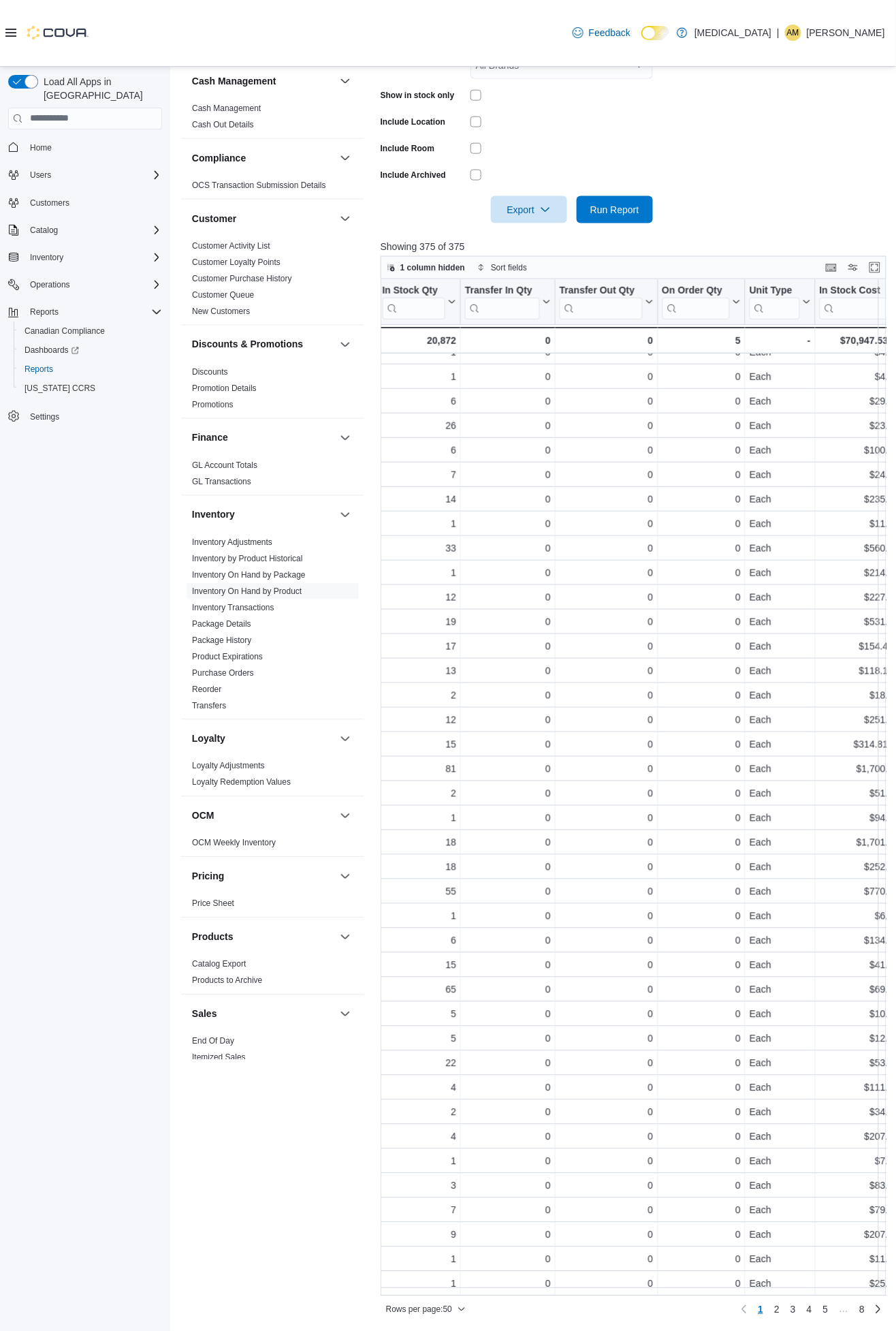
scroll to position [291, 709]
